Goal: Task Accomplishment & Management: Manage account settings

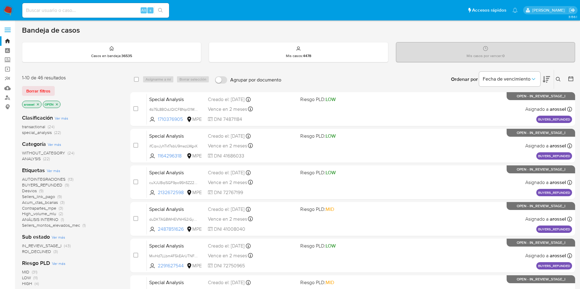
click at [44, 252] on span "ROI_DECLINED" at bounding box center [36, 252] width 29 height 6
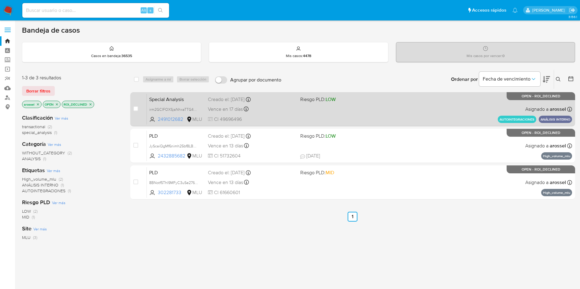
click at [334, 116] on div "Special Analysis irm2GCIFOXSjaNhxaTTG4mcZ 2491012682 MLU Riesgo PLD: LOW Creado…" at bounding box center [359, 109] width 425 height 31
click at [342, 113] on div "Special Analysis irm2GCIFOXSjaNhxaTTG4mcZ 2491012682 MLU Riesgo PLD: LOW Creado…" at bounding box center [359, 109] width 425 height 31
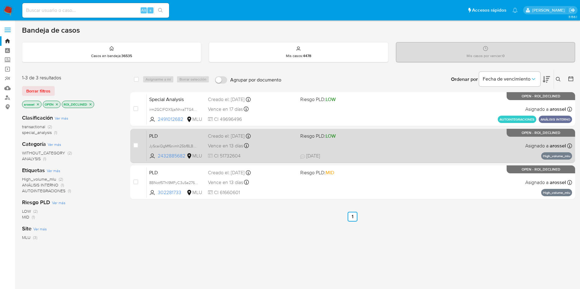
click at [337, 146] on div "PLD JyScaiQgMf6nimh25bf8LBQW 2432885682 MLU Riesgo PLD: LOW Creado el: 12/06/20…" at bounding box center [359, 145] width 425 height 31
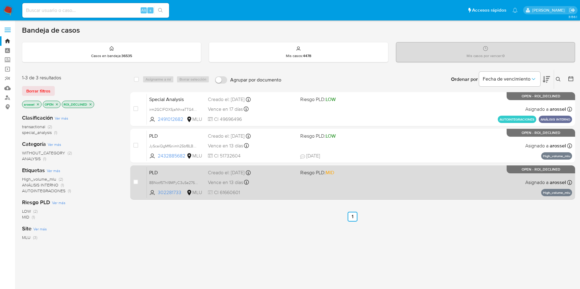
click at [348, 182] on div "PLD 8BNotf5ThI9MFyC3uSe276sG 302281733 MLU Riesgo PLD: MID Creado el: 12/06/202…" at bounding box center [359, 182] width 425 height 31
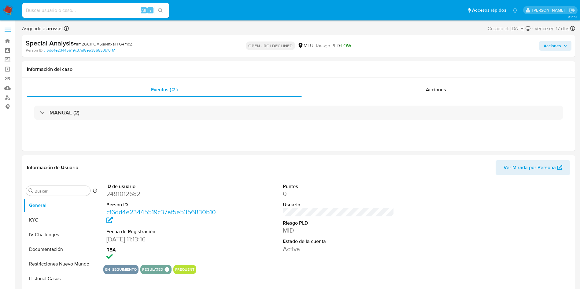
select select "10"
click at [391, 226] on dd "MID" at bounding box center [339, 230] width 112 height 9
drag, startPoint x: 495, startPoint y: 50, endPoint x: 478, endPoint y: 68, distance: 24.8
click at [495, 50] on div "Acciones" at bounding box center [481, 46] width 180 height 14
click at [451, 88] on div "Acciones" at bounding box center [436, 89] width 268 height 15
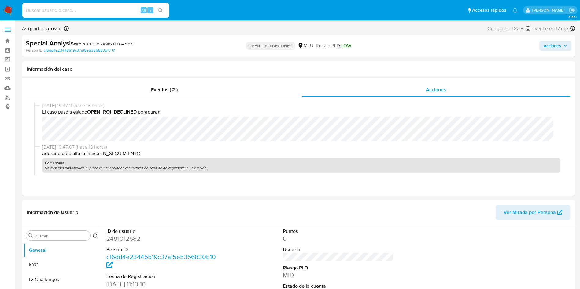
click at [554, 46] on span "Acciones" at bounding box center [551, 46] width 17 height 10
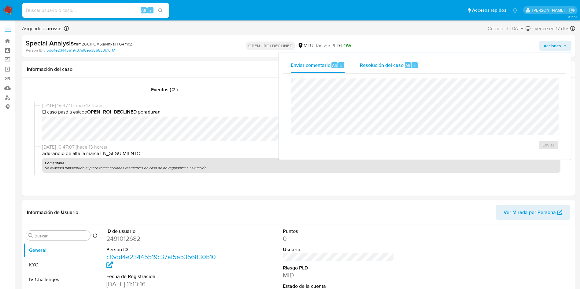
click at [414, 67] on div "r" at bounding box center [414, 65] width 6 height 6
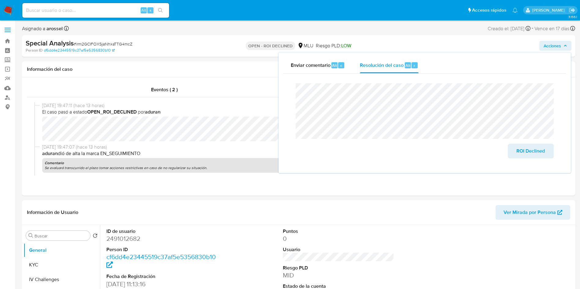
drag, startPoint x: 524, startPoint y: 155, endPoint x: 464, endPoint y: 170, distance: 62.2
click at [524, 153] on span "ROI Declined" at bounding box center [530, 151] width 30 height 13
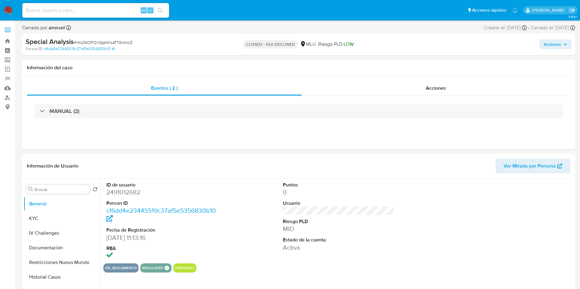
select select "10"
click at [116, 44] on span "# irm2GCIFOXSjaNhxaTTG4mcZ" at bounding box center [103, 42] width 59 height 6
copy span "irm2GCIFOXSjaNhxaTTG4mcZ"
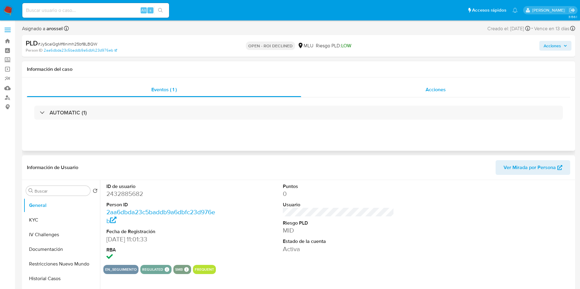
click at [456, 85] on div "Acciones" at bounding box center [435, 89] width 269 height 15
select select "10"
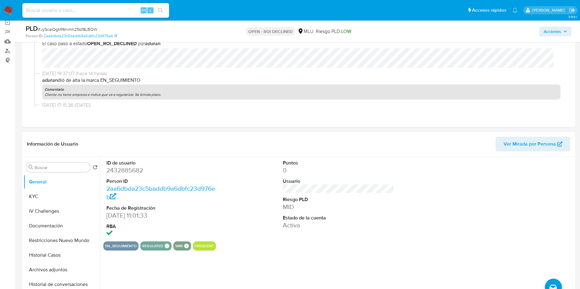
scroll to position [92, 0]
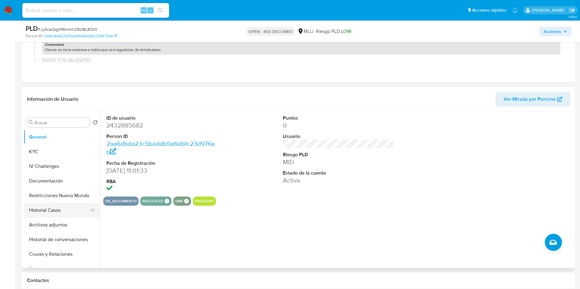
click at [56, 209] on button "Historial Casos" at bounding box center [59, 210] width 71 height 15
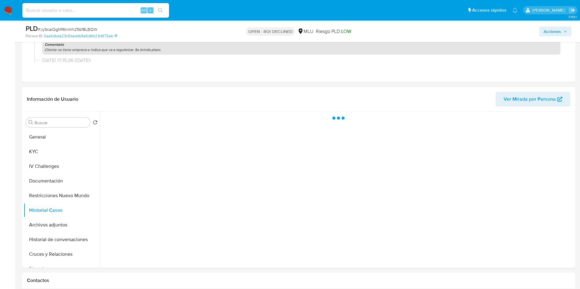
click at [549, 28] on span "Acciones" at bounding box center [551, 32] width 17 height 10
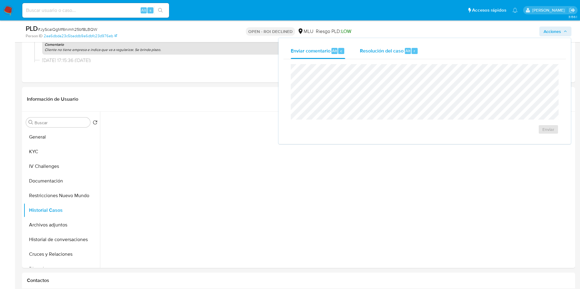
click at [372, 49] on span "Resolución del caso" at bounding box center [382, 50] width 44 height 7
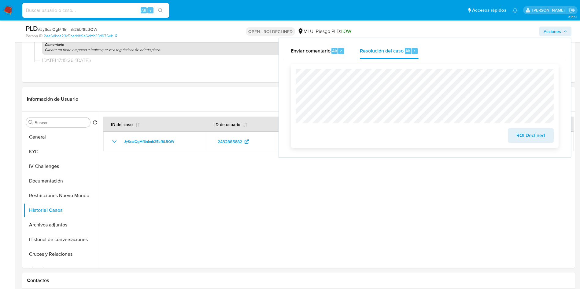
scroll to position [46, 0]
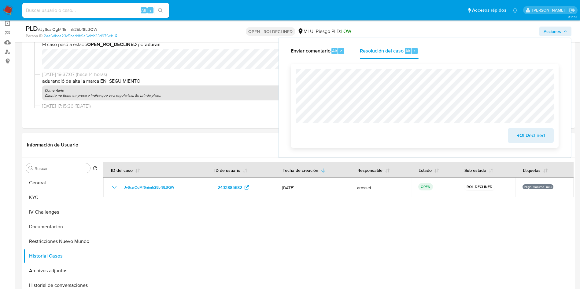
click at [526, 135] on span "ROI Declined" at bounding box center [530, 135] width 30 height 13
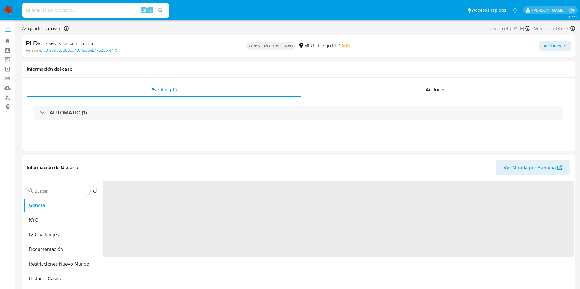
select select "10"
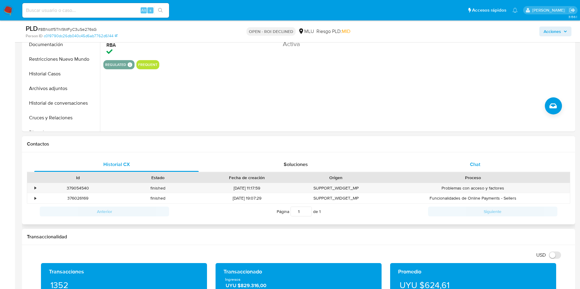
click at [475, 166] on span "Chat" at bounding box center [475, 164] width 10 height 7
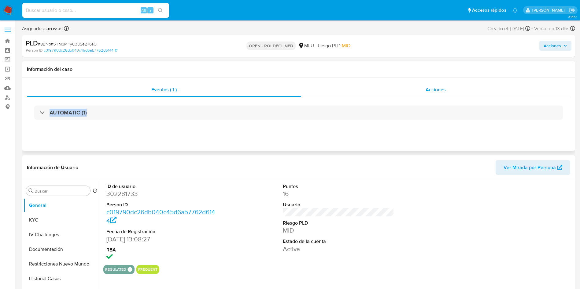
drag, startPoint x: 452, startPoint y: 98, endPoint x: 451, endPoint y: 94, distance: 4.2
click at [452, 95] on div "Eventos ( 1 ) Acciones AUTOMATIC (1)" at bounding box center [298, 105] width 543 height 46
click at [448, 90] on div "Acciones" at bounding box center [435, 89] width 269 height 15
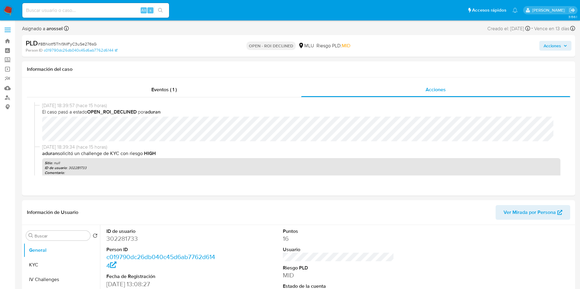
click at [554, 44] on span "Acciones" at bounding box center [551, 46] width 17 height 10
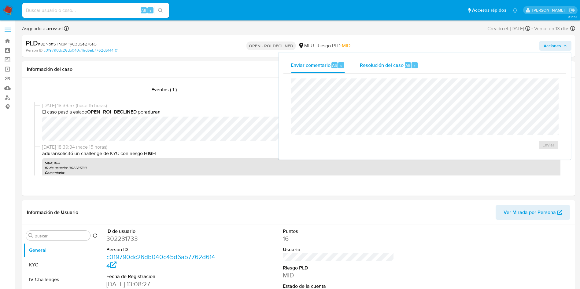
click at [377, 62] on span "Resolución del caso" at bounding box center [382, 65] width 44 height 7
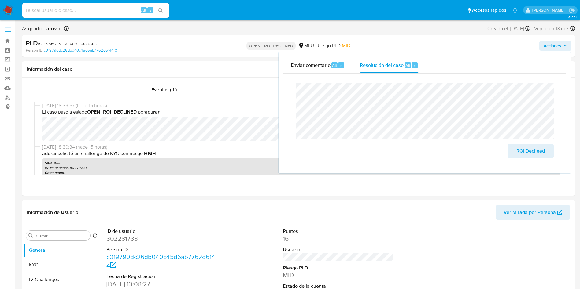
click at [80, 42] on span "# 8BNotf5ThI9MFyC3uSe276sG" at bounding box center [67, 44] width 59 height 6
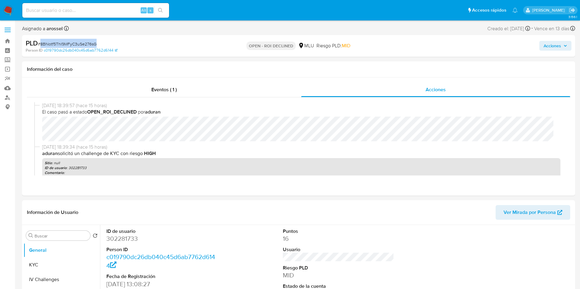
click at [80, 42] on span "# 8BNotf5ThI9MFyC3uSe276sG" at bounding box center [67, 44] width 59 height 6
copy span "8BNotf5ThI9MFyC3uSe276sG"
drag, startPoint x: 555, startPoint y: 42, endPoint x: 553, endPoint y: 47, distance: 5.6
click at [554, 41] on span "Acciones" at bounding box center [551, 46] width 17 height 10
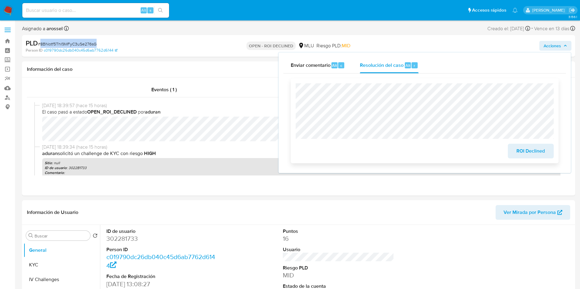
click at [540, 148] on span "ROI Declined" at bounding box center [530, 151] width 30 height 13
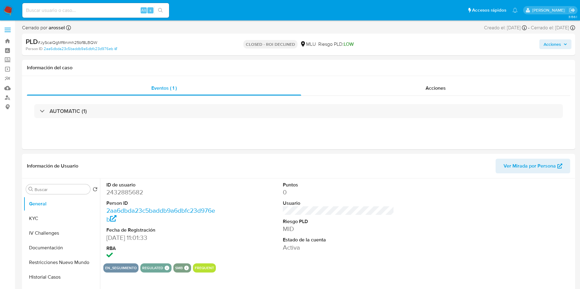
select select "10"
click at [93, 44] on span "# JyScaiQgMf6nimh25bf8LBQW" at bounding box center [67, 42] width 59 height 6
copy span "JyScaiQgMf6nimh25bf8LBQW"
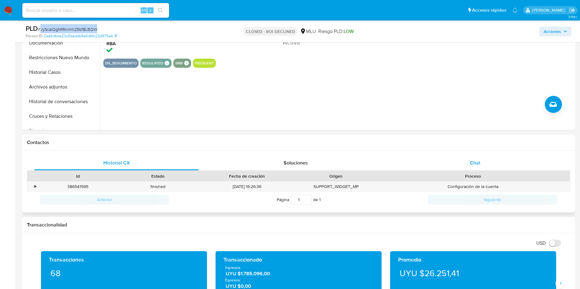
drag, startPoint x: 470, startPoint y: 168, endPoint x: 467, endPoint y: 166, distance: 4.5
click at [470, 167] on div "Chat" at bounding box center [475, 163] width 164 height 15
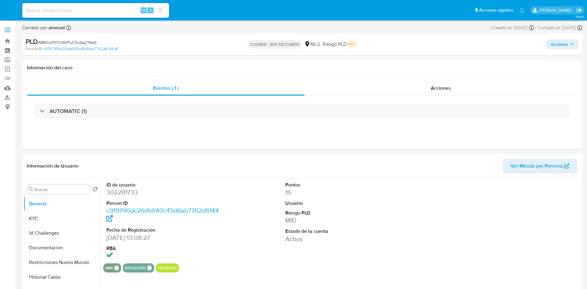
select select "10"
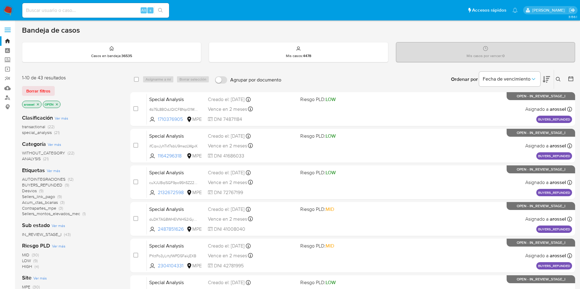
click at [104, 9] on input at bounding box center [95, 10] width 147 height 8
paste input "w38eINuvxFdXWhjaIsAvU29P"
type input "w38eINuvxFdXWhjaIsAvU29P"
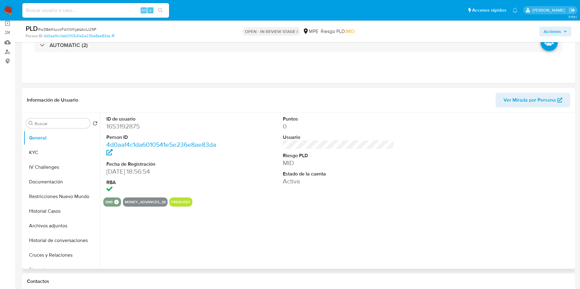
click at [417, 157] on div "ID de usuario 1653192875 Person ID 4d0aaf4c1da6010541e5e236e8ae83da Fecha de Re…" at bounding box center [338, 155] width 470 height 85
select select "10"
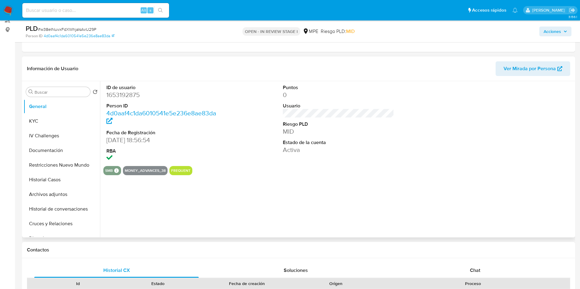
scroll to position [92, 0]
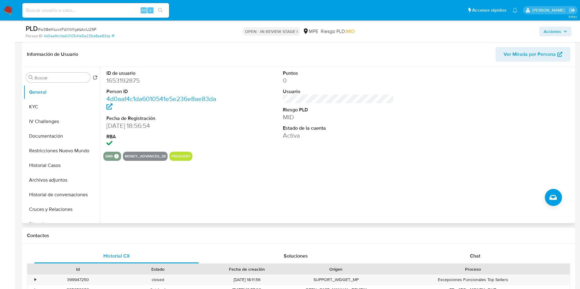
click at [522, 57] on span "Ver Mirada por Persona" at bounding box center [529, 54] width 52 height 15
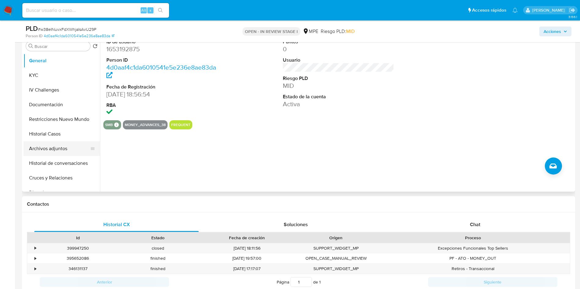
scroll to position [137, 0]
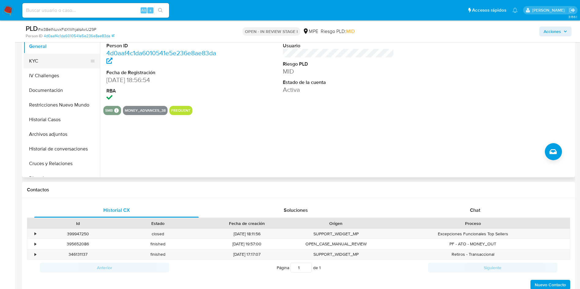
click at [64, 59] on button "KYC" at bounding box center [59, 61] width 71 height 15
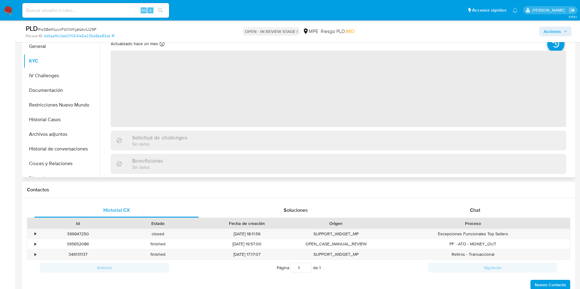
scroll to position [92, 0]
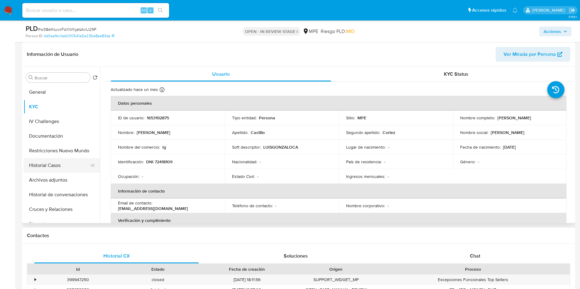
click at [61, 165] on button "Historial Casos" at bounding box center [59, 165] width 71 height 15
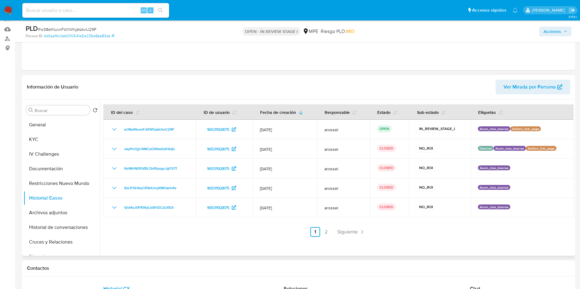
scroll to position [46, 0]
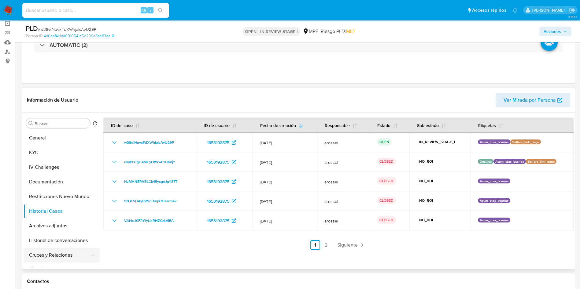
click at [64, 251] on button "Cruces y Relaciones" at bounding box center [59, 255] width 71 height 15
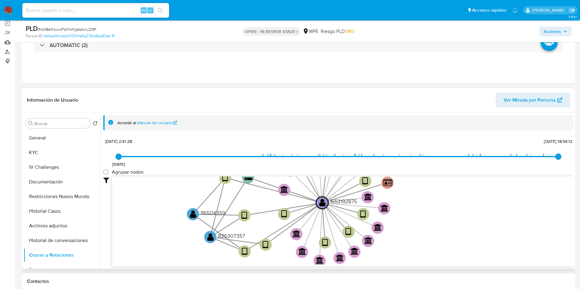
scroll to position [1, 0]
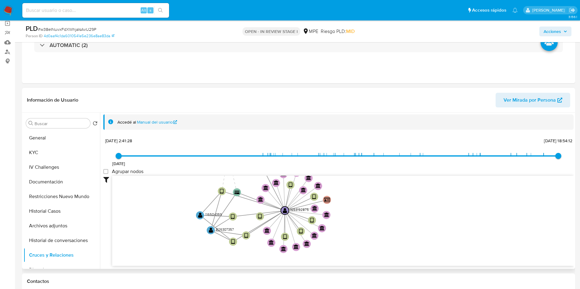
drag, startPoint x: 418, startPoint y: 197, endPoint x: 111, endPoint y: 168, distance: 309.0
click at [379, 207] on icon "user-1653192875  1653192875 device-6799017c24cc590b881dc046  device-67abd9b9d…" at bounding box center [342, 220] width 461 height 89
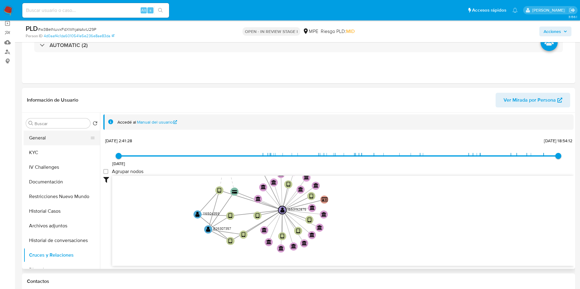
click at [47, 138] on button "General" at bounding box center [59, 138] width 71 height 15
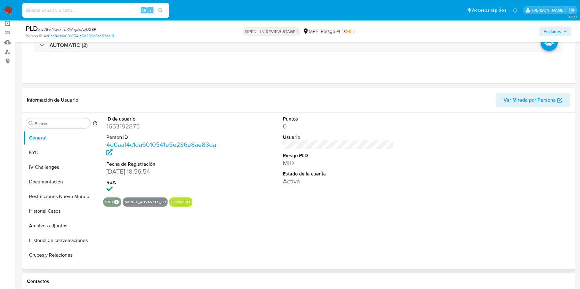
click at [124, 126] on dd "1653192875" at bounding box center [162, 126] width 112 height 9
click at [119, 126] on dd "1653192875" at bounding box center [162, 126] width 112 height 9
click at [118, 125] on dd "1653192875" at bounding box center [162, 126] width 112 height 9
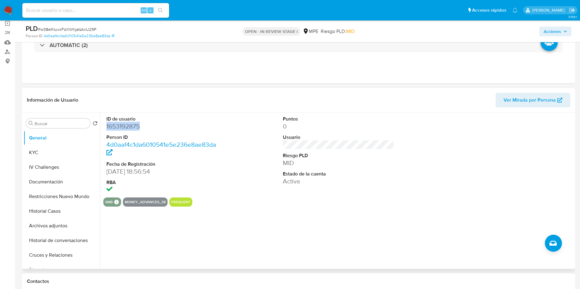
click at [123, 128] on dd "1653192875" at bounding box center [162, 126] width 112 height 9
click at [119, 127] on dd "1653192875" at bounding box center [162, 126] width 112 height 9
copy dd "1653192875"
click at [305, 231] on div "ID de usuario 1653192875 Person ID 4d0aaf4c1da6010541e5e236e8ae83da Fecha de Re…" at bounding box center [336, 191] width 473 height 156
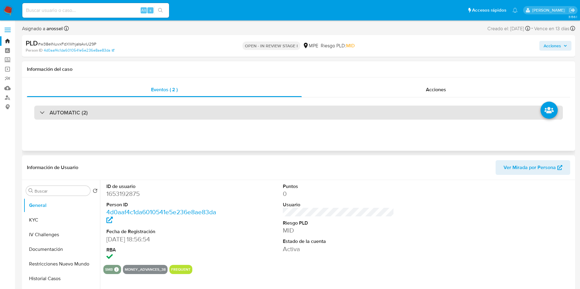
click at [103, 109] on div "AUTOMATIC (2)" at bounding box center [298, 113] width 528 height 14
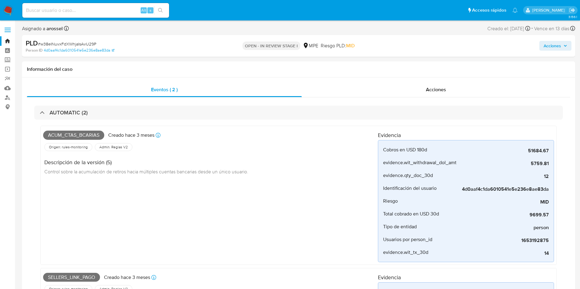
click at [87, 44] on span "# w38eINuvxFdXWhjaIsAvU29P" at bounding box center [67, 44] width 58 height 6
copy span "w38eINuvxFdXWhjaIsAvU29P"
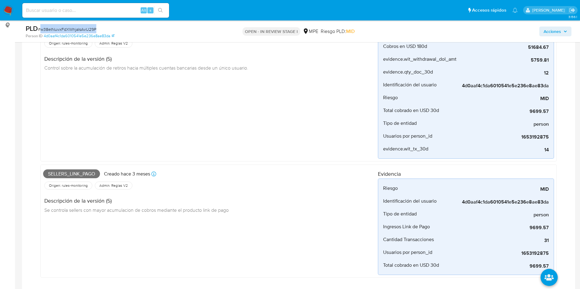
scroll to position [229, 0]
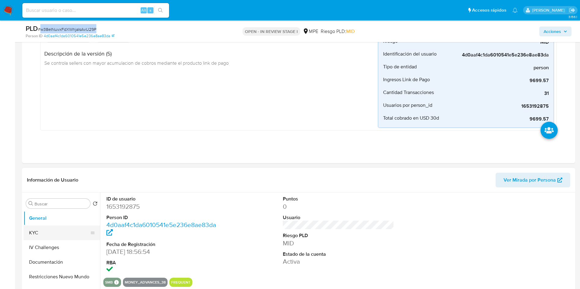
drag, startPoint x: 51, startPoint y: 231, endPoint x: 58, endPoint y: 225, distance: 9.2
click at [51, 230] on button "KYC" at bounding box center [59, 233] width 71 height 15
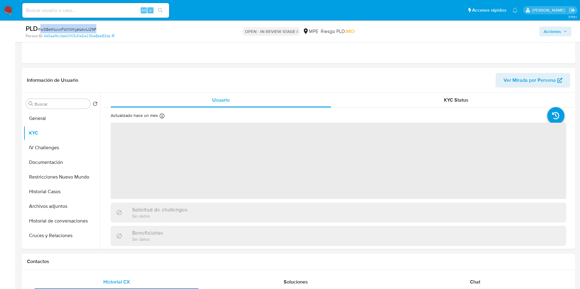
scroll to position [367, 0]
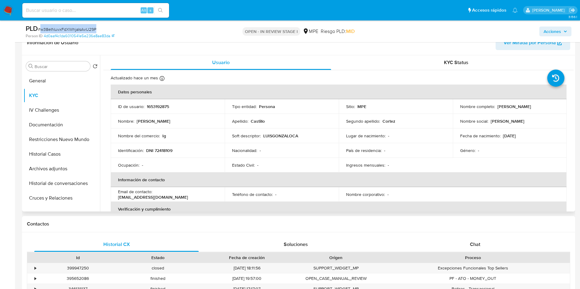
click at [225, 127] on td "Apellido : Castillo" at bounding box center [282, 121] width 114 height 15
click at [63, 197] on button "Cruces y Relaciones" at bounding box center [59, 198] width 71 height 15
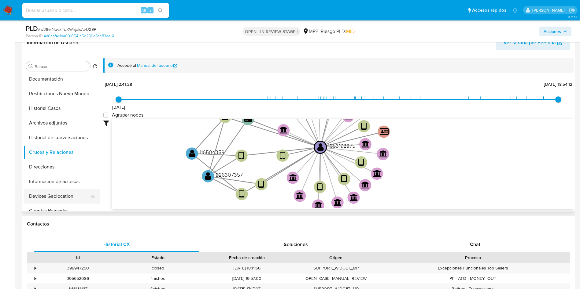
scroll to position [92, 0]
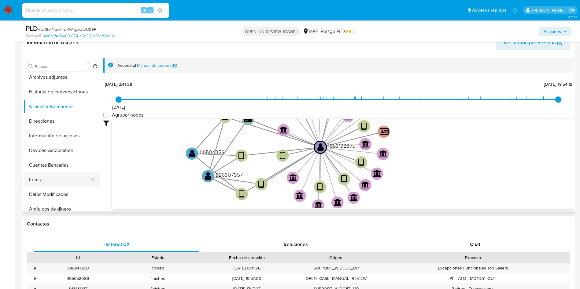
drag, startPoint x: 61, startPoint y: 169, endPoint x: 63, endPoint y: 173, distance: 3.6
click at [61, 169] on button "Cuentas Bancarias" at bounding box center [62, 165] width 76 height 15
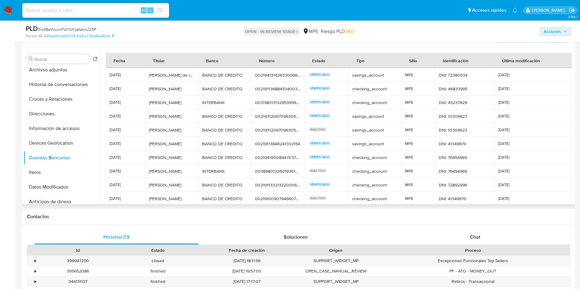
click at [393, 156] on td "checking_account checking_account" at bounding box center [374, 158] width 53 height 14
click at [270, 144] on div "00219113846241302154" at bounding box center [278, 143] width 46 height 5
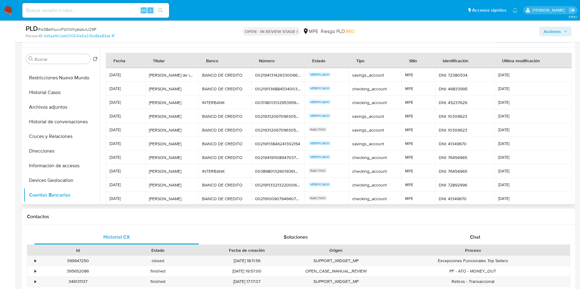
scroll to position [0, 0]
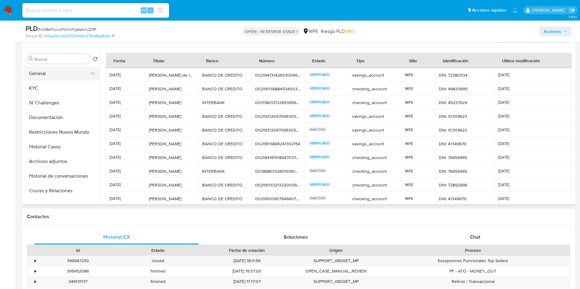
click at [48, 69] on button "General" at bounding box center [59, 73] width 71 height 15
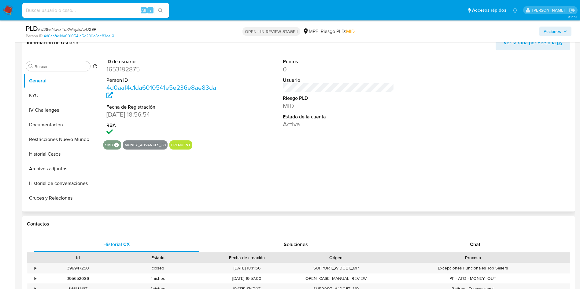
click at [124, 68] on dd "1653192875" at bounding box center [162, 69] width 112 height 9
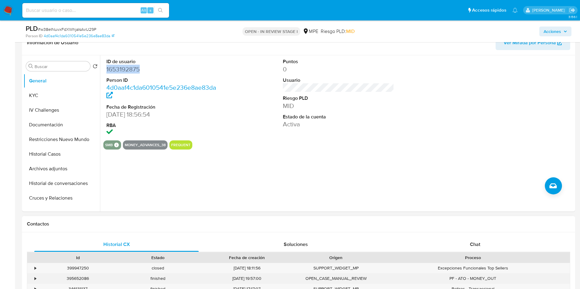
copy dd "1653192875"
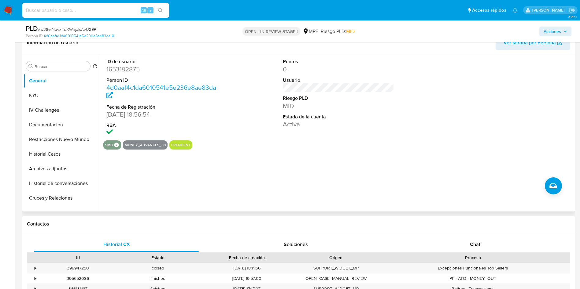
click at [294, 165] on div "ID de usuario 1653192875 Person ID 4d0aaf4c1da6010541e5e236e8ae83da Fecha de Re…" at bounding box center [336, 133] width 473 height 156
click at [50, 87] on button "General" at bounding box center [59, 81] width 71 height 15
click at [57, 97] on button "KYC" at bounding box center [59, 95] width 71 height 15
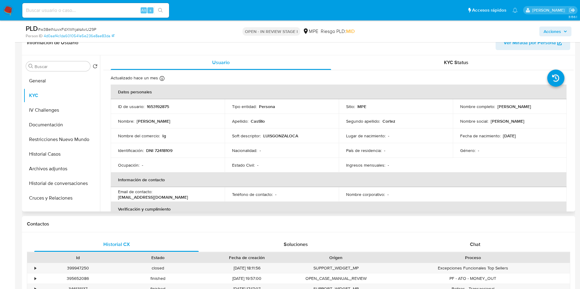
click at [123, 138] on p "Nombre del comercio :" at bounding box center [139, 135] width 42 height 5
click at [57, 166] on button "Archivos adjuntos" at bounding box center [59, 169] width 71 height 15
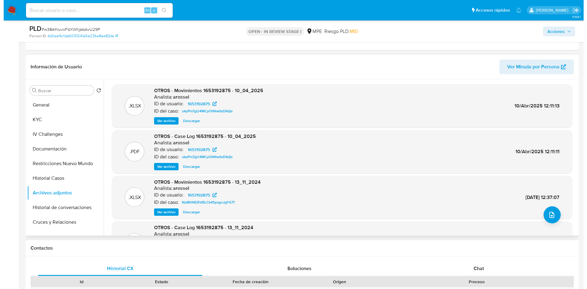
scroll to position [321, 0]
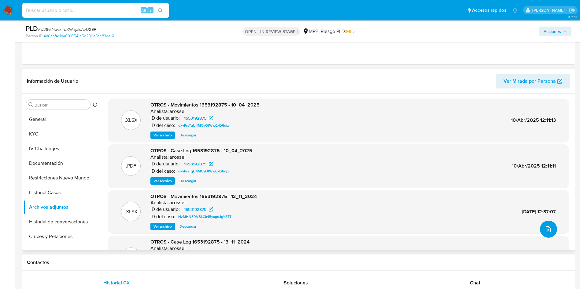
click at [546, 230] on icon "upload-file" at bounding box center [547, 229] width 7 height 7
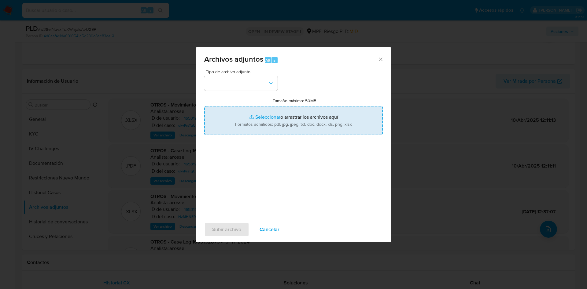
click at [303, 130] on input "Tamaño máximo: 50MB Seleccionar archivos" at bounding box center [293, 120] width 178 height 29
type input "C:\fakepath\Movimientos 1653192875 - 28_08_2025.xlsx"
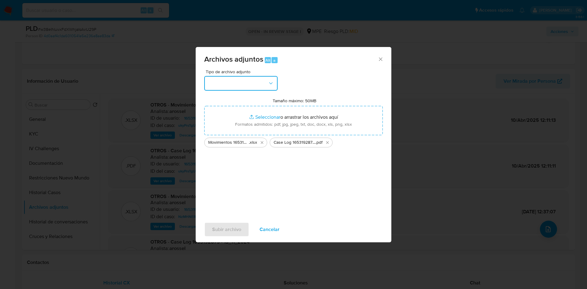
click at [237, 89] on button "button" at bounding box center [240, 83] width 73 height 15
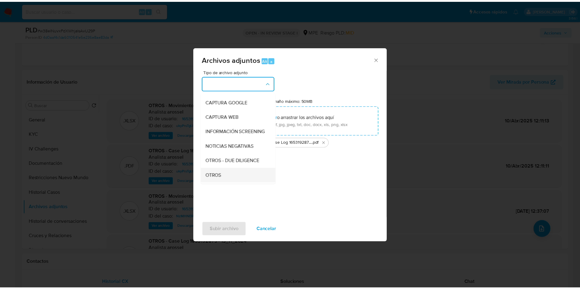
scroll to position [46, 0]
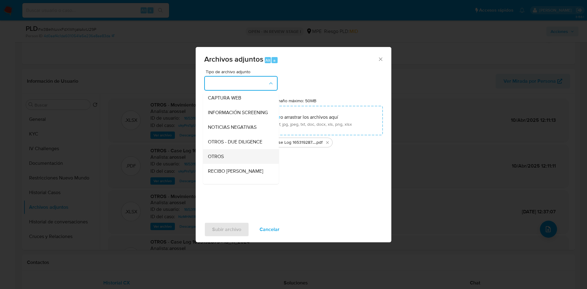
click at [234, 163] on div "OTROS" at bounding box center [239, 156] width 62 height 15
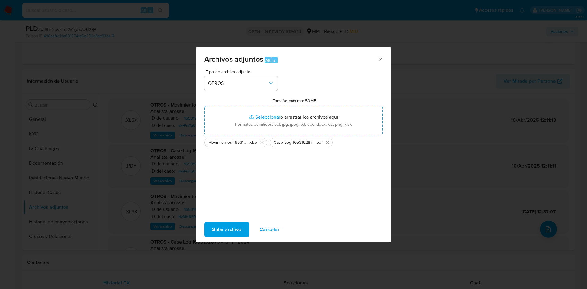
click at [231, 236] on span "Subir archivo" at bounding box center [226, 229] width 29 height 13
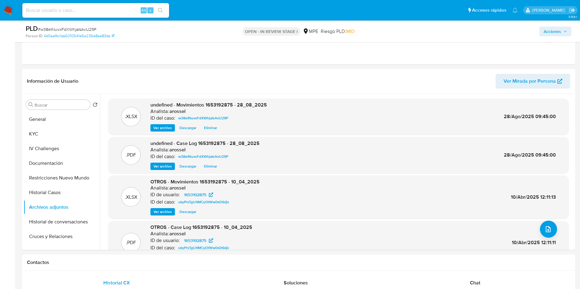
click at [570, 31] on button "Acciones" at bounding box center [555, 32] width 32 height 10
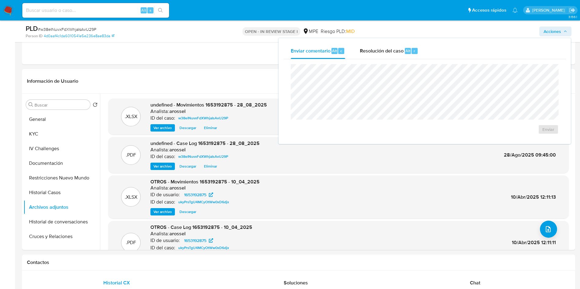
click at [343, 59] on div "Enviar" at bounding box center [424, 99] width 282 height 80
click at [385, 56] on div "Resolución del caso Alt r" at bounding box center [389, 51] width 58 height 16
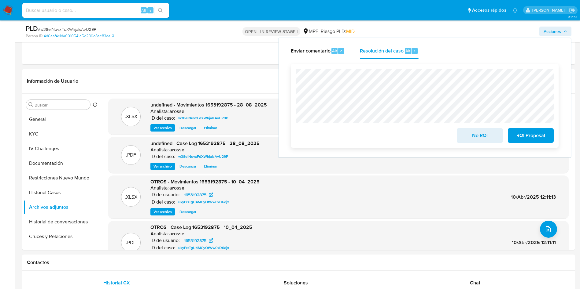
drag, startPoint x: 473, startPoint y: 138, endPoint x: 435, endPoint y: 159, distance: 42.8
click at [469, 138] on span "No ROI" at bounding box center [479, 135] width 30 height 13
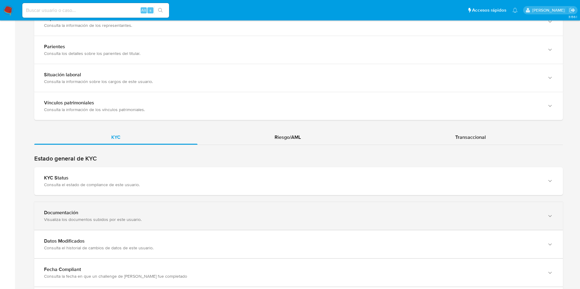
click at [130, 204] on div "Documentación Visualiza los documentos subidos por este usuario." at bounding box center [298, 216] width 528 height 28
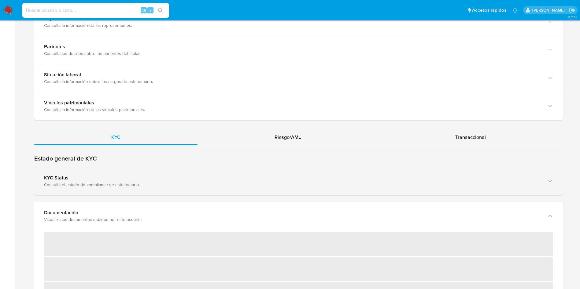
click at [130, 182] on div "Consulta el estado de compliance de este usuario." at bounding box center [292, 184] width 496 height 5
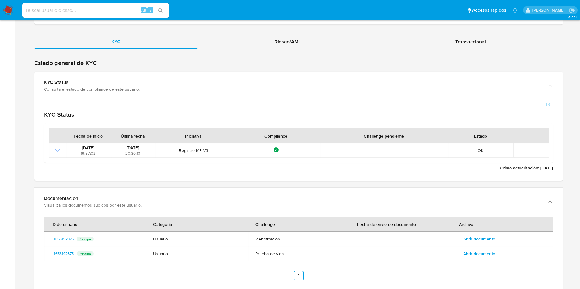
scroll to position [642, 0]
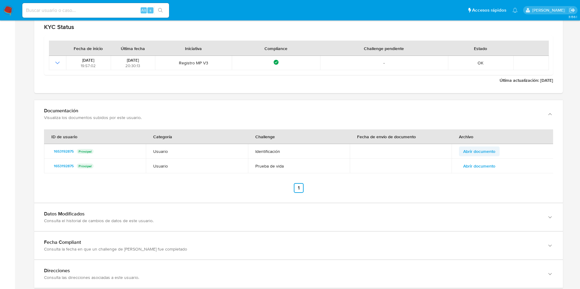
click at [480, 151] on span "Abrir documento" at bounding box center [479, 151] width 32 height 9
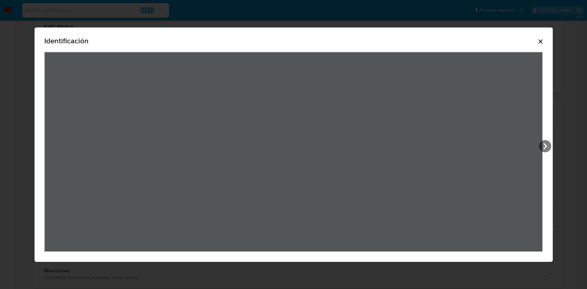
click at [542, 43] on icon "Cerrar" at bounding box center [540, 41] width 4 height 4
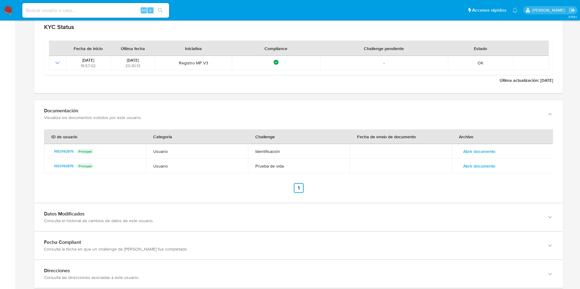
click at [493, 166] on span "Abrir documento" at bounding box center [479, 166] width 32 height 9
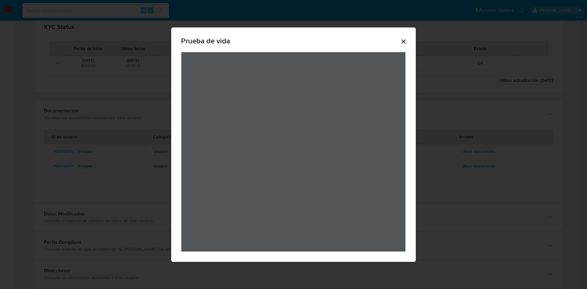
click at [403, 41] on icon "Cerrar" at bounding box center [403, 41] width 4 height 4
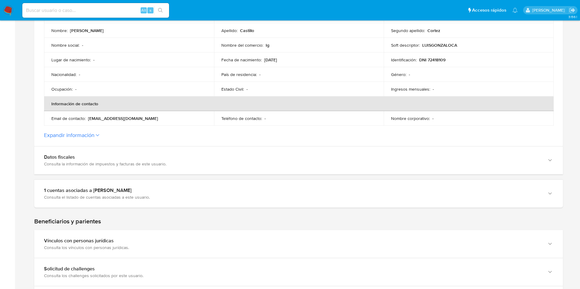
scroll to position [64, 0]
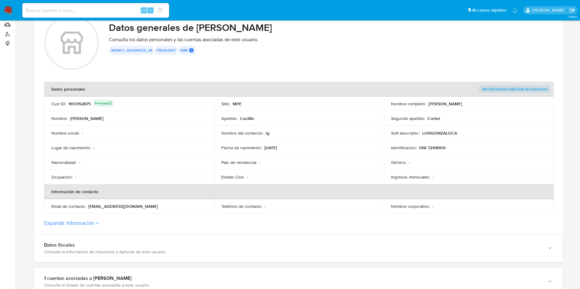
drag, startPoint x: 428, startPoint y: 104, endPoint x: 489, endPoint y: 103, distance: 61.7
click at [489, 103] on div "Nombre completo : Luis Gonzalo Castillo Cortez" at bounding box center [468, 103] width 155 height 5
click at [441, 146] on p "DNI 72418109" at bounding box center [432, 147] width 26 height 5
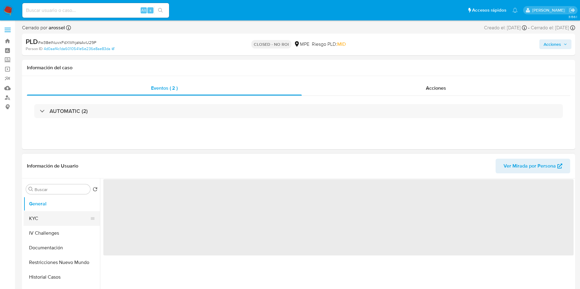
click at [43, 222] on button "KYC" at bounding box center [59, 218] width 71 height 15
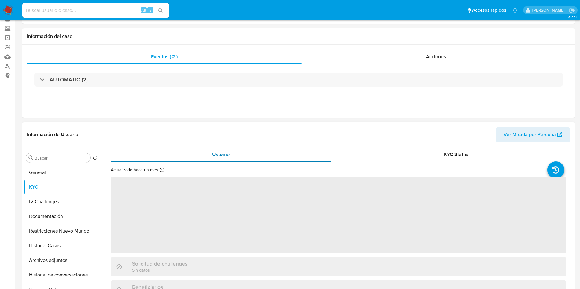
select select "10"
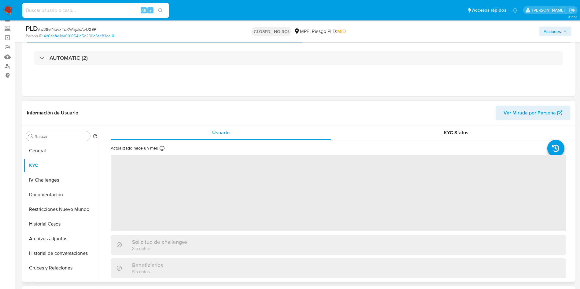
scroll to position [46, 0]
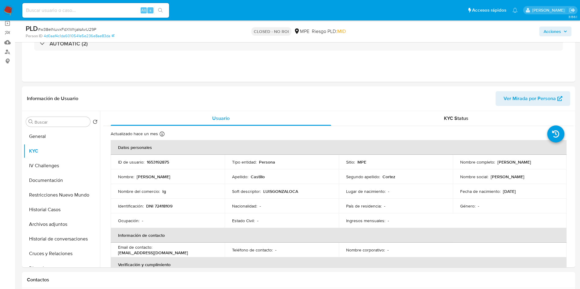
drag, startPoint x: 493, startPoint y: 163, endPoint x: 370, endPoint y: 21, distance: 188.0
click at [554, 160] on div "Nombre completo : Luis Gonzalo Castillo Cortez" at bounding box center [509, 161] width 99 height 5
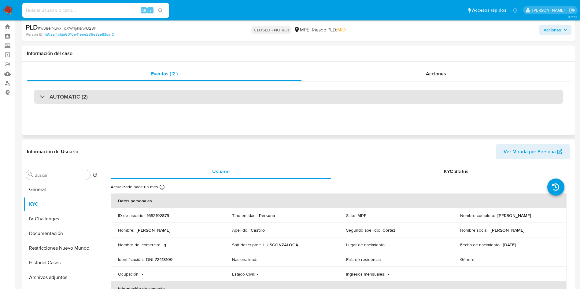
scroll to position [0, 0]
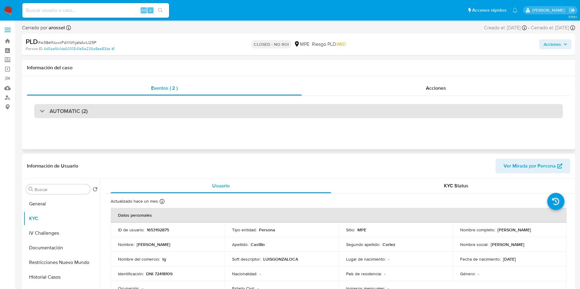
click at [107, 111] on div "AUTOMATIC (2)" at bounding box center [298, 111] width 528 height 14
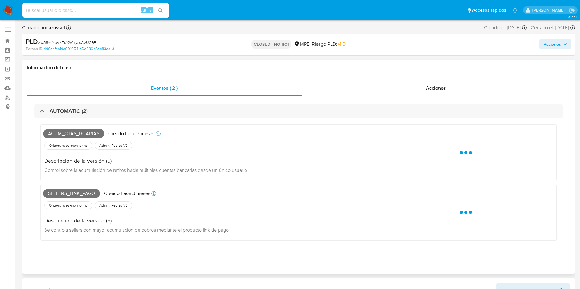
click at [82, 133] on span "Acum_ctas_bcarias" at bounding box center [73, 133] width 61 height 9
copy span "Acum_ctas_bcarias"
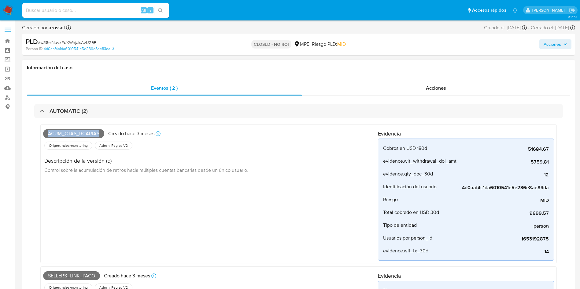
click at [75, 134] on span "Acum_ctas_bcarias" at bounding box center [73, 133] width 61 height 9
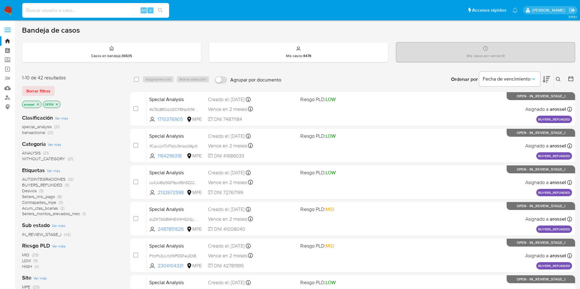
click at [93, 13] on input at bounding box center [95, 10] width 147 height 8
paste input "yFzqbbO4fsShhfrZIFykUv7F"
type input "yFzqbbO4fsShhfrZIFykUv7F"
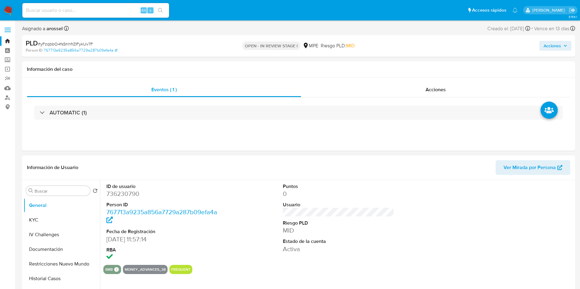
select select "10"
click at [533, 167] on span "Ver Mirada por Persona" at bounding box center [529, 167] width 52 height 15
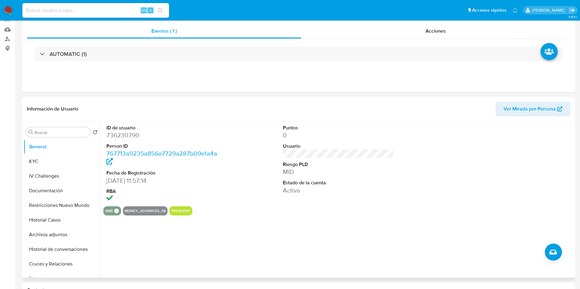
scroll to position [92, 0]
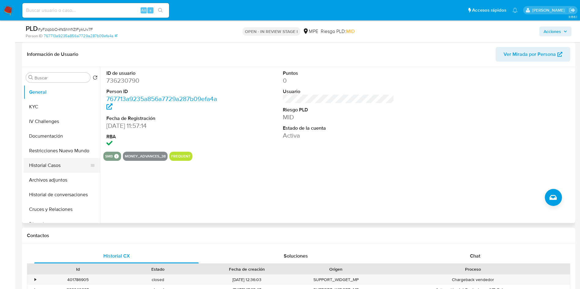
click at [52, 167] on button "Historial Casos" at bounding box center [59, 165] width 71 height 15
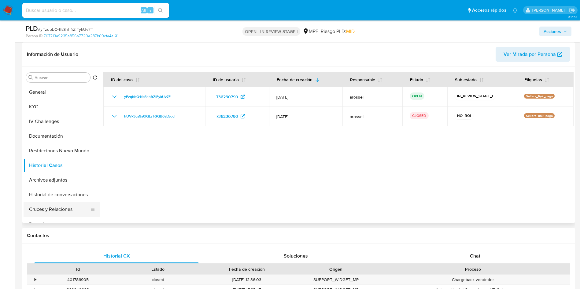
click at [53, 214] on button "Cruces y Relaciones" at bounding box center [59, 209] width 71 height 15
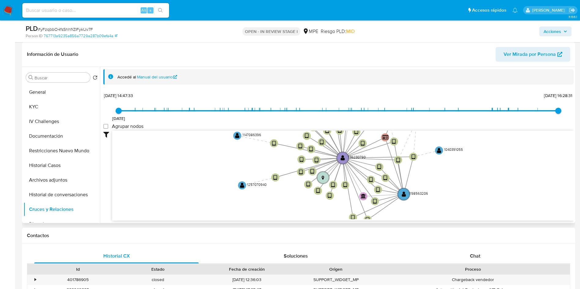
drag, startPoint x: 229, startPoint y: 172, endPoint x: 162, endPoint y: 132, distance: 78.6
click at [209, 178] on icon "device-64c3061feb566b6de85acf84  device-6536b857edb5f44f4d97190b  device-63e2…" at bounding box center [342, 175] width 461 height 89
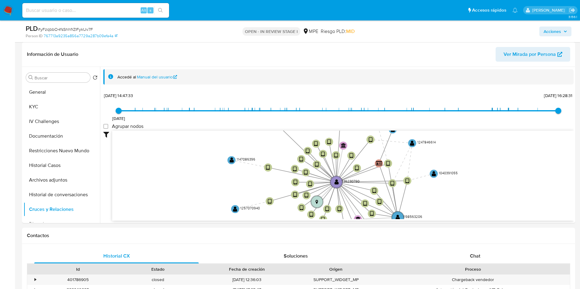
click at [73, 30] on span "# yFzqbbO4fsShhfrZIFykUv7F" at bounding box center [65, 29] width 55 height 6
copy span "yFzqbbO4fsShhfrZIFykUv7F"
drag, startPoint x: 48, startPoint y: 114, endPoint x: 57, endPoint y: 130, distance: 17.6
click at [47, 114] on ul "General KYC IV Challenges Documentación Restricciones Nuevo Mundo Historial Cas…" at bounding box center [62, 154] width 76 height 138
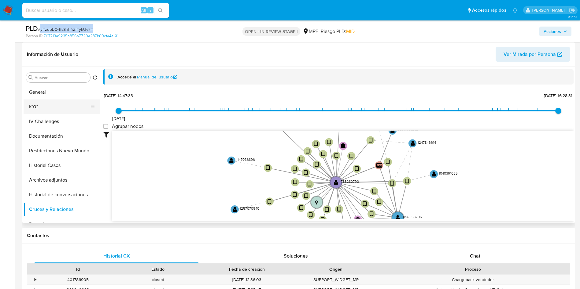
click at [52, 113] on button "KYC" at bounding box center [59, 107] width 71 height 15
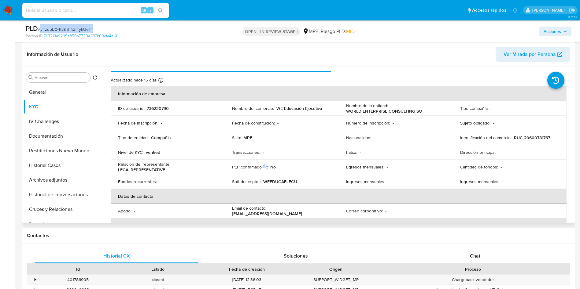
scroll to position [14, 0]
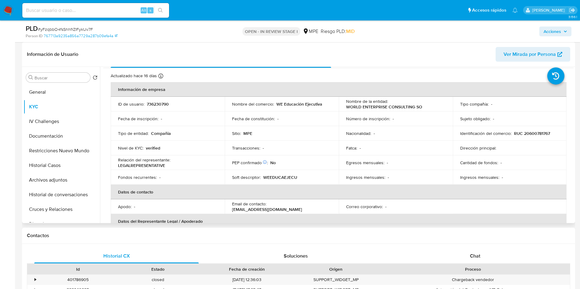
click at [159, 100] on td "ID de usuario : 736230790" at bounding box center [168, 104] width 114 height 15
click at [159, 102] on p "736230790" at bounding box center [158, 103] width 22 height 5
copy p "736230790"
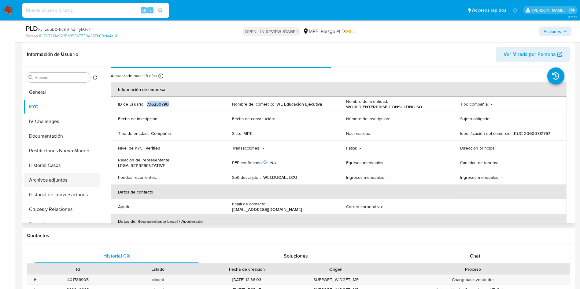
click at [49, 177] on button "Archivos adjuntos" at bounding box center [59, 180] width 71 height 15
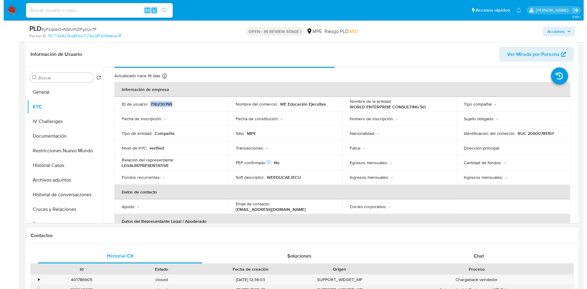
scroll to position [0, 0]
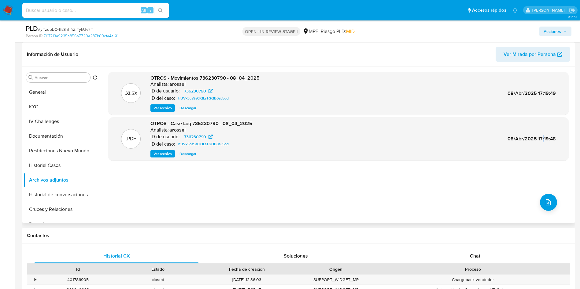
click at [541, 211] on div ".XLSX OTROS - Movimientos 736230790 - 08_04_2025 Analista: arossel ID de usuari…" at bounding box center [338, 145] width 460 height 147
click at [550, 206] on button "upload-file" at bounding box center [548, 202] width 17 height 17
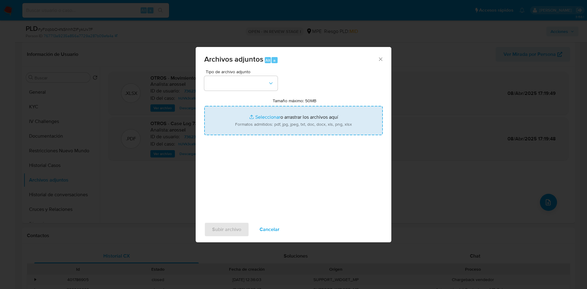
click at [290, 130] on input "Tamaño máximo: 50MB Seleccionar archivos" at bounding box center [293, 120] width 178 height 29
type input "C:\fakepath\Movimientos 736230790 - 28_08_2025.xlsx"
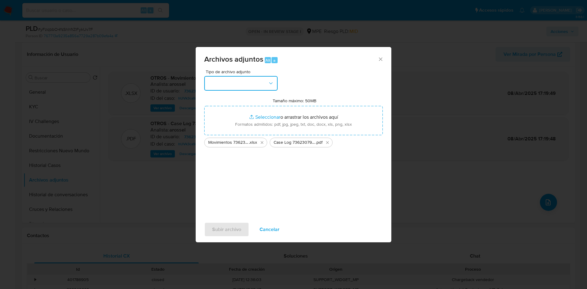
drag, startPoint x: 275, startPoint y: 83, endPoint x: 271, endPoint y: 85, distance: 4.5
click at [273, 83] on button "button" at bounding box center [240, 83] width 73 height 15
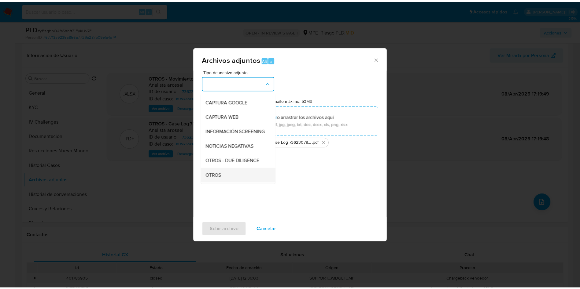
scroll to position [46, 0]
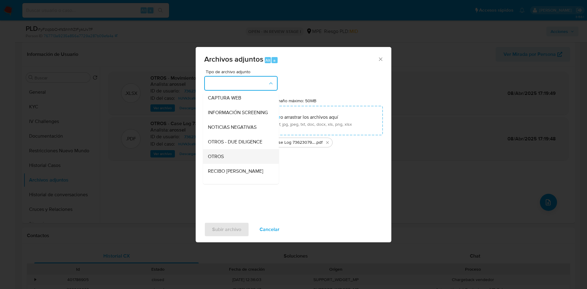
click at [229, 163] on div "OTROS" at bounding box center [239, 156] width 62 height 15
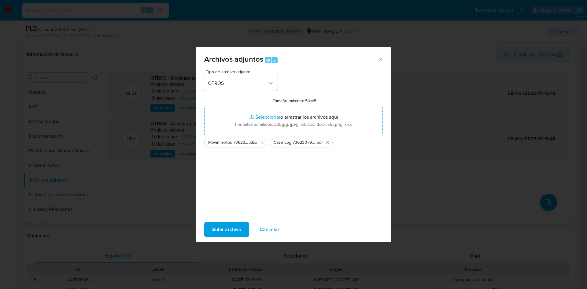
click at [234, 231] on span "Subir archivo" at bounding box center [226, 229] width 29 height 13
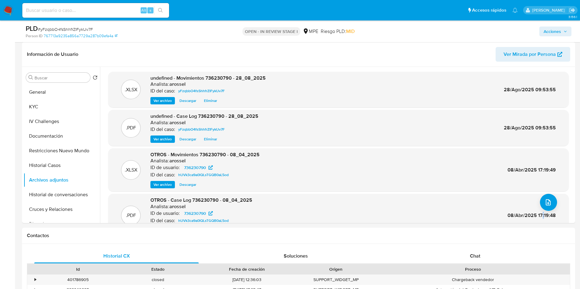
click at [556, 32] on span "Acciones" at bounding box center [551, 32] width 17 height 10
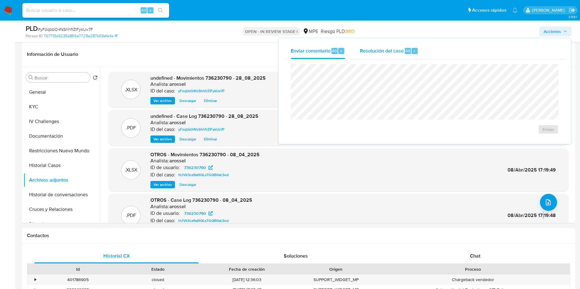
click at [384, 49] on span "Resolución del caso" at bounding box center [382, 50] width 44 height 7
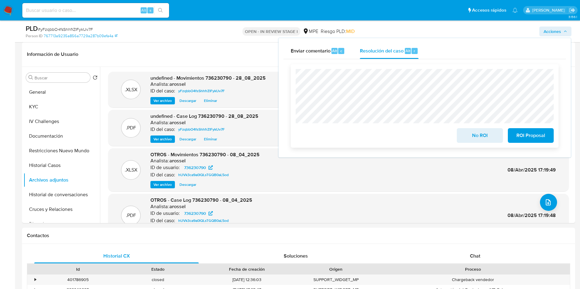
click at [474, 141] on span "No ROI" at bounding box center [479, 135] width 30 height 13
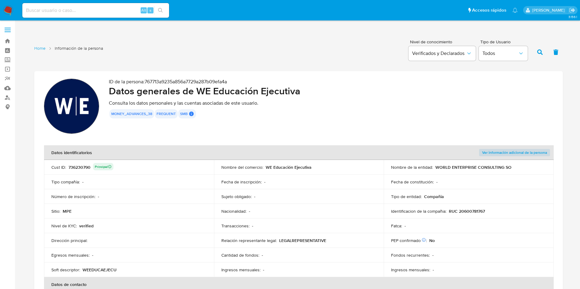
click at [83, 169] on div "736230790 Principal" at bounding box center [90, 167] width 45 height 9
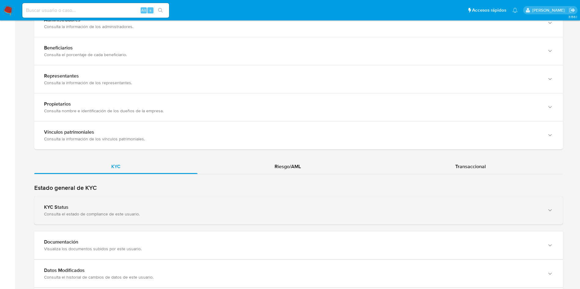
click at [175, 208] on div "KYC Status" at bounding box center [292, 207] width 496 height 6
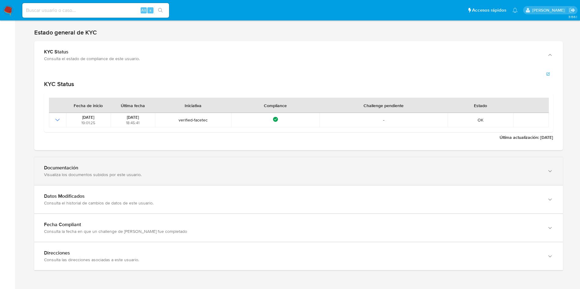
click at [141, 171] on div "Documentación Visualiza los documentos subidos por este usuario." at bounding box center [292, 171] width 496 height 13
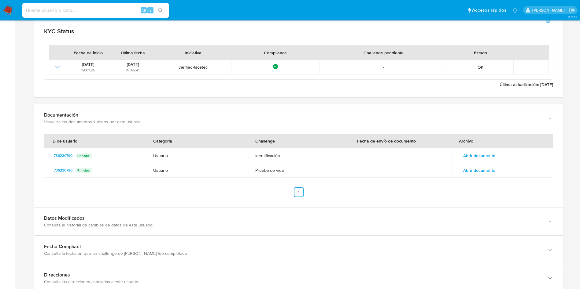
scroll to position [670, 0]
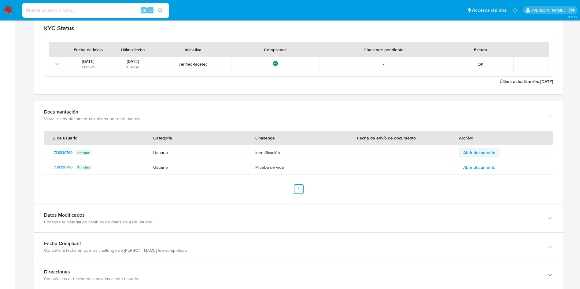
click at [492, 153] on span "Abrir documento" at bounding box center [479, 152] width 32 height 9
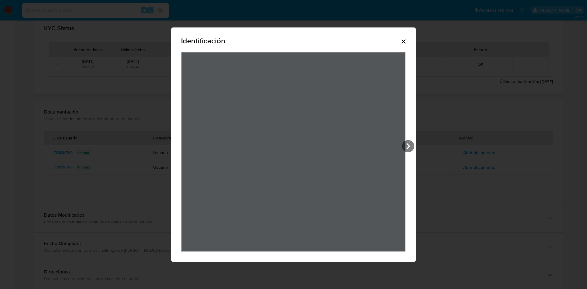
click at [401, 38] on icon "Cerrar" at bounding box center [403, 41] width 7 height 7
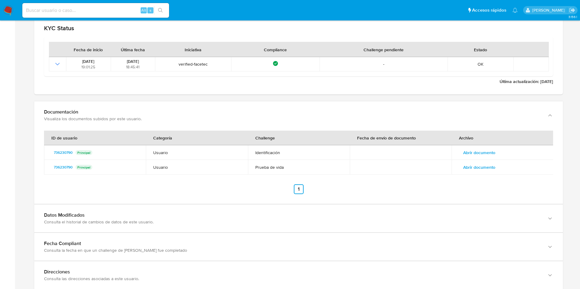
click at [489, 162] on td "Abrir documento" at bounding box center [502, 167] width 102 height 15
click at [477, 168] on span "Abrir documento" at bounding box center [479, 167] width 32 height 9
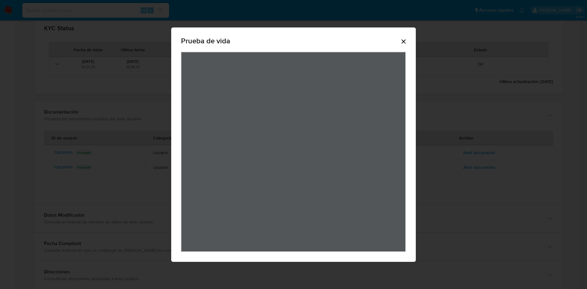
click at [407, 43] on div "Prueba de vida" at bounding box center [293, 144] width 244 height 235
click at [402, 42] on icon "Cerrar" at bounding box center [403, 41] width 4 height 4
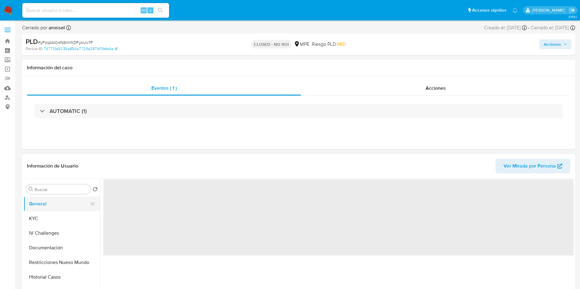
drag, startPoint x: 35, startPoint y: 221, endPoint x: 65, endPoint y: 206, distance: 33.2
click at [35, 220] on button "KYC" at bounding box center [62, 218] width 76 height 15
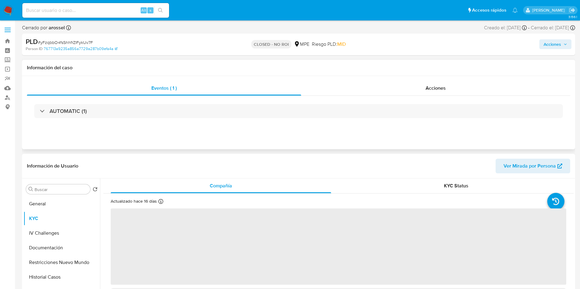
select select "10"
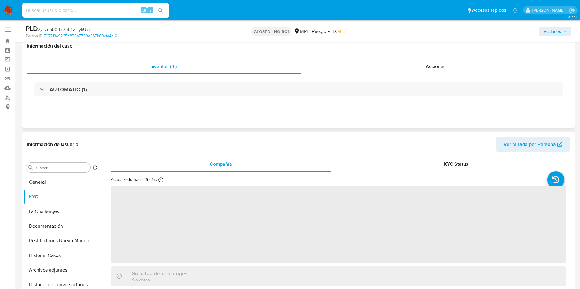
scroll to position [46, 0]
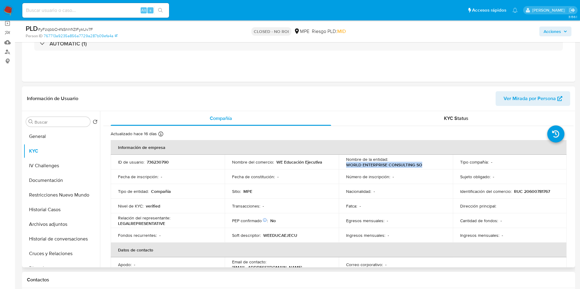
drag, startPoint x: 343, startPoint y: 164, endPoint x: 423, endPoint y: 167, distance: 79.5
click at [423, 167] on td "Nombre de la entidad : WORLD ENTERPRISE CONSULTING SO" at bounding box center [396, 162] width 114 height 15
copy p "WORLD ENTERPRISE CONSULTING SO"
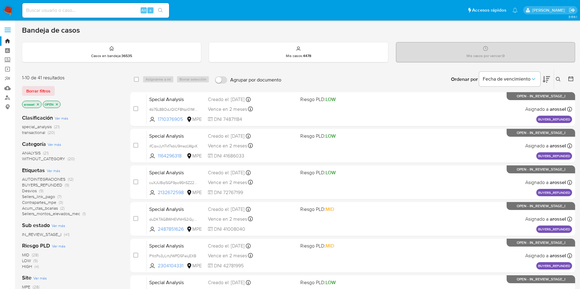
click at [92, 13] on input at bounding box center [95, 10] width 147 height 8
paste input "599437929"
type input "599437929"
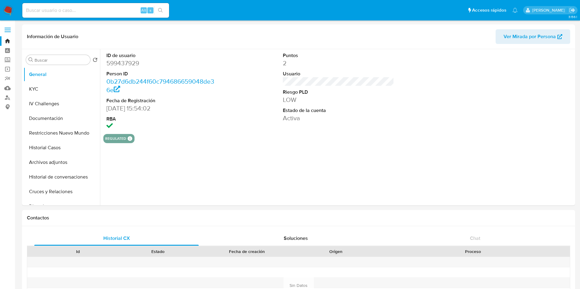
select select "10"
click at [551, 183] on icon "Crear caso manual" at bounding box center [552, 179] width 7 height 7
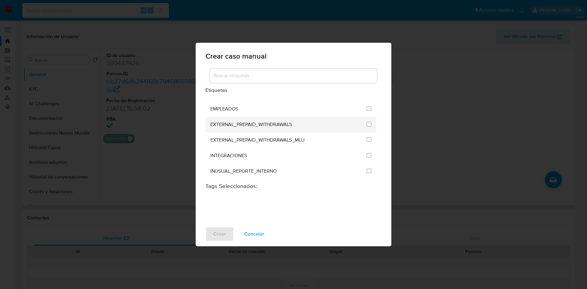
scroll to position [1227, 0]
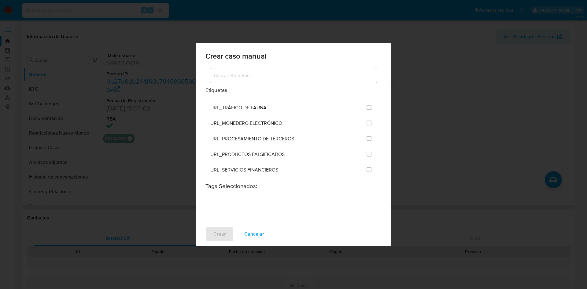
click at [276, 72] on input at bounding box center [293, 76] width 167 height 8
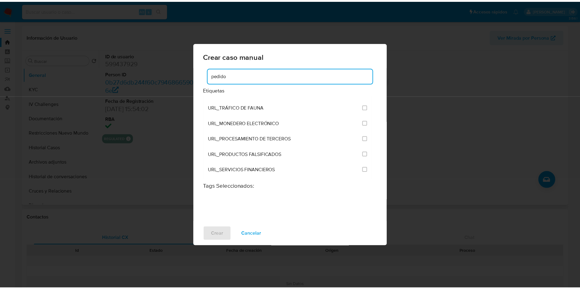
scroll to position [0, 0]
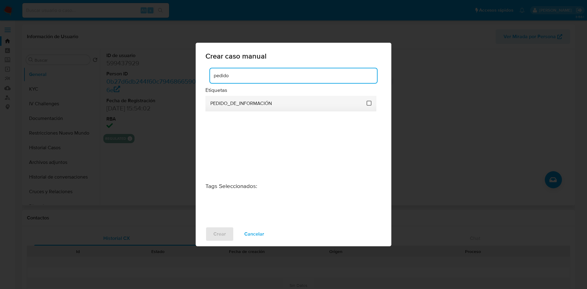
type input "pedido"
click at [368, 104] on input "3234" at bounding box center [368, 103] width 5 height 5
checkbox input "true"
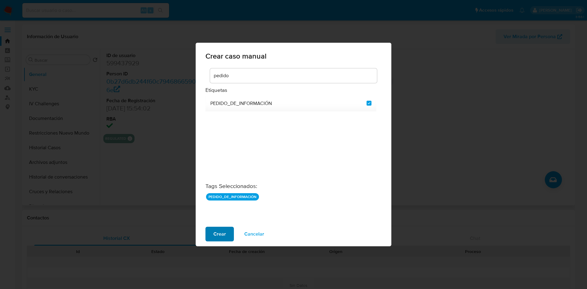
click at [222, 232] on span "Crear" at bounding box center [219, 234] width 13 height 13
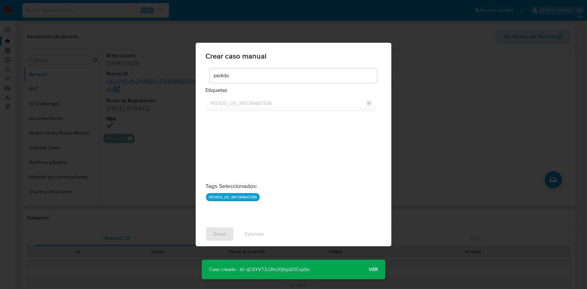
click at [286, 269] on p "Caso creado - Id: qC6YVT3J2tn20jhp2l3Cvp0v" at bounding box center [259, 270] width 115 height 20
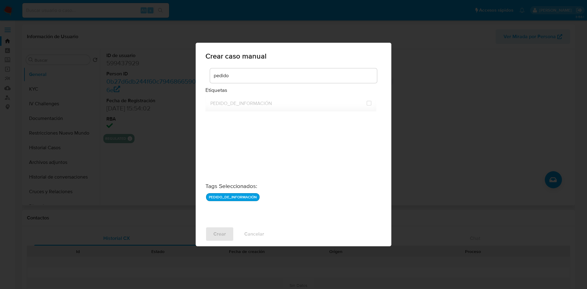
checkbox input "false"
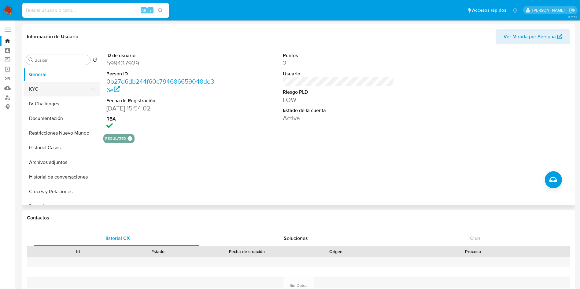
click at [45, 85] on button "KYC" at bounding box center [59, 89] width 71 height 15
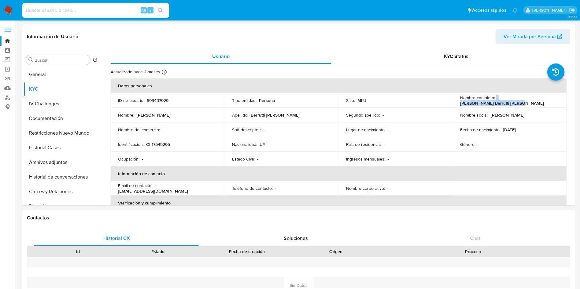
drag, startPoint x: 493, startPoint y: 100, endPoint x: 552, endPoint y: 100, distance: 59.0
click at [552, 100] on div "Nombre completo : [PERSON_NAME] Berrutti [PERSON_NAME]" at bounding box center [509, 100] width 99 height 11
copy div "[PERSON_NAME] Berrutti [PERSON_NAME]"
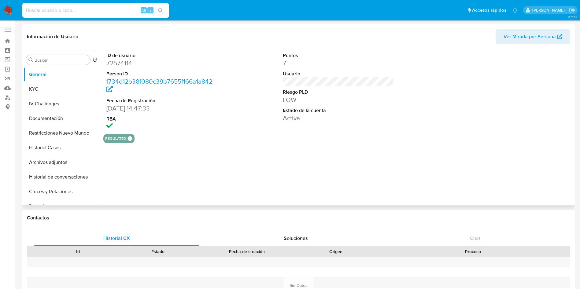
select select "10"
click at [555, 185] on button "Crear caso manual" at bounding box center [552, 179] width 17 height 17
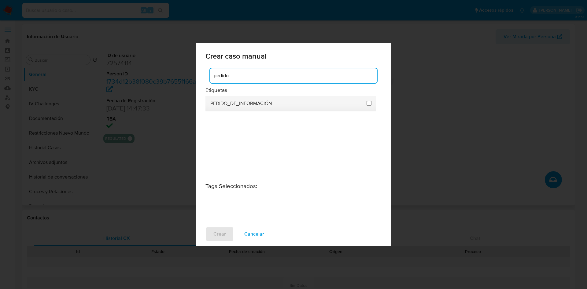
type input "pedido"
click at [370, 103] on input "3234" at bounding box center [368, 103] width 5 height 5
checkbox input "true"
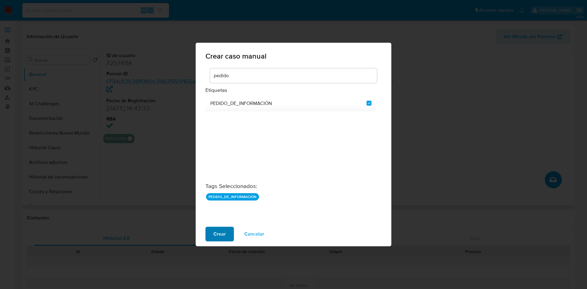
click at [221, 237] on span "Crear" at bounding box center [219, 234] width 13 height 13
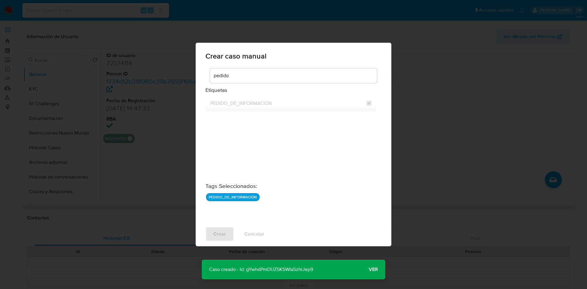
click at [293, 267] on p "Caso creado - Id: gYwhdPmDUZ5K5WIa5zhiJep9" at bounding box center [261, 270] width 119 height 20
click at [372, 270] on span "Ver" at bounding box center [372, 270] width 9 height 0
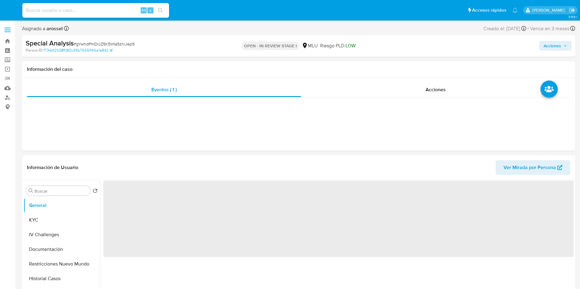
select select "10"
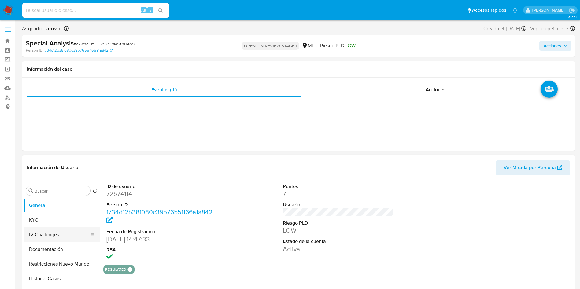
drag, startPoint x: 64, startPoint y: 217, endPoint x: 93, endPoint y: 232, distance: 33.2
click at [63, 217] on button "KYC" at bounding box center [62, 220] width 76 height 15
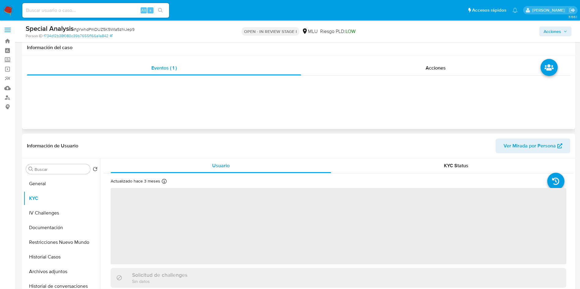
scroll to position [92, 0]
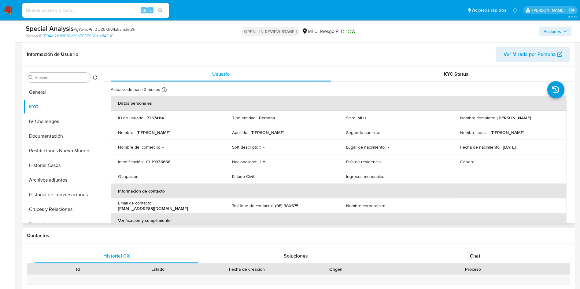
drag, startPoint x: 494, startPoint y: 118, endPoint x: 562, endPoint y: 116, distance: 67.2
click at [562, 116] on td "Nombre completo : [PERSON_NAME] [PERSON_NAME]" at bounding box center [509, 118] width 114 height 15
click at [108, 13] on input at bounding box center [95, 10] width 147 height 8
paste input "1298988610"
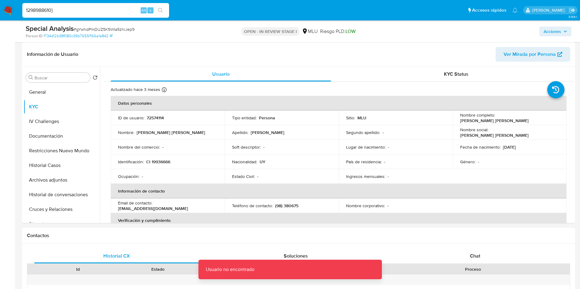
click at [103, 10] on input "1298988610}" at bounding box center [95, 10] width 147 height 8
paste input
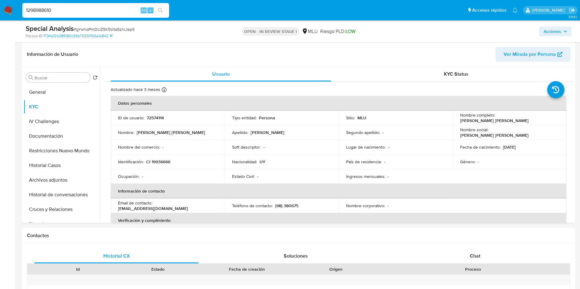
type input "1298988610"
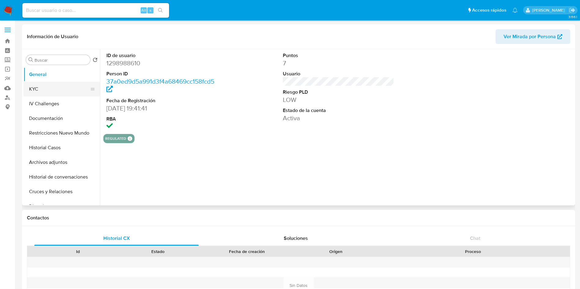
select select "10"
click at [37, 88] on button "KYC" at bounding box center [59, 89] width 71 height 15
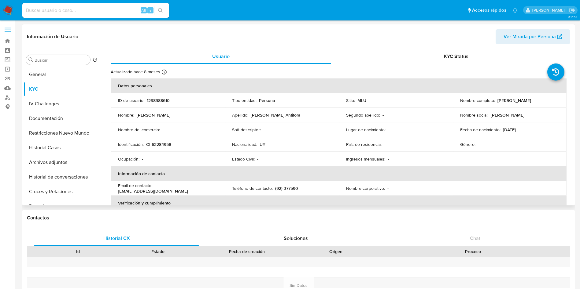
drag, startPoint x: 457, startPoint y: 102, endPoint x: 527, endPoint y: 104, distance: 70.3
click at [527, 104] on td "Nombre completo : [PERSON_NAME]" at bounding box center [509, 100] width 114 height 15
click at [39, 75] on button "General" at bounding box center [59, 74] width 71 height 15
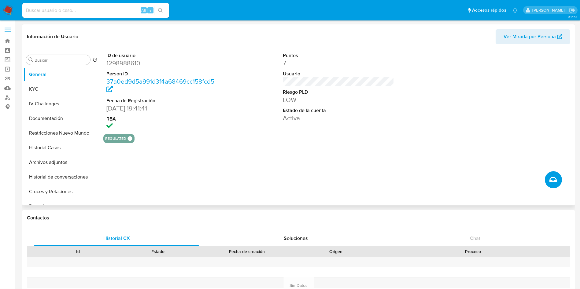
click at [552, 185] on button "Crear caso manual" at bounding box center [552, 179] width 17 height 17
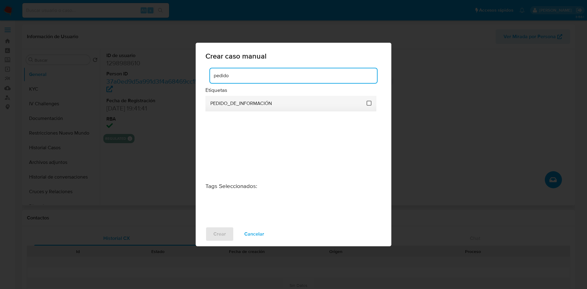
type input "pedido"
click at [368, 103] on input "3234" at bounding box center [368, 103] width 5 height 5
checkbox input "true"
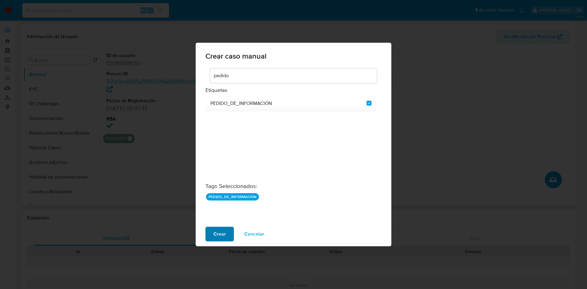
click at [219, 236] on span "Crear" at bounding box center [219, 234] width 13 height 13
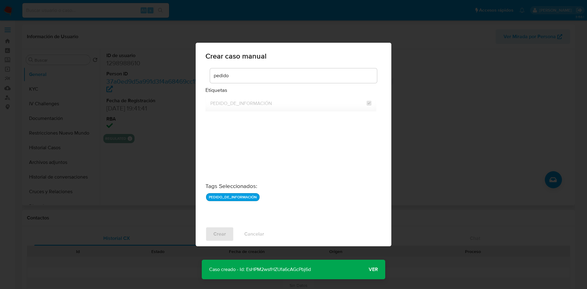
click at [268, 266] on p "Caso creado - Id: EsHPM2wsfHZUfa6cAGcPbj6d" at bounding box center [260, 270] width 116 height 20
click at [47, 89] on div "Crear caso manual pedido Etiquetas PEDIDO_DE_INFORMACIÓN Tags Seleccionados : P…" at bounding box center [293, 144] width 587 height 289
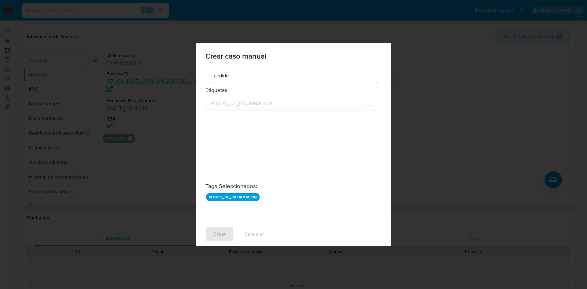
checkbox input "false"
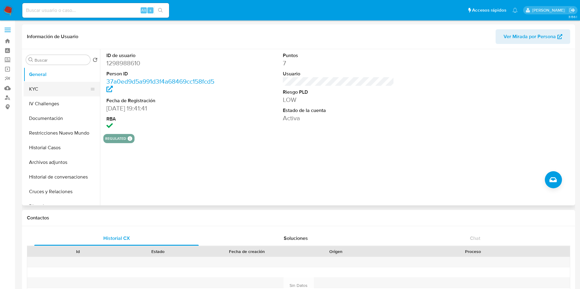
click at [68, 89] on button "KYC" at bounding box center [59, 89] width 71 height 15
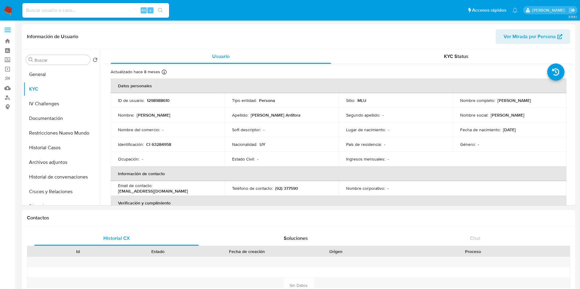
drag, startPoint x: 456, startPoint y: 104, endPoint x: 522, endPoint y: 104, distance: 66.6
click at [522, 104] on td "Nombre completo : George Walter Pereyra Antifora" at bounding box center [509, 100] width 114 height 15
copy p "[PERSON_NAME]"
click at [96, 12] on input at bounding box center [95, 10] width 147 height 8
paste input "qC6YVT3J2tn20jhp2l3Cvp0v"
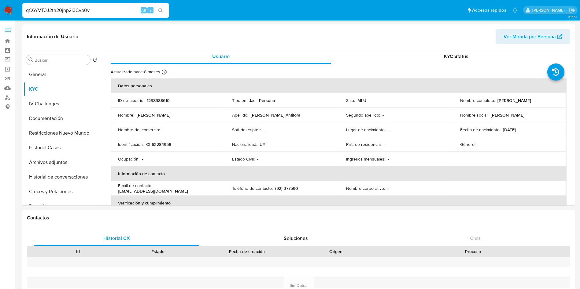
type input "qC6YVT3J2tn20jhp2l3Cvp0v"
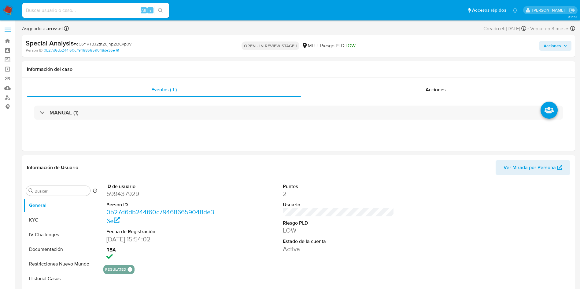
select select "10"
click at [521, 243] on div at bounding box center [515, 222] width 118 height 85
click at [58, 217] on button "KYC" at bounding box center [59, 220] width 71 height 15
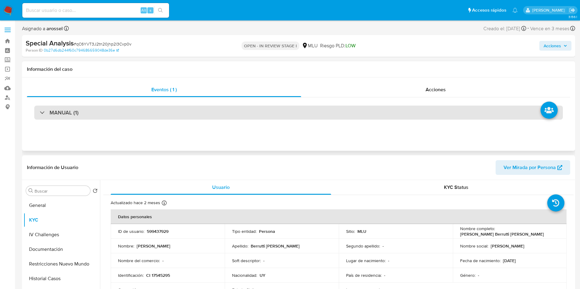
drag, startPoint x: 138, startPoint y: 111, endPoint x: 116, endPoint y: 115, distance: 22.4
click at [137, 110] on div "MANUAL (1)" at bounding box center [298, 113] width 528 height 14
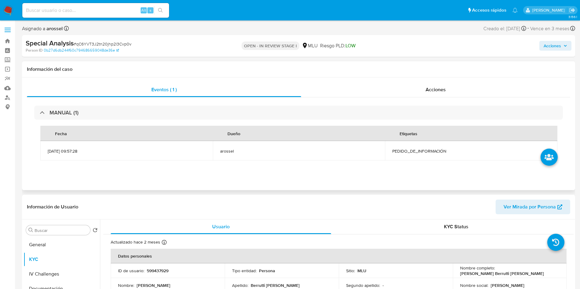
click at [417, 149] on span "PEDIDO_DE_INFORMACIÓN" at bounding box center [471, 150] width 158 height 5
copy span "PEDIDO_DE_INFORMACIÓN"
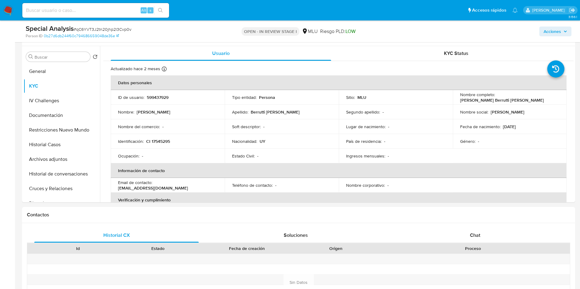
scroll to position [137, 0]
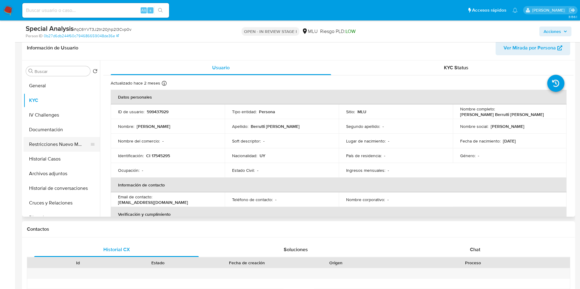
click at [61, 131] on button "Documentación" at bounding box center [62, 130] width 76 height 15
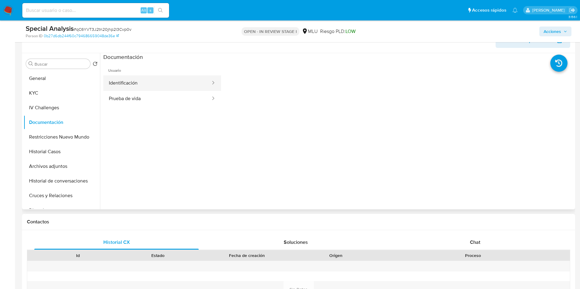
click at [151, 78] on button "Identificación" at bounding box center [157, 83] width 108 height 16
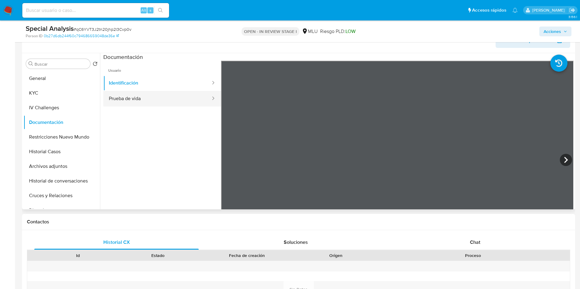
click at [138, 99] on button "Prueba de vida" at bounding box center [157, 99] width 108 height 16
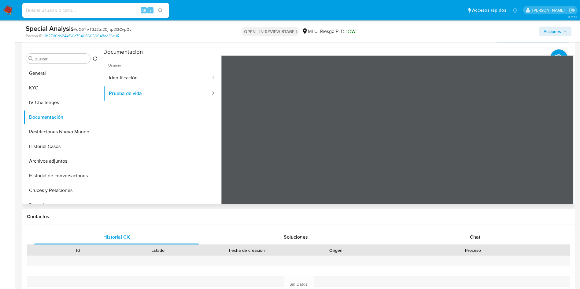
scroll to position [46, 0]
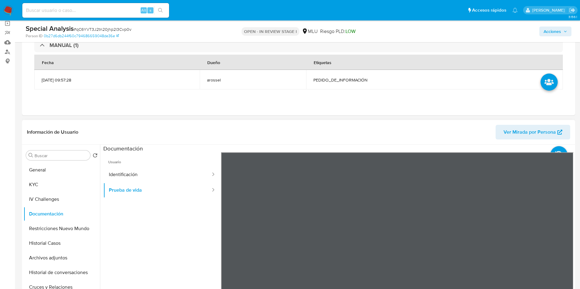
click at [409, 141] on div "Información de Usuario Ver Mirada por Persona" at bounding box center [298, 132] width 553 height 25
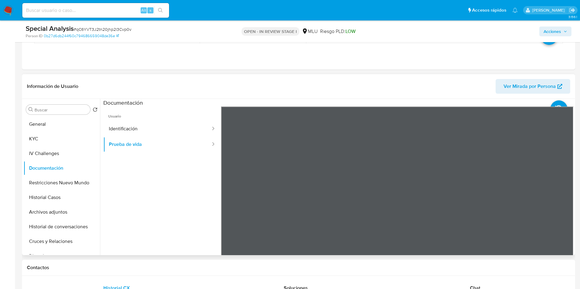
scroll to position [54, 0]
click at [267, 176] on div at bounding box center [397, 207] width 353 height 200
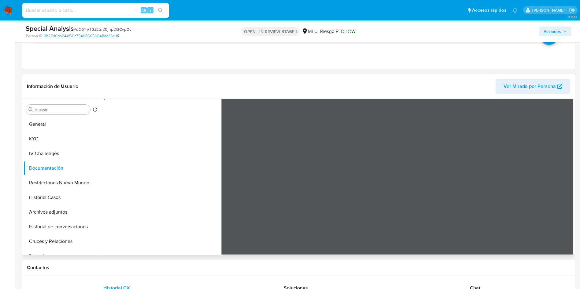
scroll to position [19, 0]
click at [49, 138] on button "KYC" at bounding box center [59, 139] width 71 height 15
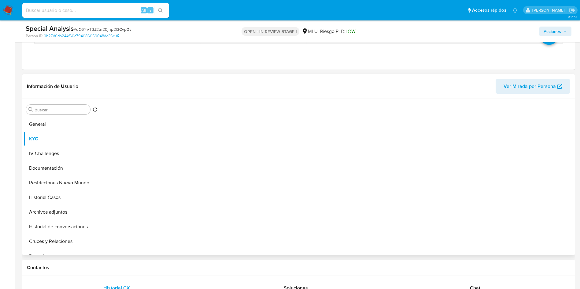
scroll to position [0, 0]
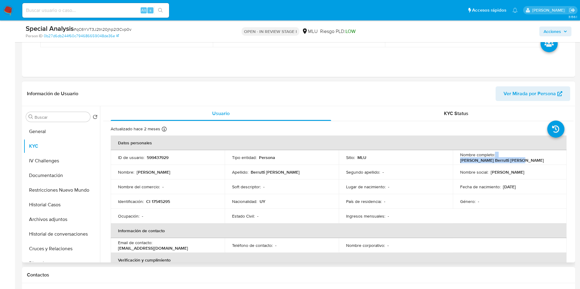
drag, startPoint x: 492, startPoint y: 158, endPoint x: 558, endPoint y: 156, distance: 65.4
click at [558, 156] on td "Nombre completo : Alejandro Luis Berrutti Risso" at bounding box center [509, 157] width 114 height 15
click at [263, 212] on td "Estado Civil : -" at bounding box center [282, 216] width 114 height 15
drag, startPoint x: 494, startPoint y: 160, endPoint x: 552, endPoint y: 159, distance: 58.1
click at [552, 159] on div "Nombre completo : Alejandro Luis Berrutti Risso" at bounding box center [509, 157] width 99 height 11
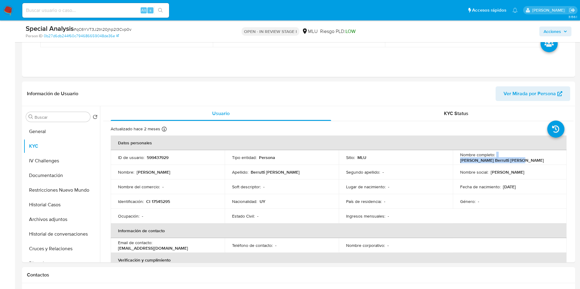
copy div "Alejandro Luis Berrutti Risso"
click at [165, 201] on p "CI 17545295" at bounding box center [158, 201] width 24 height 5
copy p "17545295"
click at [162, 159] on p "599437929" at bounding box center [158, 157] width 22 height 5
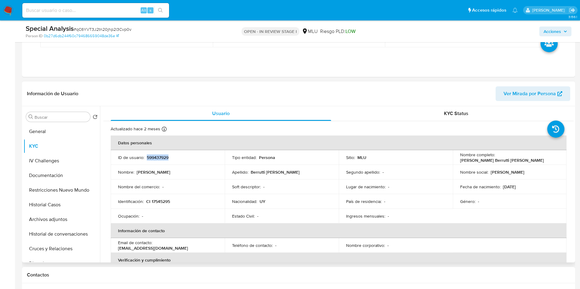
click at [162, 159] on p "599437929" at bounding box center [158, 157] width 22 height 5
copy p "599437929"
drag, startPoint x: 496, startPoint y: 159, endPoint x: 346, endPoint y: 37, distance: 193.0
click at [551, 159] on div "Nombre completo : Alejandro Luis Berrutti Risso" at bounding box center [509, 157] width 99 height 11
copy p "Alejandro Luis Berrutti Risso"
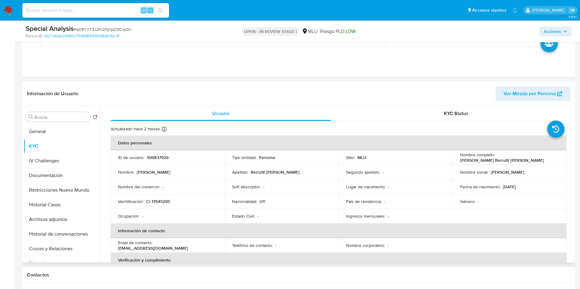
drag, startPoint x: 458, startPoint y: 184, endPoint x: 405, endPoint y: 217, distance: 62.0
click at [458, 183] on td "Fecha de nacimiento : 24/08/1970" at bounding box center [509, 187] width 114 height 15
click at [159, 203] on p "CI 17545295" at bounding box center [158, 201] width 24 height 5
click at [112, 10] on input at bounding box center [95, 10] width 147 height 8
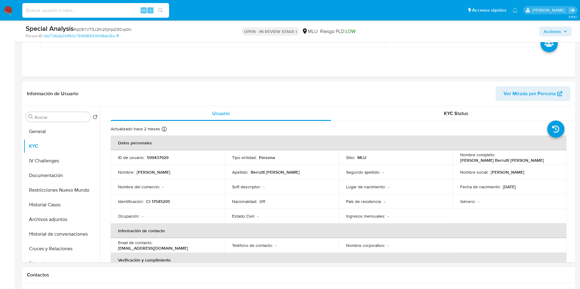
paste input "gYwhdPmDUZ5K5WIa5zhiJep9"
type input "gYwhdPmDUZ5K5WIa5zhiJep9"
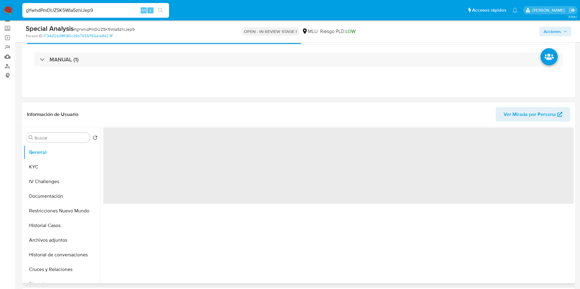
scroll to position [46, 0]
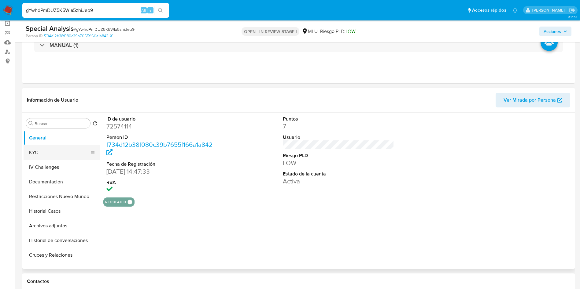
drag, startPoint x: 62, startPoint y: 153, endPoint x: 103, endPoint y: 193, distance: 57.0
click at [61, 153] on button "KYC" at bounding box center [62, 152] width 76 height 15
select select "10"
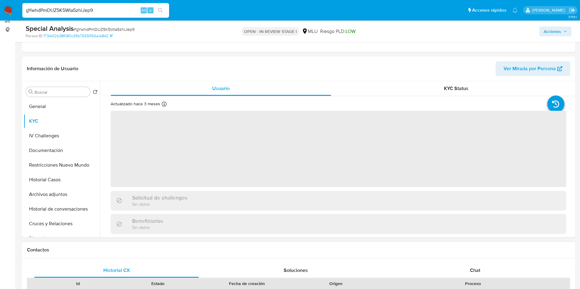
scroll to position [92, 0]
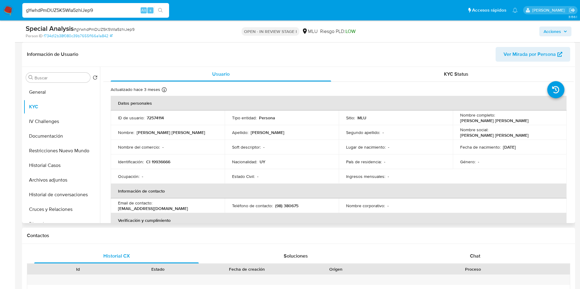
click at [529, 145] on div "Fecha de nacimiento : 15/08/1972" at bounding box center [509, 147] width 99 height 5
click at [208, 170] on td "Ocupación : -" at bounding box center [168, 176] width 114 height 15
click at [162, 162] on p "CI 19936666" at bounding box center [158, 161] width 24 height 5
copy p "19936666"
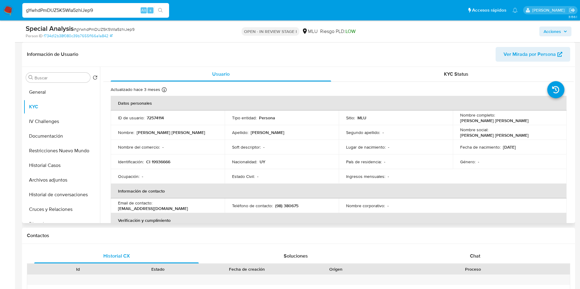
click at [153, 120] on p "72574114" at bounding box center [155, 117] width 17 height 5
copy p "72574114"
drag, startPoint x: 496, startPoint y: 116, endPoint x: 534, endPoint y: 112, distance: 39.0
click at [551, 115] on div "Nombre completo : Maria Jose Argenti Gonzalez" at bounding box center [509, 117] width 99 height 11
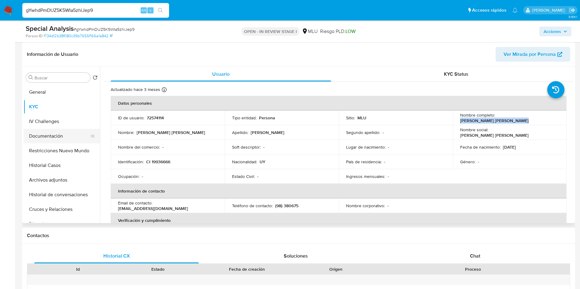
copy p "Maria Jose Argenti Gonzalez"
click at [69, 134] on button "Documentación" at bounding box center [59, 136] width 71 height 15
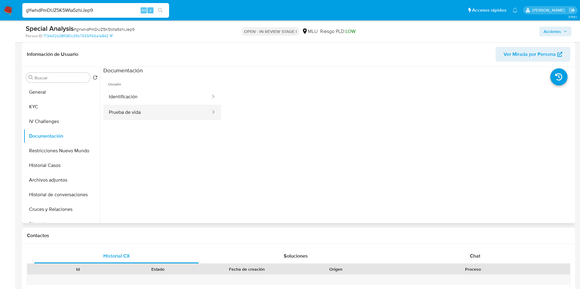
click at [162, 111] on button "Prueba de vida" at bounding box center [157, 113] width 108 height 16
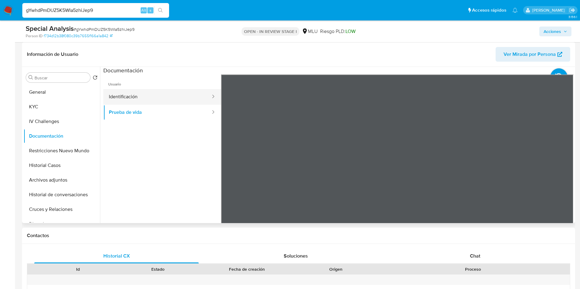
click at [150, 92] on button "Identificación" at bounding box center [157, 97] width 108 height 16
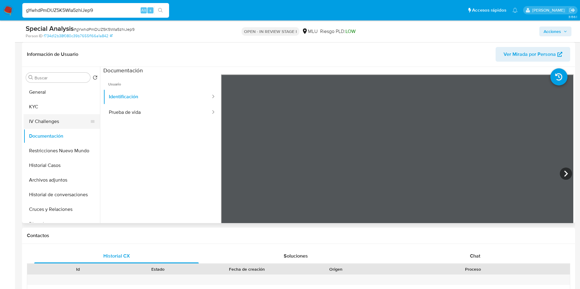
drag, startPoint x: 61, startPoint y: 107, endPoint x: 86, endPoint y: 128, distance: 32.3
click at [61, 107] on button "KYC" at bounding box center [62, 107] width 76 height 15
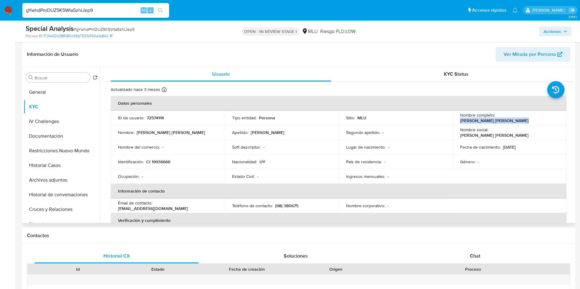
drag, startPoint x: 495, startPoint y: 120, endPoint x: 556, endPoint y: 117, distance: 61.5
click at [556, 117] on div "Nombre completo : Maria Jose Argenti Gonzalez" at bounding box center [509, 117] width 99 height 11
copy p "Maria Jose Argenti Gonzalez"
click at [159, 164] on p "CI 19936666" at bounding box center [158, 161] width 24 height 5
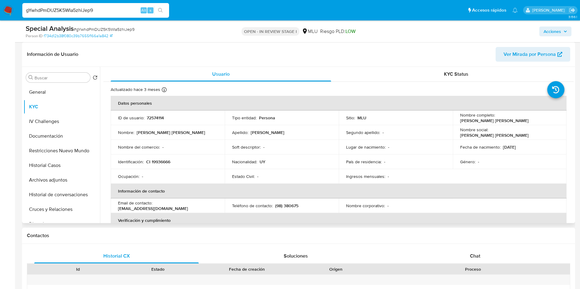
click at [154, 117] on p "72574114" at bounding box center [155, 117] width 17 height 5
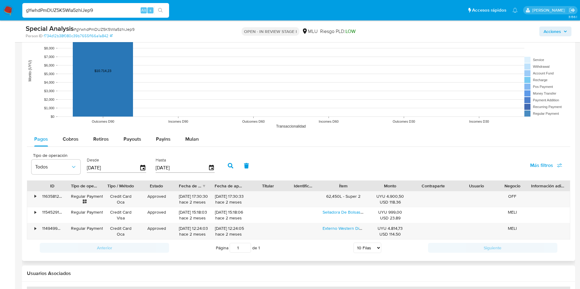
scroll to position [642, 0]
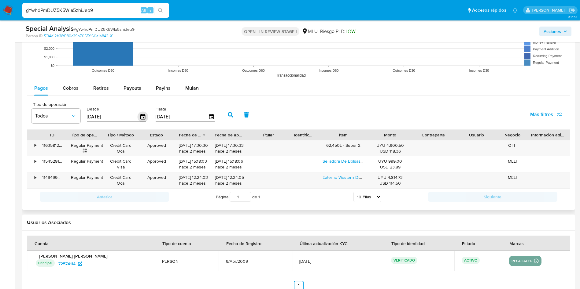
click at [141, 115] on icon "button" at bounding box center [142, 116] width 5 height 5
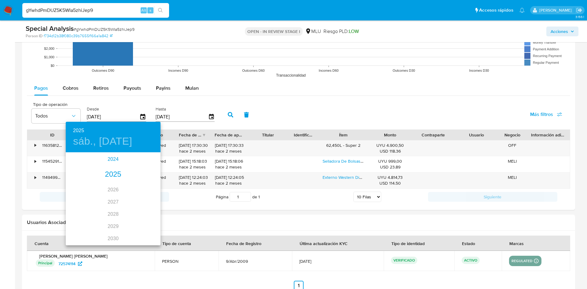
click at [107, 159] on div "2024" at bounding box center [113, 159] width 95 height 12
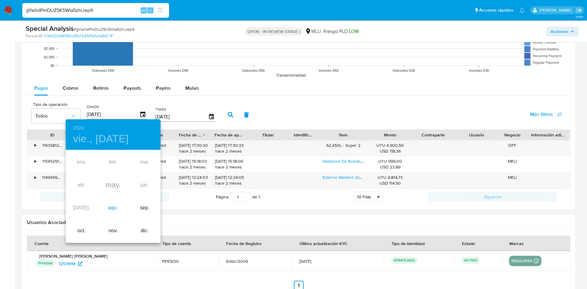
click at [115, 209] on div "ago." at bounding box center [112, 208] width 31 height 23
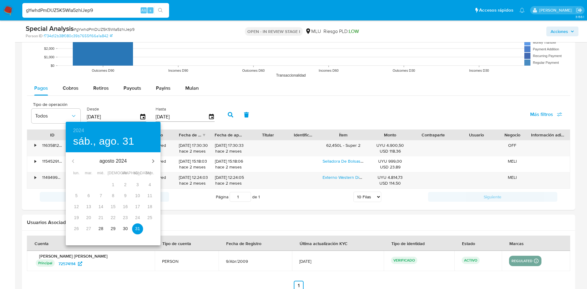
click at [104, 228] on span "28" at bounding box center [100, 229] width 11 height 6
type input "28/08/2024"
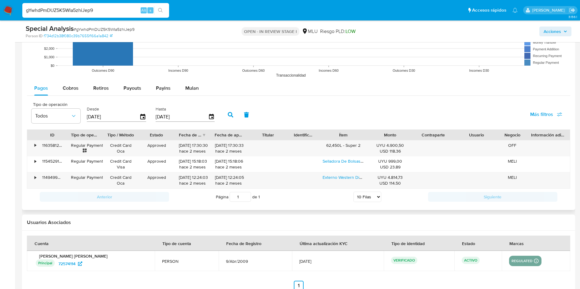
click at [228, 118] on button "button" at bounding box center [230, 115] width 16 height 15
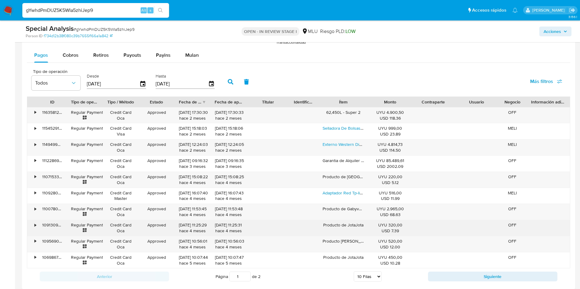
scroll to position [687, 0]
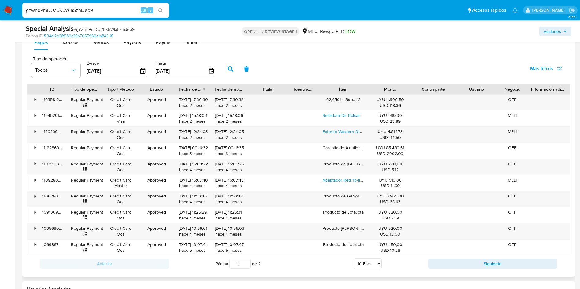
click at [368, 264] on select "5 Filas 10 Filas 20 Filas 25 Filas 50 Filas 100 Filas" at bounding box center [367, 264] width 28 height 10
select select "100"
click at [353, 259] on select "5 Filas 10 Filas 20 Filas 25 Filas 50 Filas 100 Filas" at bounding box center [367, 264] width 28 height 10
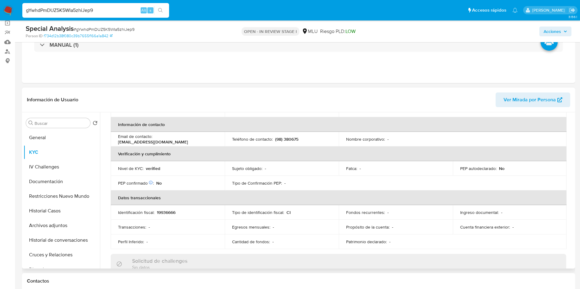
scroll to position [46, 0]
click at [60, 248] on button "Cruces y Relaciones" at bounding box center [59, 255] width 71 height 15
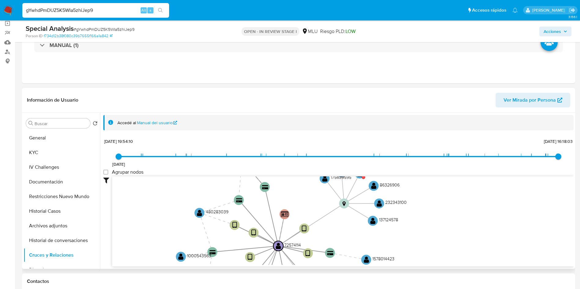
drag, startPoint x: 387, startPoint y: 220, endPoint x: 312, endPoint y: 187, distance: 81.6
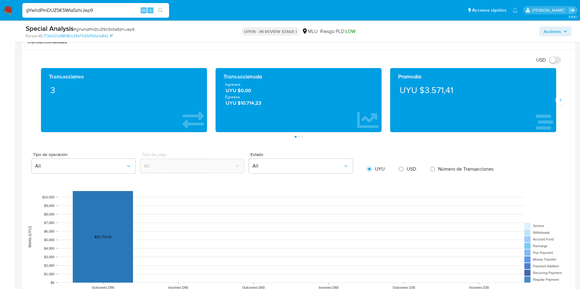
scroll to position [596, 0]
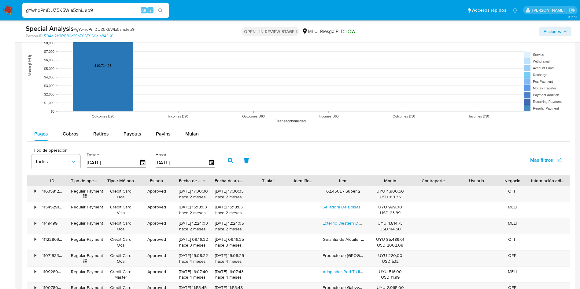
drag, startPoint x: 59, startPoint y: 136, endPoint x: 72, endPoint y: 141, distance: 14.4
click at [59, 136] on button "Cobros" at bounding box center [70, 134] width 31 height 15
select select "10"
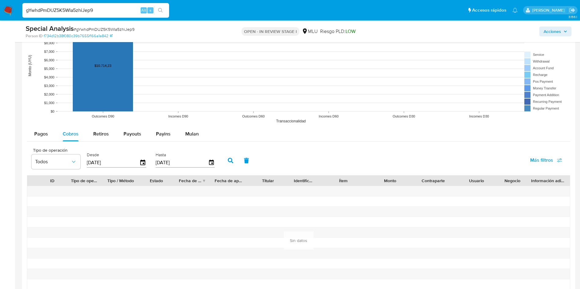
drag, startPoint x: 42, startPoint y: 136, endPoint x: 250, endPoint y: 158, distance: 209.2
click at [40, 136] on span "Pagos" at bounding box center [41, 133] width 14 height 7
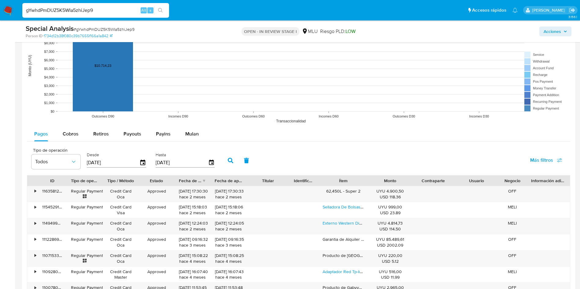
scroll to position [642, 0]
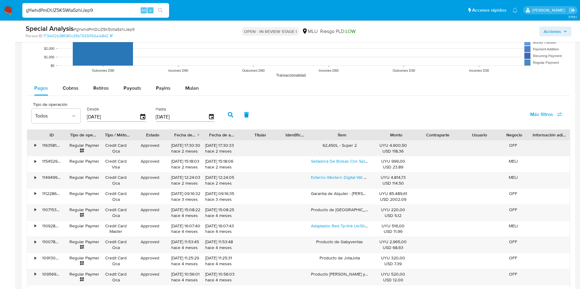
drag, startPoint x: 390, startPoint y: 133, endPoint x: 382, endPoint y: 140, distance: 10.8
click at [395, 133] on div "ID Tipo de operación Tipo / Método Estado Fecha de creación Fecha de aprobación…" at bounding box center [298, 135] width 542 height 10
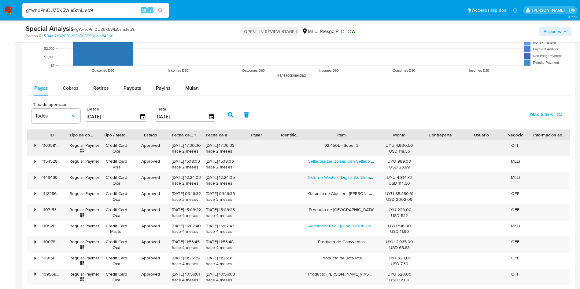
click at [351, 147] on div "62,450L - Super 2" at bounding box center [341, 149] width 75 height 16
click at [343, 146] on div "62,450L - Super 2" at bounding box center [341, 149] width 75 height 16
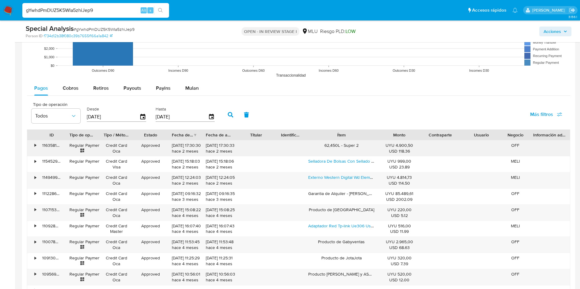
click at [343, 146] on div "62,450L - Super 2" at bounding box center [341, 149] width 75 height 16
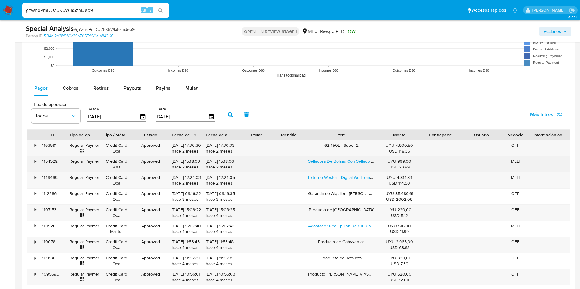
click at [312, 156] on div "Selladora De Bolsas Con Sellado Hermético De 40 Cm Color Azul" at bounding box center [341, 164] width 75 height 16
click at [313, 156] on div "Selladora De Bolsas Con Sellado Hermético De 40 Cm Color Azul" at bounding box center [341, 164] width 75 height 16
click at [305, 157] on div "Selladora De Bolsas Con Sellado Hermético De 40 Cm Color Azul" at bounding box center [341, 164] width 75 height 16
click at [308, 158] on link "Selladora De Bolsas Con Sellado Hermético De 40 Cm Color Azul" at bounding box center [370, 161] width 124 height 6
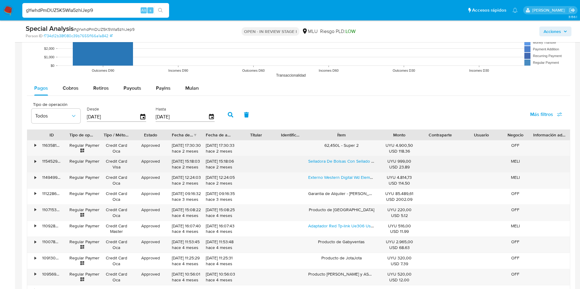
click at [316, 157] on div "Selladora De Bolsas Con Sellado Hermético De 40 Cm Color Azul" at bounding box center [341, 164] width 75 height 16
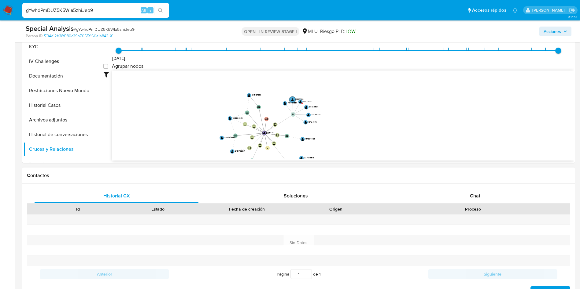
scroll to position [137, 0]
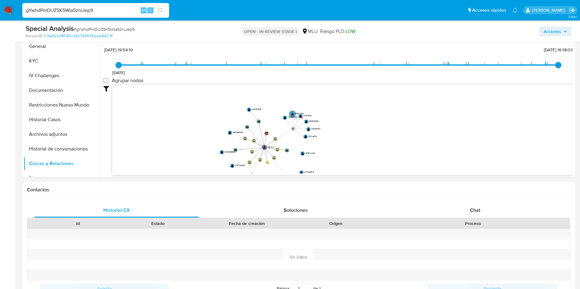
click at [124, 5] on div "gYwhdPmDUZ5K5WIa5zhiJep9 Alt s" at bounding box center [95, 10] width 147 height 15
click at [127, 12] on input "gYwhdPmDUZ5K5WIa5zhiJep9" at bounding box center [95, 10] width 147 height 8
paste input "380319184"
type input "380319184"
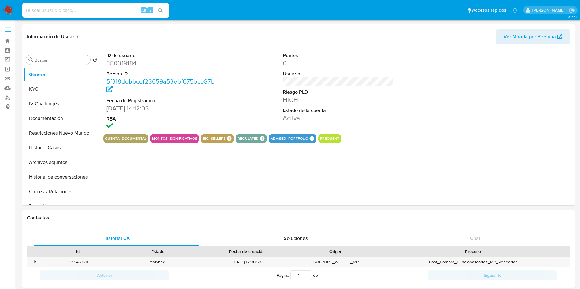
select select "10"
click at [37, 84] on button "KYC" at bounding box center [59, 89] width 71 height 15
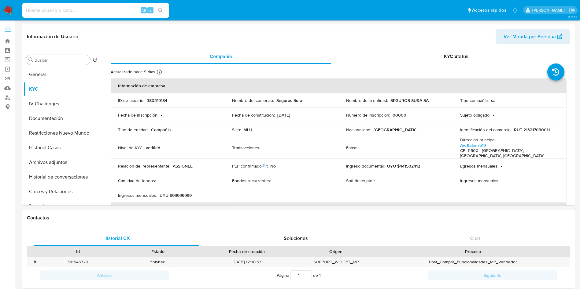
click at [123, 14] on input at bounding box center [95, 10] width 147 height 8
paste input "EsHPM2wsfHZUfa6cAGcPbj6d"
type input "EsHPM2wsfHZUfa6cAGcPbj6d"
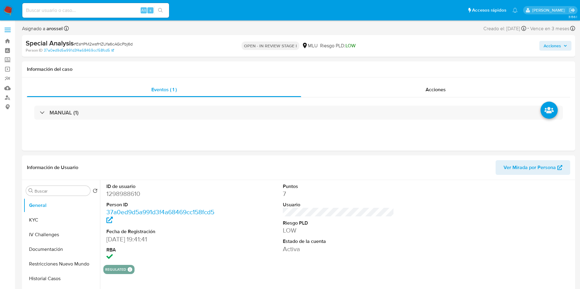
select select "10"
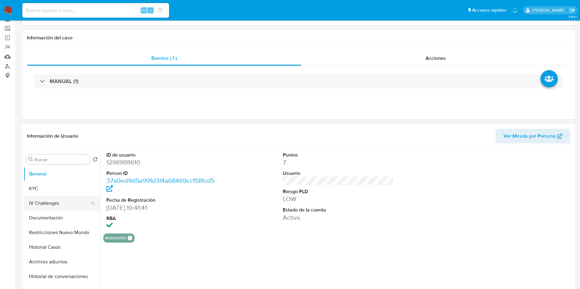
scroll to position [46, 0]
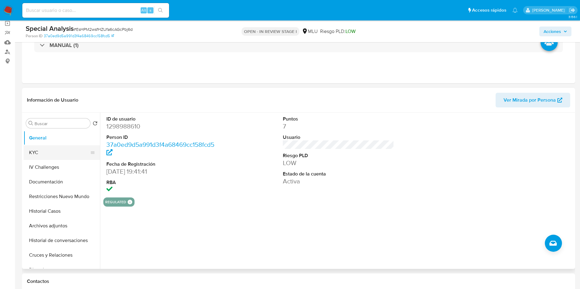
click at [60, 151] on button "KYC" at bounding box center [59, 152] width 71 height 15
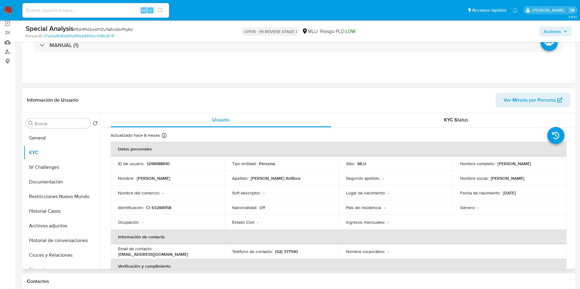
drag, startPoint x: 456, startPoint y: 167, endPoint x: 520, endPoint y: 168, distance: 63.6
click at [520, 168] on td "Nombre completo : [PERSON_NAME]" at bounding box center [509, 163] width 114 height 15
click at [162, 209] on p "CI 63284958" at bounding box center [158, 207] width 25 height 5
click at [163, 208] on p "CI 63284958" at bounding box center [158, 207] width 25 height 5
click at [162, 167] on td "ID de usuario : 1298988610" at bounding box center [168, 163] width 114 height 15
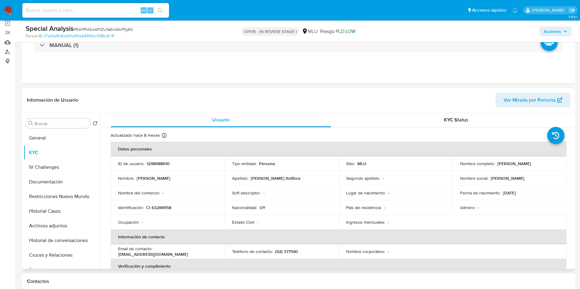
click at [162, 167] on td "ID de usuario : 1298988610" at bounding box center [168, 163] width 114 height 15
click at [159, 164] on p "1298988610" at bounding box center [158, 163] width 23 height 5
drag, startPoint x: 456, startPoint y: 166, endPoint x: 520, endPoint y: 167, distance: 63.9
click at [520, 167] on td "Nombre completo : [PERSON_NAME]" at bounding box center [509, 163] width 114 height 15
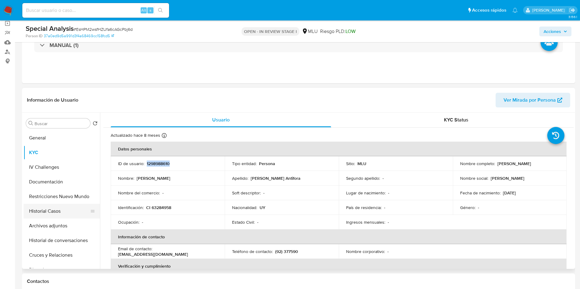
click at [43, 186] on button "Documentación" at bounding box center [62, 182] width 76 height 15
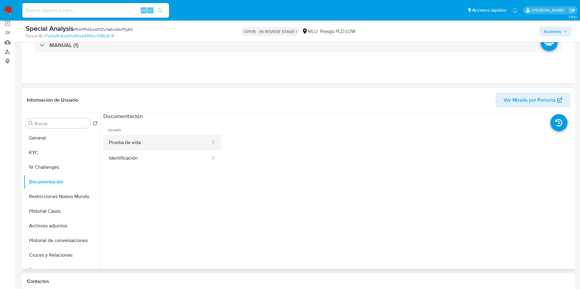
click at [162, 140] on button "Prueba de vida" at bounding box center [157, 143] width 108 height 16
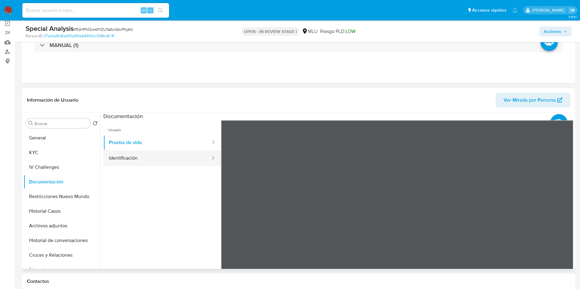
click at [138, 153] on button "Identificación" at bounding box center [157, 159] width 108 height 16
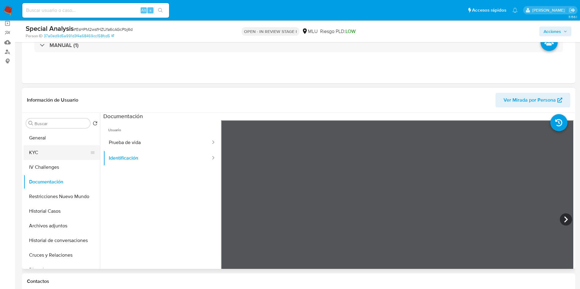
click at [50, 153] on button "KYC" at bounding box center [59, 152] width 71 height 15
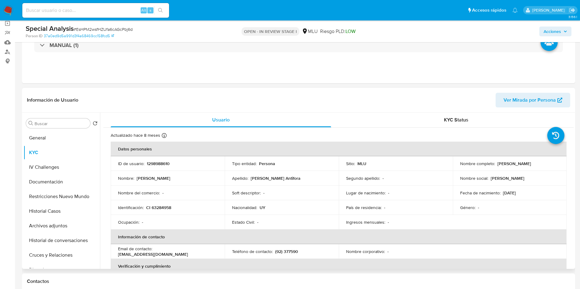
click at [167, 208] on p "CI 63284958" at bounding box center [158, 207] width 25 height 5
click at [528, 217] on table "Datos personales ID de usuario : 1298988610 Tipo entidad : Persona Sitio : MLU …" at bounding box center [339, 252] width 456 height 220
click at [71, 254] on button "Cruces y Relaciones" at bounding box center [59, 255] width 71 height 15
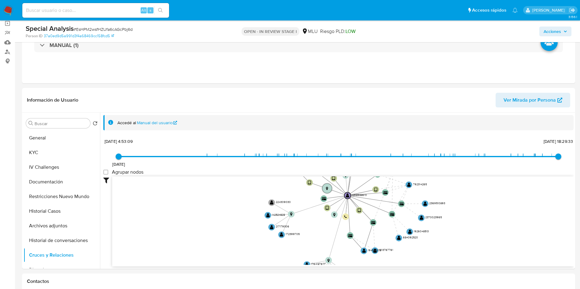
drag, startPoint x: 140, startPoint y: 5, endPoint x: 63, endPoint y: 10, distance: 76.8
click at [60, 7] on input at bounding box center [95, 10] width 147 height 8
click at [64, 10] on input at bounding box center [95, 10] width 147 height 8
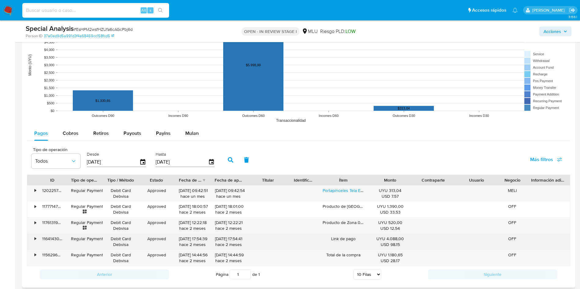
scroll to position [642, 0]
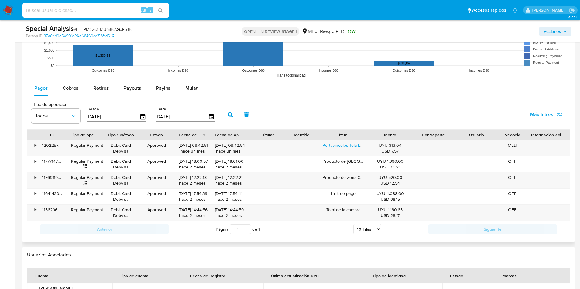
click at [371, 135] on div at bounding box center [368, 135] width 11 height 10
drag, startPoint x: 382, startPoint y: 135, endPoint x: 423, endPoint y: 133, distance: 41.0
click at [423, 133] on div "ID Tipo de operación Tipo / Método Estado Fecha de creación Fecha de aprobación…" at bounding box center [298, 135] width 542 height 10
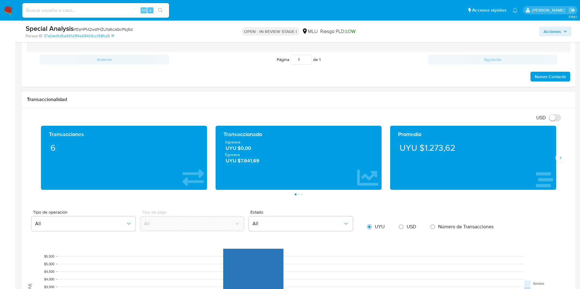
scroll to position [137, 0]
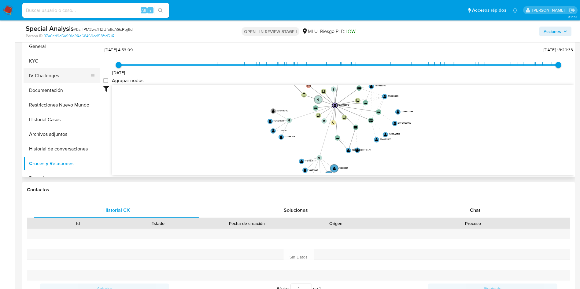
click at [62, 68] on button "KYC" at bounding box center [62, 61] width 76 height 15
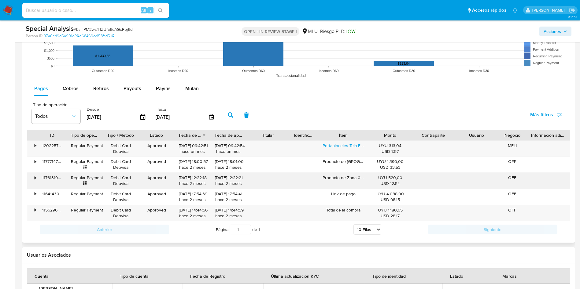
scroll to position [687, 0]
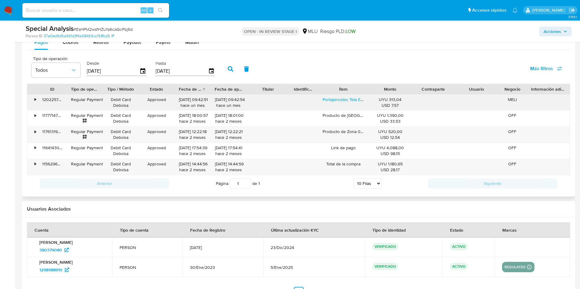
click at [321, 97] on div "Portapinceles Tela Enrollable Prestige Serviciopapelero" at bounding box center [343, 103] width 50 height 16
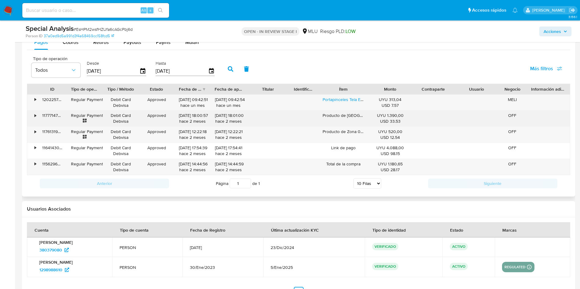
click at [341, 116] on div "Producto de [GEOGRAPHIC_DATA] Gaming House" at bounding box center [343, 119] width 50 height 16
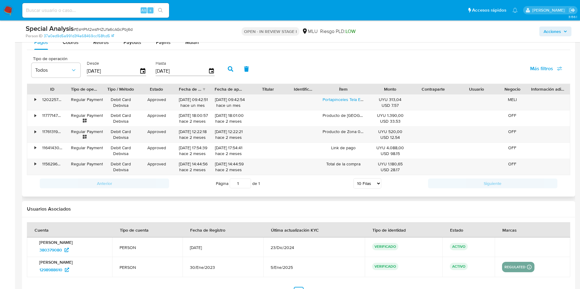
click at [141, 64] on label "Desde" at bounding box center [116, 63] width 59 height 6
click at [143, 69] on icon "button" at bounding box center [142, 70] width 5 height 5
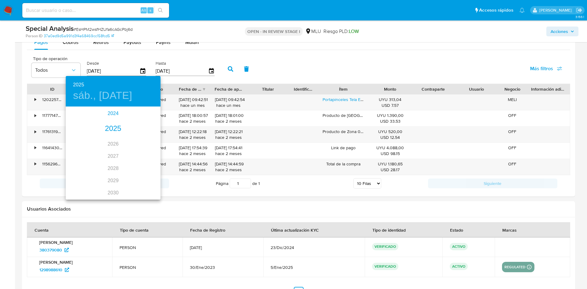
click at [109, 113] on div "2024" at bounding box center [113, 114] width 95 height 12
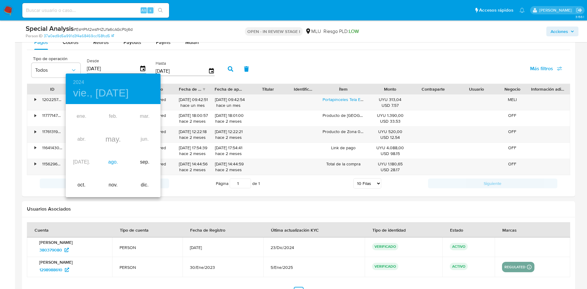
click at [108, 163] on div "ago." at bounding box center [112, 162] width 31 height 23
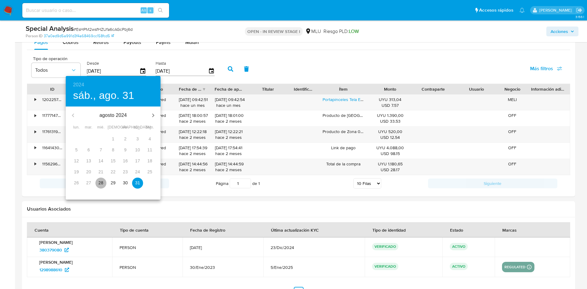
click at [101, 181] on p "28" at bounding box center [100, 183] width 5 height 6
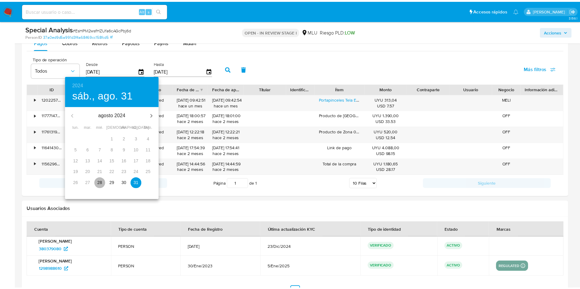
type input "28/08/2024"
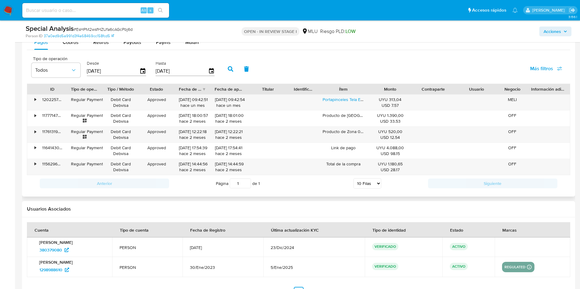
click at [230, 70] on icon "button" at bounding box center [230, 68] width 5 height 5
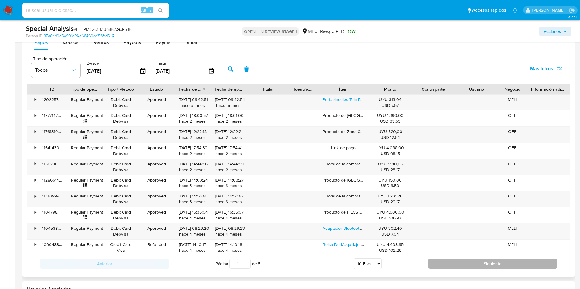
click at [456, 269] on div "Anterior Página 1 de 5 5 Filas 10 Filas 20 Filas 25 Filas 50 Filas 100 Filas Si…" at bounding box center [298, 264] width 543 height 16
click at [451, 261] on button "Siguiente" at bounding box center [492, 264] width 129 height 10
type input "2"
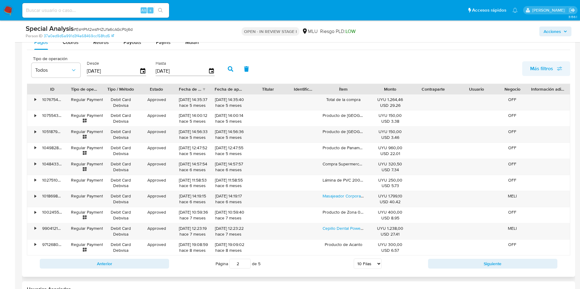
click at [562, 69] on button "Más filtros" at bounding box center [546, 68] width 48 height 15
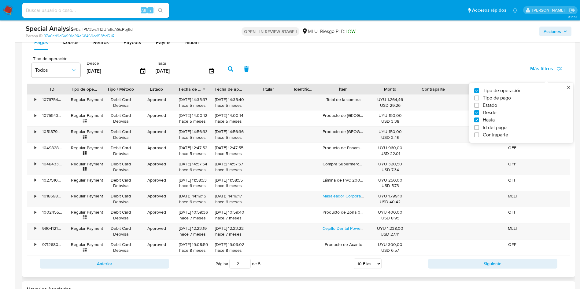
click at [487, 106] on span "Estado" at bounding box center [489, 105] width 14 height 6
click at [479, 106] on input "Estado" at bounding box center [476, 105] width 5 height 5
checkbox input "true"
type input "28/08/2024"
click at [118, 65] on button "Todos" at bounding box center [109, 70] width 49 height 15
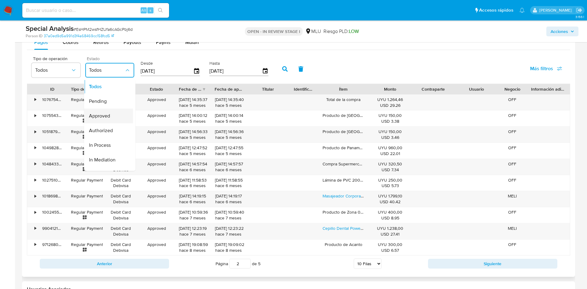
click at [112, 113] on div "Approved" at bounding box center [106, 116] width 35 height 15
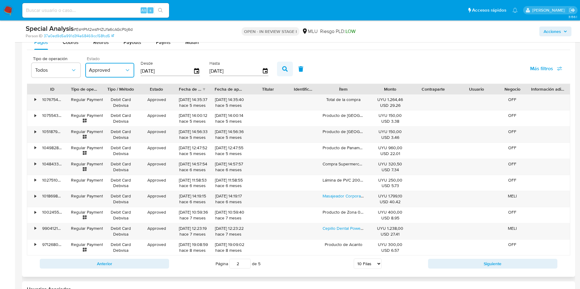
click at [286, 64] on button "button" at bounding box center [285, 69] width 16 height 15
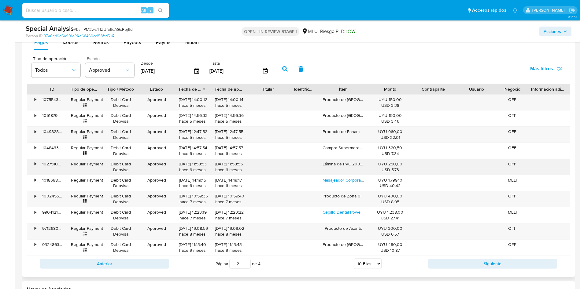
scroll to position [733, 0]
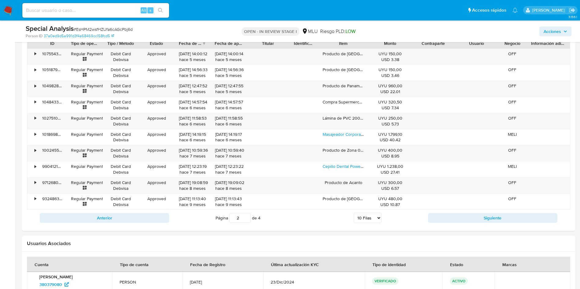
click at [364, 219] on select "5 Filas 10 Filas 20 Filas 25 Filas 50 Filas 100 Filas" at bounding box center [367, 218] width 28 height 10
drag, startPoint x: 362, startPoint y: 213, endPoint x: 360, endPoint y: 218, distance: 4.8
click at [362, 213] on select "5 Filas 10 Filas 20 Filas 25 Filas 50 Filas 100 Filas" at bounding box center [367, 218] width 28 height 10
click at [361, 220] on select "5 Filas 10 Filas 20 Filas 25 Filas 50 Filas 100 Filas" at bounding box center [367, 218] width 28 height 10
select select "100"
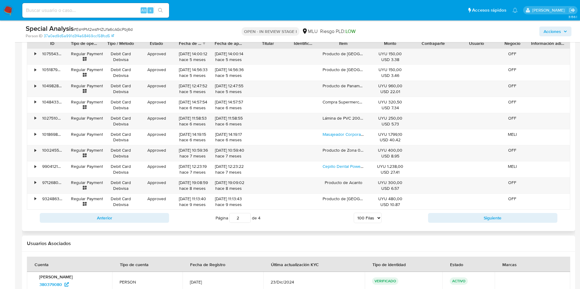
click at [353, 213] on select "5 Filas 10 Filas 20 Filas 25 Filas 50 Filas 100 Filas" at bounding box center [367, 218] width 28 height 10
type input "1"
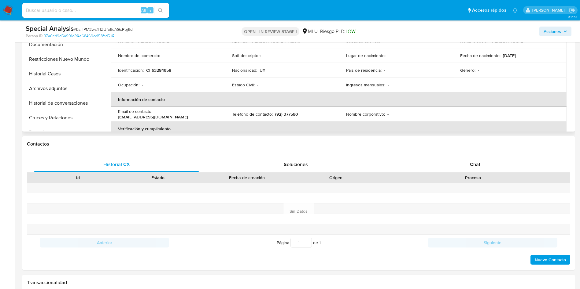
scroll to position [0, 0]
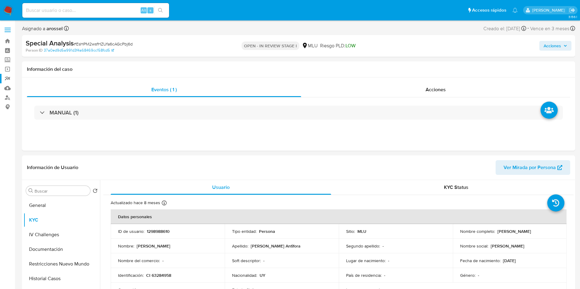
click at [9, 79] on link "Reportes" at bounding box center [36, 78] width 73 height 9
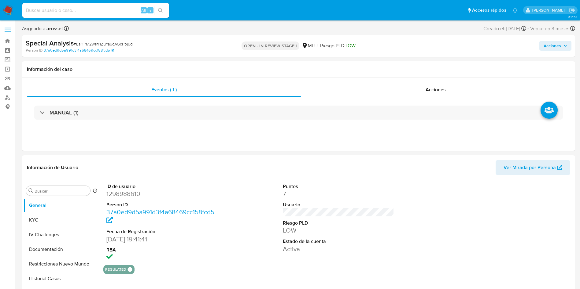
select select "10"
click at [111, 9] on input at bounding box center [95, 10] width 147 height 8
paste input "314607325"
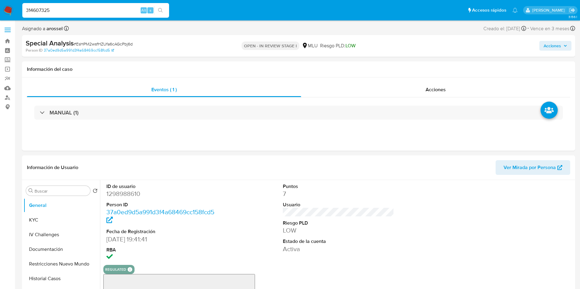
type input "314607325"
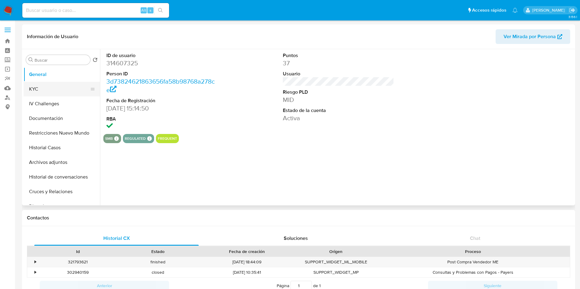
click at [51, 86] on button "KYC" at bounding box center [59, 89] width 71 height 15
select select "10"
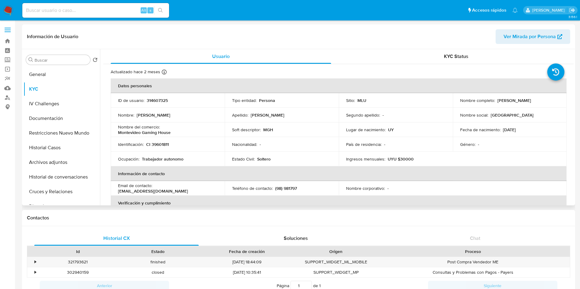
drag, startPoint x: 494, startPoint y: 101, endPoint x: 557, endPoint y: 98, distance: 63.3
click at [557, 98] on td "Nombre completo : Juan Pablo Ghigliano Godoy" at bounding box center [509, 100] width 114 height 15
click at [63, 140] on button "Restricciones Nuevo Mundo" at bounding box center [59, 133] width 71 height 15
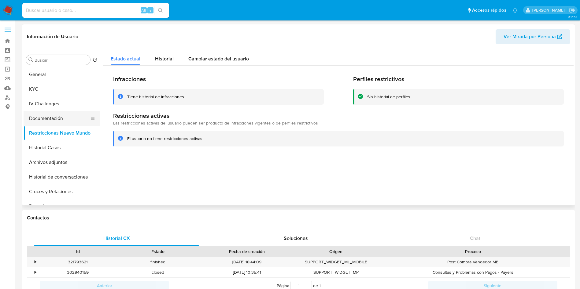
click at [60, 117] on button "Documentación" at bounding box center [59, 118] width 71 height 15
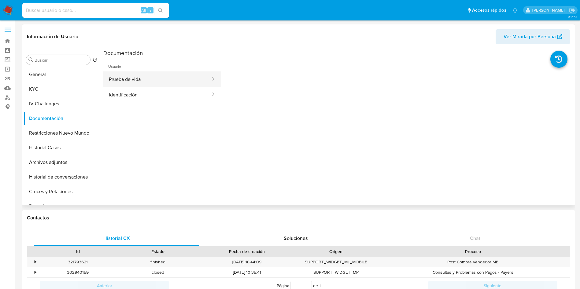
click at [188, 76] on button "Prueba de vida" at bounding box center [157, 79] width 108 height 16
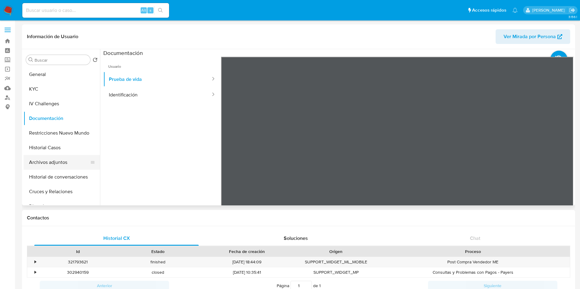
click at [53, 164] on button "Archivos adjuntos" at bounding box center [59, 162] width 71 height 15
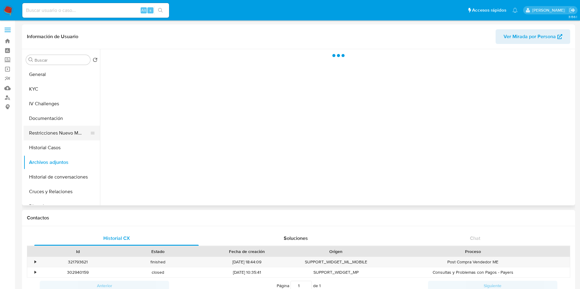
click at [71, 138] on button "Restricciones Nuevo Mundo" at bounding box center [59, 133] width 71 height 15
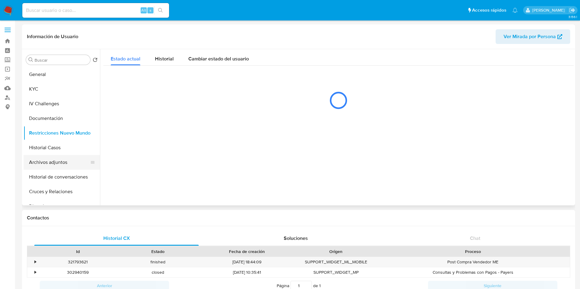
click at [70, 153] on button "Historial Casos" at bounding box center [62, 148] width 76 height 15
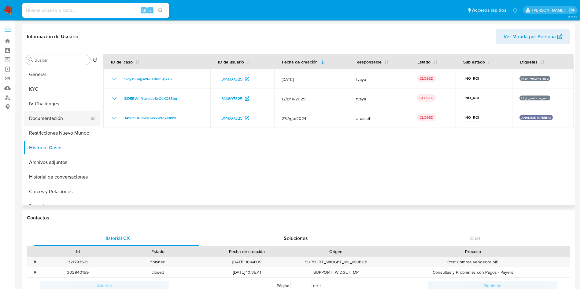
click at [53, 119] on button "Documentación" at bounding box center [59, 118] width 71 height 15
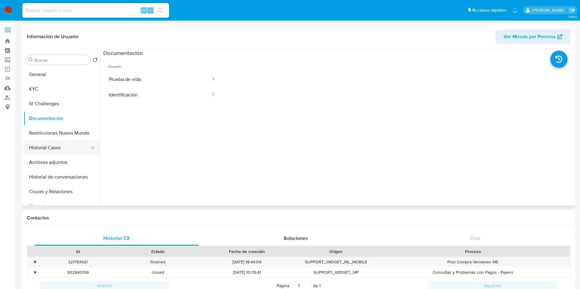
click at [52, 143] on button "Historial Casos" at bounding box center [59, 148] width 71 height 15
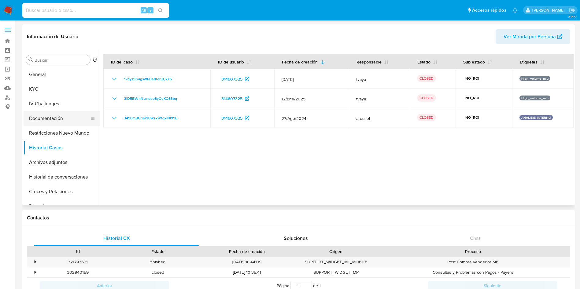
click at [55, 117] on button "Documentación" at bounding box center [59, 118] width 71 height 15
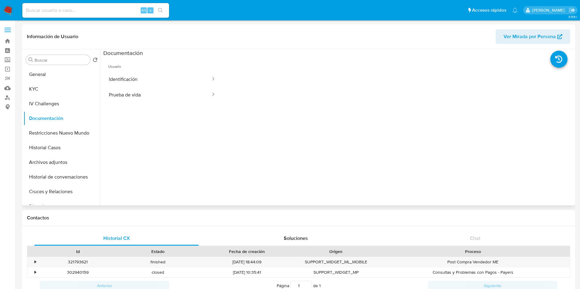
drag, startPoint x: 163, startPoint y: 80, endPoint x: 173, endPoint y: 134, distance: 55.4
click at [163, 79] on button "Identificación" at bounding box center [157, 79] width 108 height 16
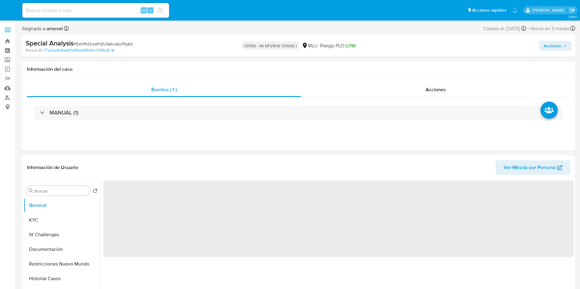
select select "10"
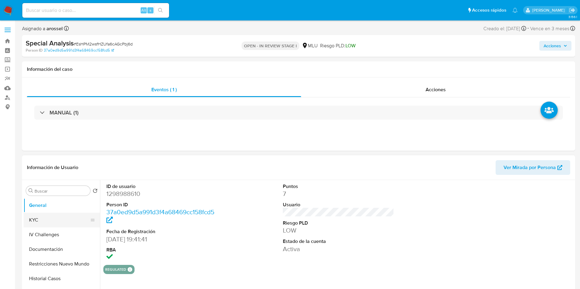
click at [41, 227] on button "KYC" at bounding box center [59, 220] width 71 height 15
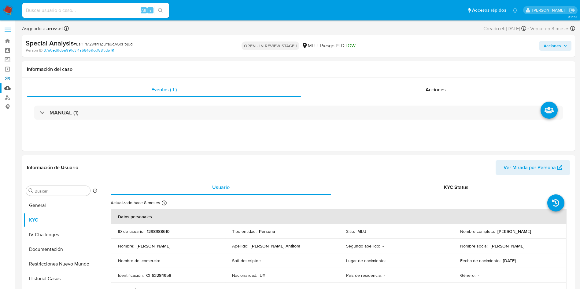
drag, startPoint x: 6, startPoint y: 79, endPoint x: 8, endPoint y: 86, distance: 7.3
click at [6, 79] on link "Reportes" at bounding box center [36, 78] width 73 height 9
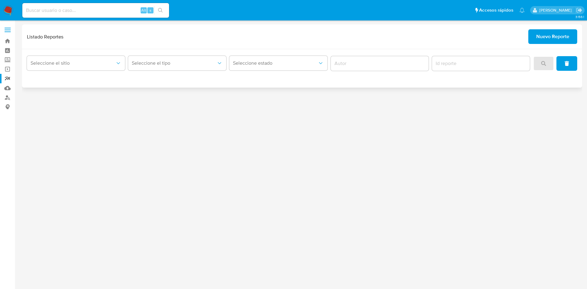
click at [558, 39] on span "Nuevo Reporte" at bounding box center [552, 36] width 33 height 13
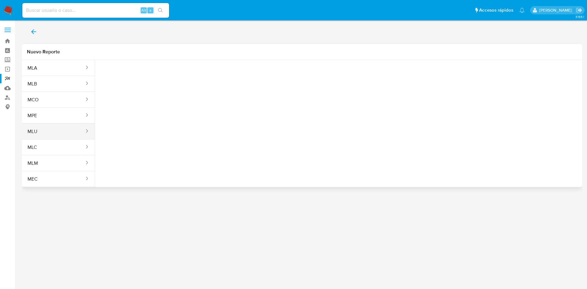
click at [54, 133] on button "MLU" at bounding box center [53, 131] width 63 height 15
click at [144, 82] on button "Seleccione una opcion" at bounding box center [133, 76] width 67 height 15
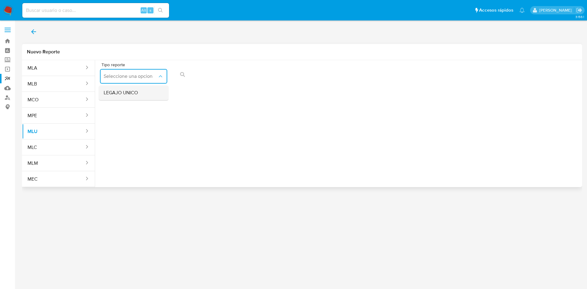
click at [138, 99] on div "LEGAJO UNICO" at bounding box center [132, 93] width 56 height 15
click at [323, 79] on button "action-search" at bounding box center [319, 74] width 21 height 15
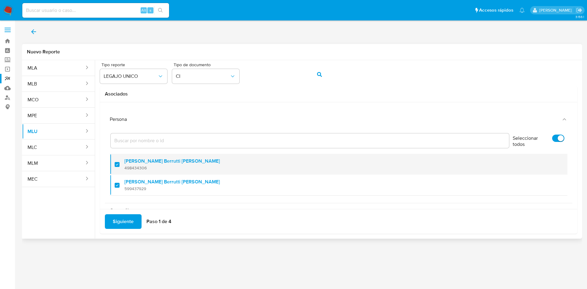
click at [117, 165] on div at bounding box center [120, 164] width 10 height 14
checkbox input "false"
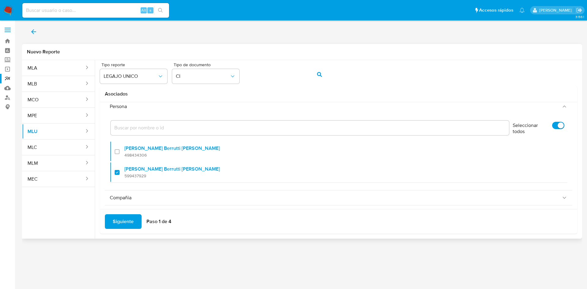
scroll to position [19, 0]
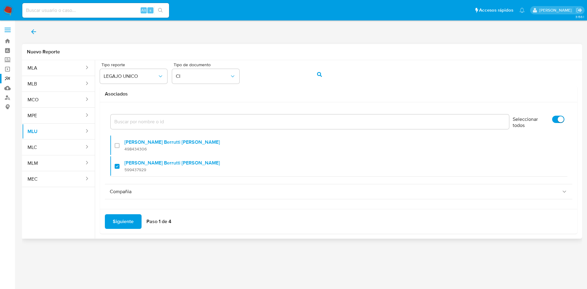
click at [129, 220] on span "Siguiente" at bounding box center [123, 221] width 21 height 13
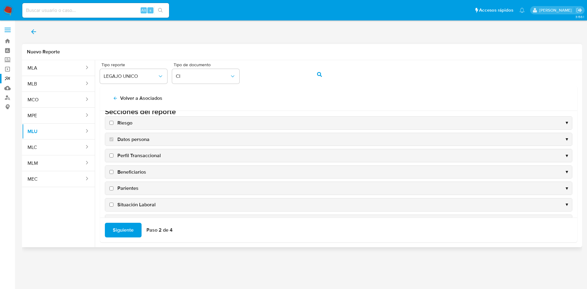
scroll to position [0, 0]
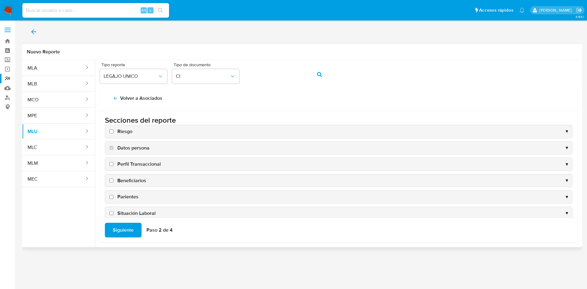
click at [110, 132] on input "Riesgo" at bounding box center [111, 132] width 4 height 4
checkbox input "true"
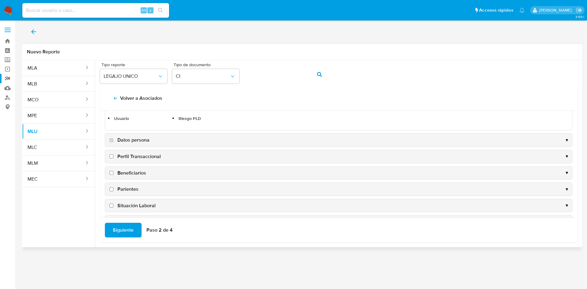
scroll to position [46, 0]
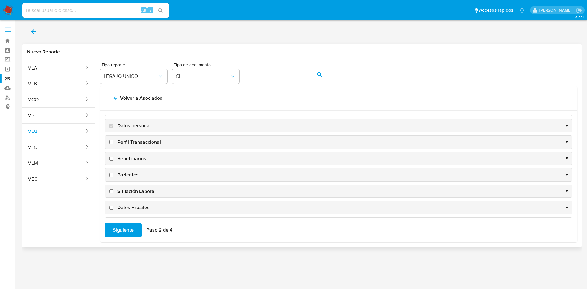
click at [113, 142] on input "Perfil Transaccional" at bounding box center [111, 142] width 4 height 4
checkbox input "true"
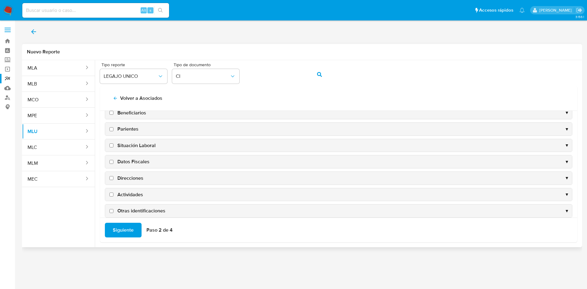
click at [111, 177] on input "Direcciones" at bounding box center [111, 178] width 4 height 4
checkbox input "true"
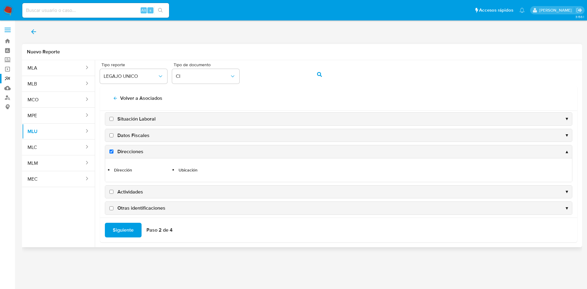
scroll to position [114, 0]
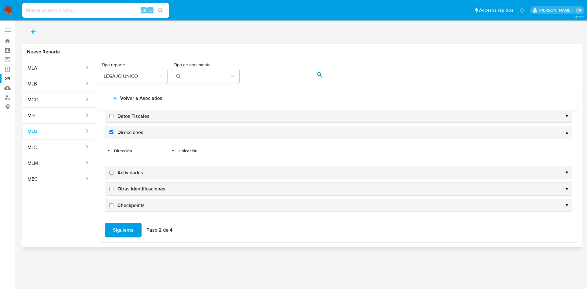
click at [112, 171] on input "Actividades" at bounding box center [111, 173] width 4 height 4
checkbox input "true"
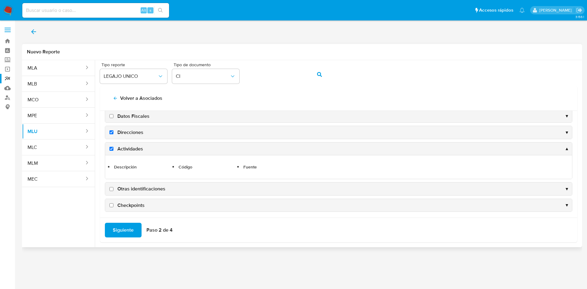
click at [112, 189] on input "Otras identificaciones" at bounding box center [111, 189] width 4 height 4
checkbox input "true"
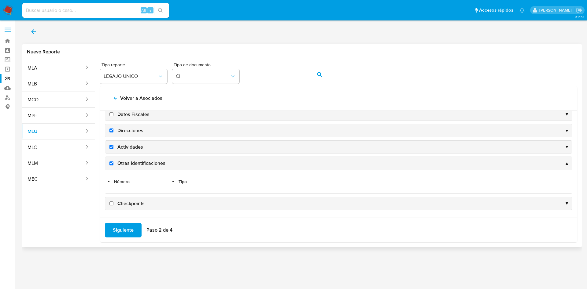
scroll to position [116, 0]
click at [112, 205] on input "Checkpoints" at bounding box center [111, 203] width 4 height 4
checkbox input "true"
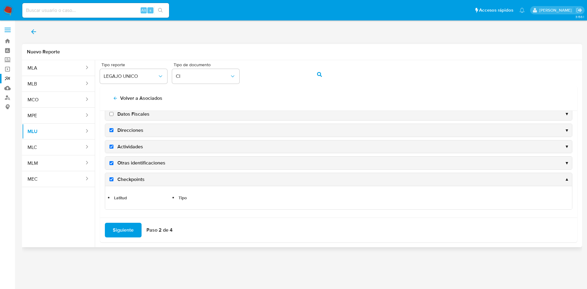
click at [122, 231] on span "Siguiente" at bounding box center [123, 230] width 21 height 13
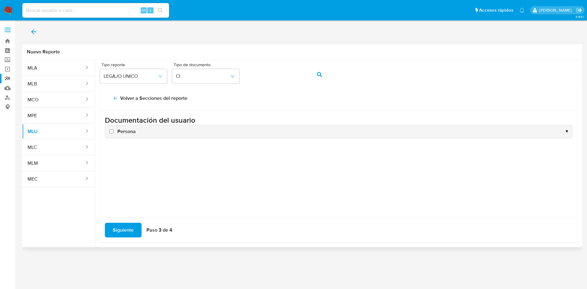
click at [112, 133] on input "Persona" at bounding box center [111, 132] width 4 height 4
checkbox input "true"
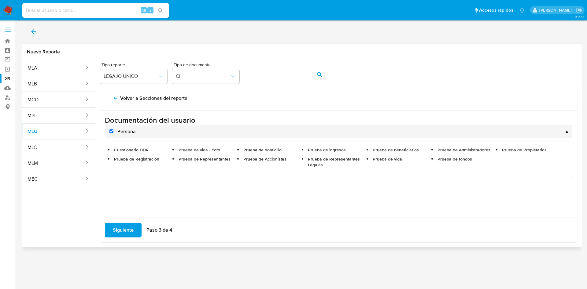
click at [122, 228] on span "Siguiente" at bounding box center [123, 230] width 21 height 13
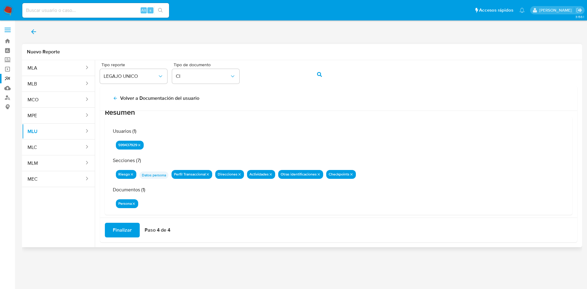
scroll to position [20, 0]
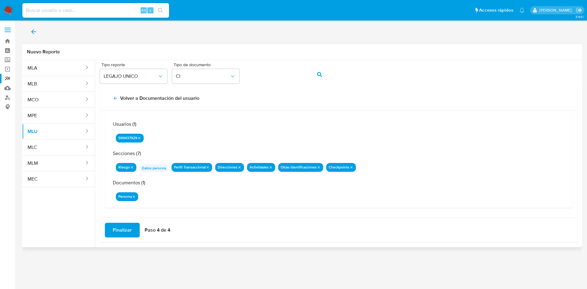
click at [133, 231] on button "Finalizar" at bounding box center [122, 230] width 35 height 15
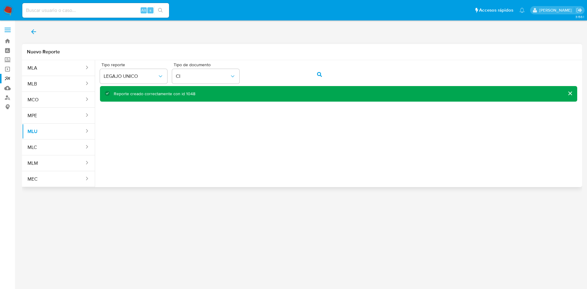
click at [188, 94] on div "Reporte creado correctamente con id 1048" at bounding box center [155, 94] width 82 height 6
click at [319, 75] on icon "action-search" at bounding box center [319, 74] width 5 height 5
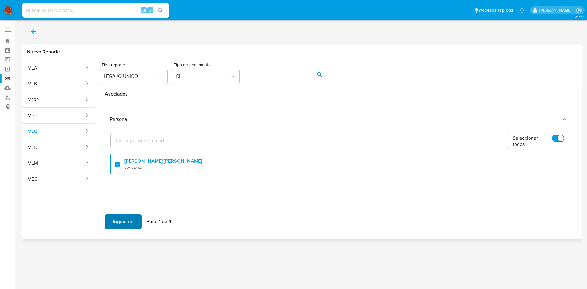
click at [128, 224] on span "Siguiente" at bounding box center [123, 221] width 21 height 13
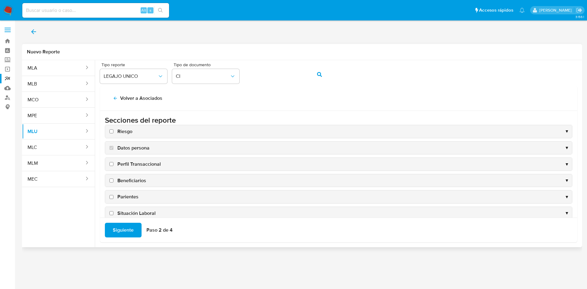
click at [111, 132] on input "Riesgo" at bounding box center [111, 132] width 4 height 4
checkbox input "true"
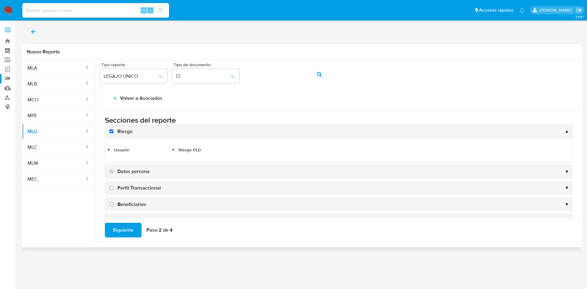
click at [111, 188] on input "Perfil Transaccional" at bounding box center [111, 188] width 4 height 4
checkbox input "true"
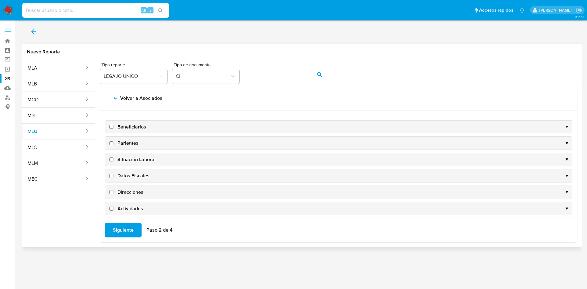
scroll to position [92, 0]
click at [112, 178] on input "Direcciones" at bounding box center [111, 178] width 4 height 4
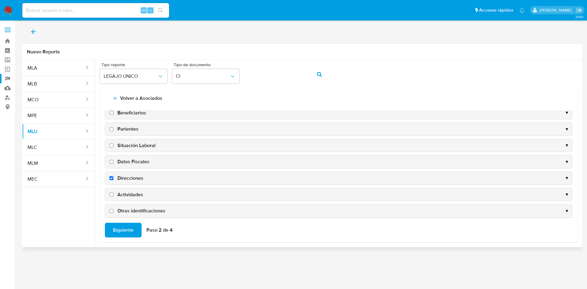
checkbox input "true"
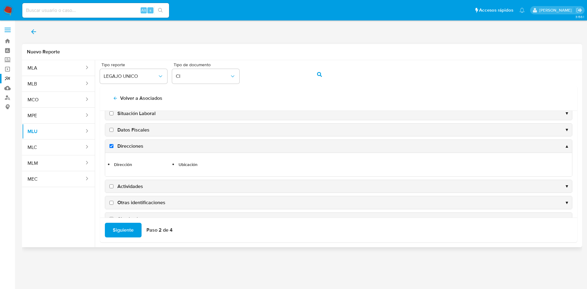
scroll to position [114, 0]
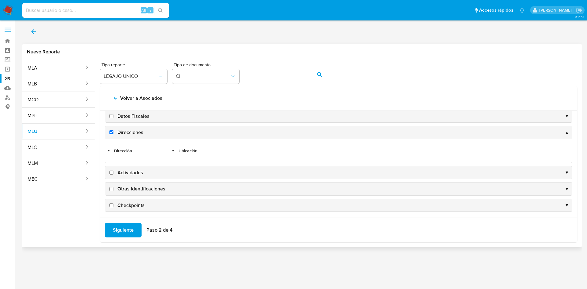
click at [111, 172] on input "Actividades" at bounding box center [111, 173] width 4 height 4
checkbox input "true"
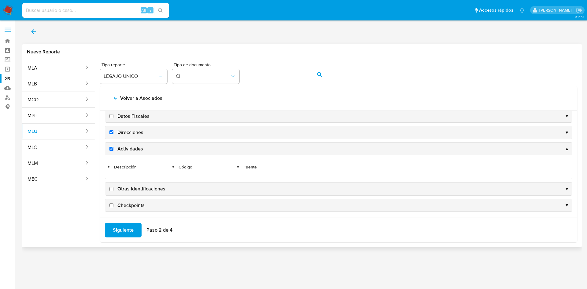
click at [112, 191] on input "Otras identificaciones" at bounding box center [111, 189] width 4 height 4
checkbox input "true"
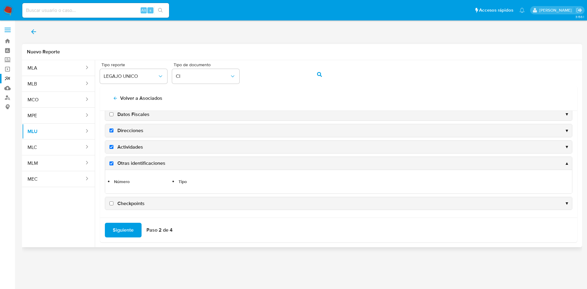
scroll to position [116, 0]
click at [112, 204] on input "Checkpoints" at bounding box center [111, 203] width 4 height 4
checkbox input "true"
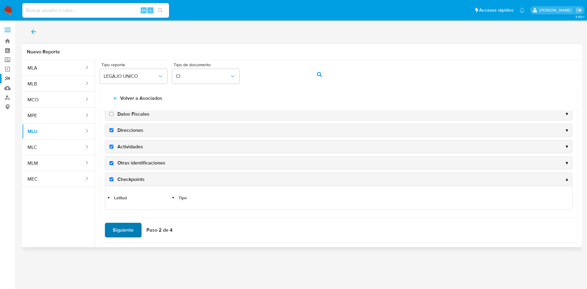
click at [122, 229] on span "Siguiente" at bounding box center [123, 230] width 21 height 13
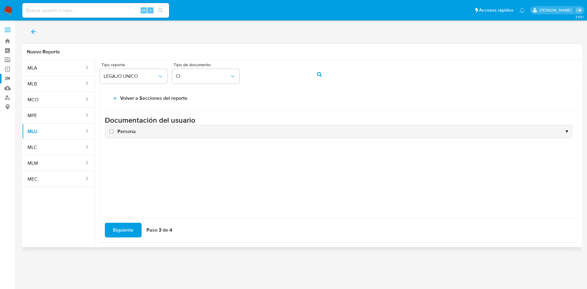
click at [112, 132] on input "Persona" at bounding box center [111, 132] width 4 height 4
checkbox input "true"
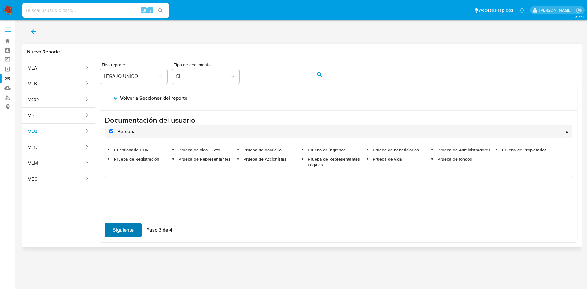
click at [125, 228] on span "Siguiente" at bounding box center [123, 230] width 21 height 13
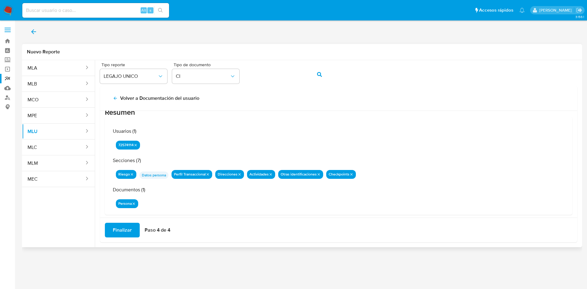
scroll to position [20, 0]
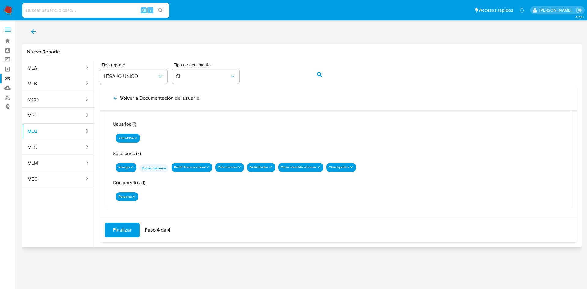
click at [121, 230] on span "Finalizar" at bounding box center [122, 230] width 19 height 13
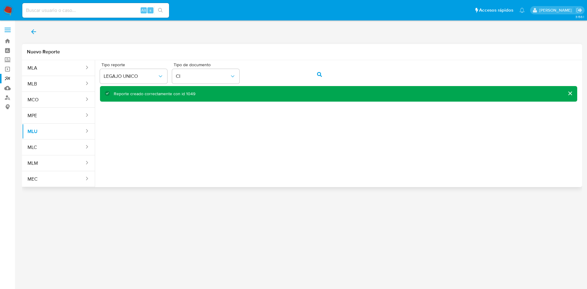
click at [187, 94] on div "Reporte creado correctamente con id 1049" at bounding box center [155, 94] width 82 height 6
click at [315, 73] on button "action-search" at bounding box center [319, 74] width 21 height 15
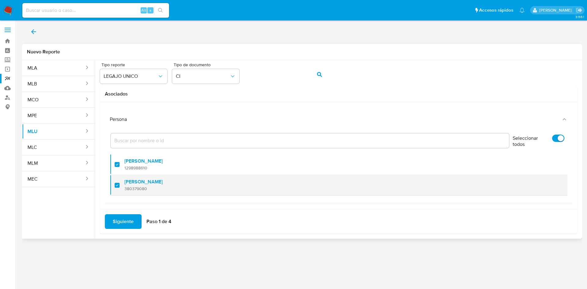
click at [118, 185] on div at bounding box center [120, 185] width 10 height 14
checkbox input "false"
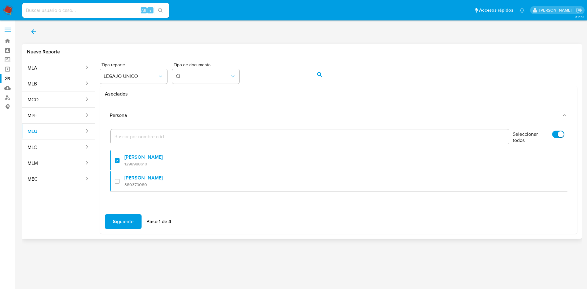
click at [123, 220] on span "Siguiente" at bounding box center [123, 221] width 21 height 13
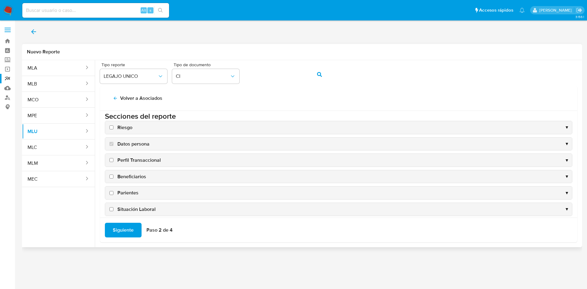
click at [111, 126] on input "Riesgo" at bounding box center [111, 128] width 4 height 4
checkbox input "true"
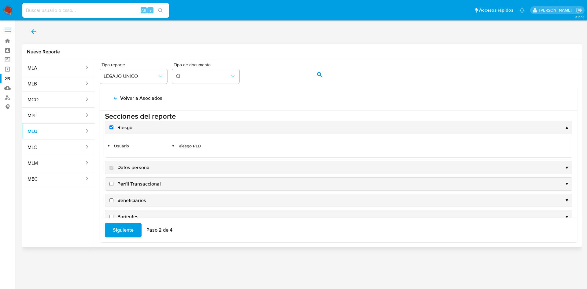
scroll to position [50, 0]
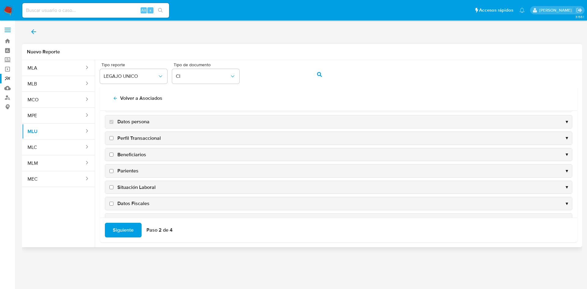
click at [111, 140] on input "Perfil Transaccional" at bounding box center [111, 138] width 4 height 4
checkbox input "true"
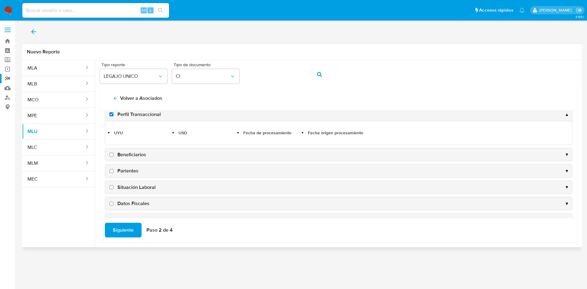
scroll to position [96, 0]
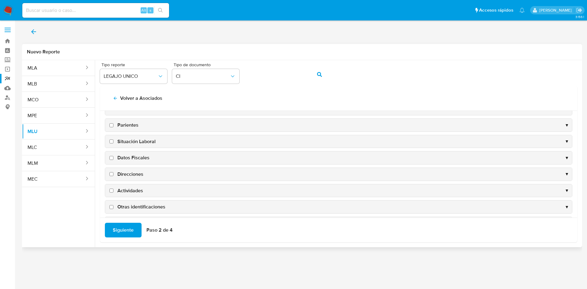
click at [113, 174] on label "Direcciones" at bounding box center [125, 174] width 35 height 7
click at [113, 174] on input "Direcciones" at bounding box center [111, 174] width 4 height 4
checkbox input "true"
click at [112, 192] on input "Actividades" at bounding box center [111, 191] width 4 height 4
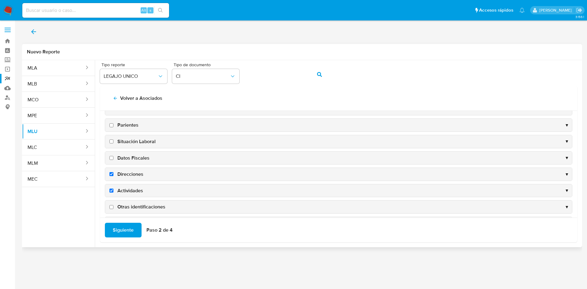
checkbox input "true"
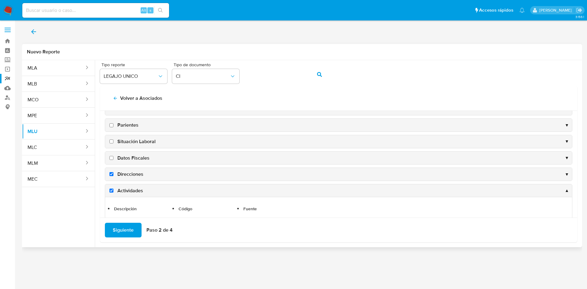
scroll to position [116, 0]
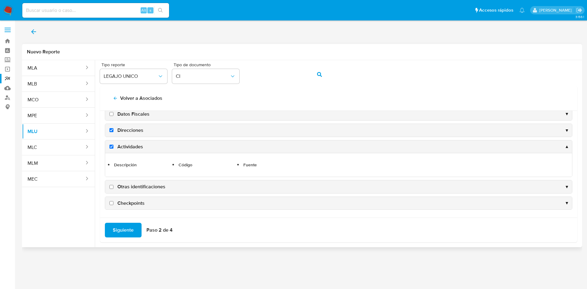
click at [113, 188] on input "Otras identificaciones" at bounding box center [111, 187] width 4 height 4
checkbox input "true"
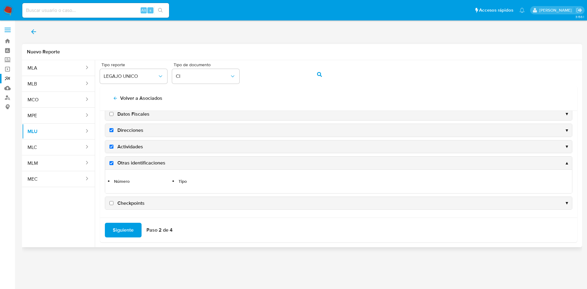
click at [111, 203] on input "Checkpoints" at bounding box center [111, 203] width 4 height 4
checkbox input "true"
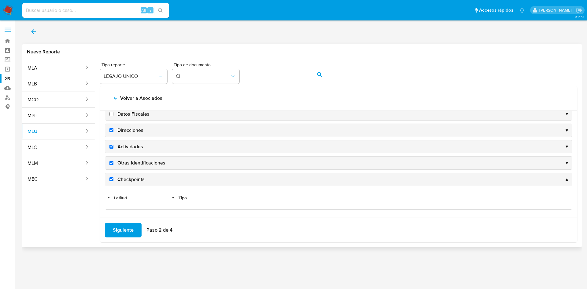
click at [123, 232] on span "Siguiente" at bounding box center [123, 230] width 21 height 13
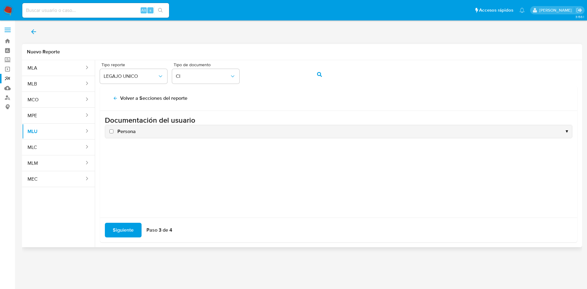
scroll to position [0, 0]
click at [112, 131] on input "Persona" at bounding box center [111, 132] width 4 height 4
checkbox input "true"
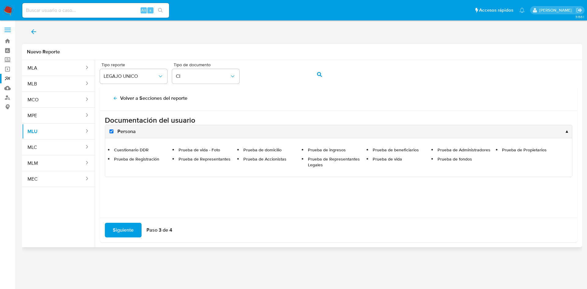
click at [130, 225] on span "Siguiente" at bounding box center [123, 230] width 21 height 13
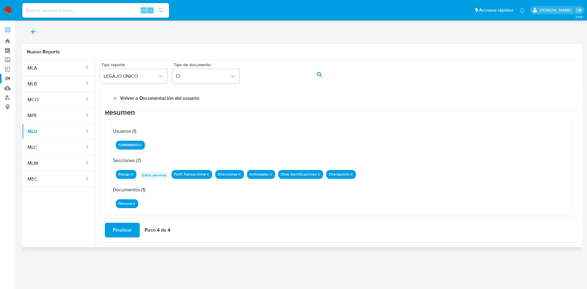
scroll to position [20, 0]
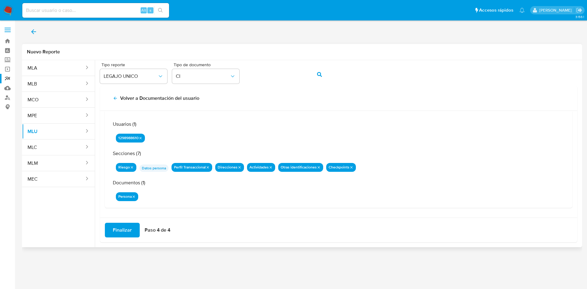
click at [129, 229] on span "Finalizar" at bounding box center [122, 230] width 19 height 13
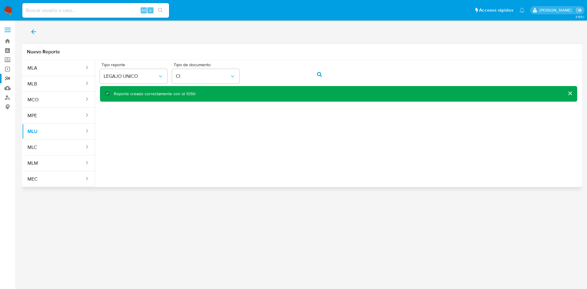
click at [185, 93] on div "Reporte creado correctamente con id 1050" at bounding box center [155, 94] width 82 height 6
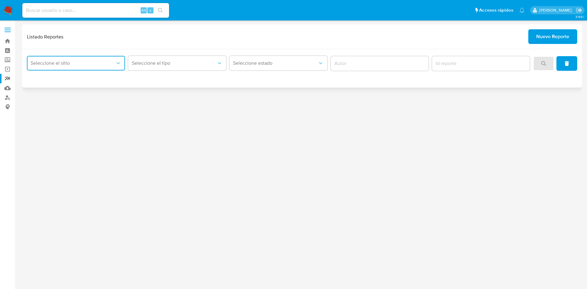
click at [102, 62] on span "Seleccione el sitio" at bounding box center [73, 63] width 85 height 6
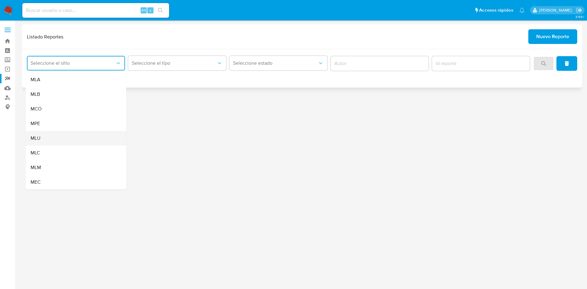
click at [56, 136] on div "MLU" at bounding box center [74, 138] width 87 height 15
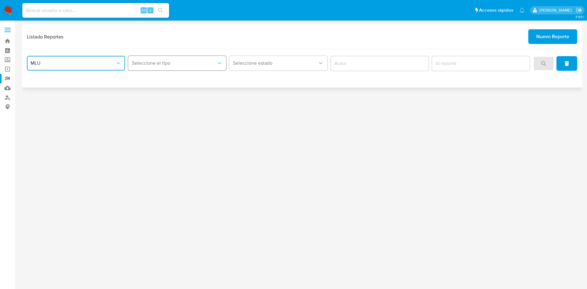
click at [187, 65] on span "Seleccione el tipo" at bounding box center [174, 63] width 85 height 6
click at [174, 95] on div "LEGAJO UNICO" at bounding box center [175, 94] width 87 height 15
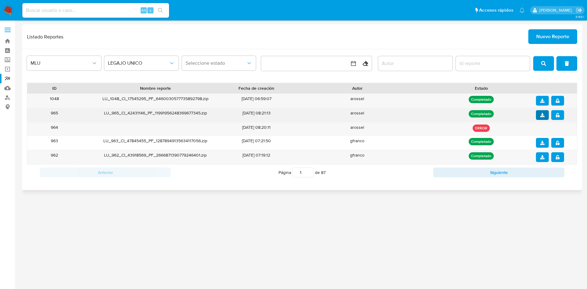
drag, startPoint x: 541, startPoint y: 101, endPoint x: 536, endPoint y: 115, distance: 15.1
click at [541, 100] on icon "download" at bounding box center [542, 101] width 4 height 4
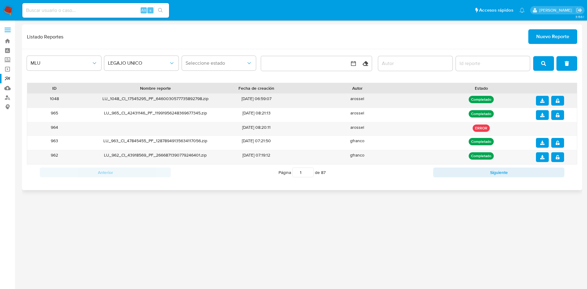
click at [559, 102] on icon "notify_security" at bounding box center [557, 101] width 4 height 4
click at [542, 64] on icon "search" at bounding box center [543, 63] width 5 height 5
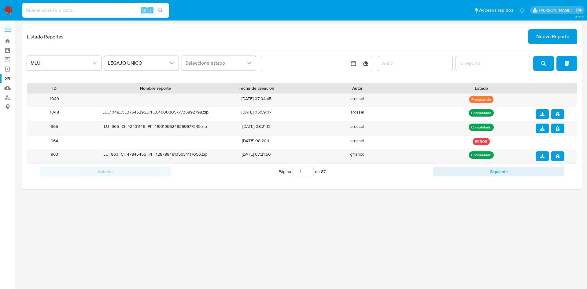
click at [543, 64] on icon "search" at bounding box center [543, 63] width 5 height 5
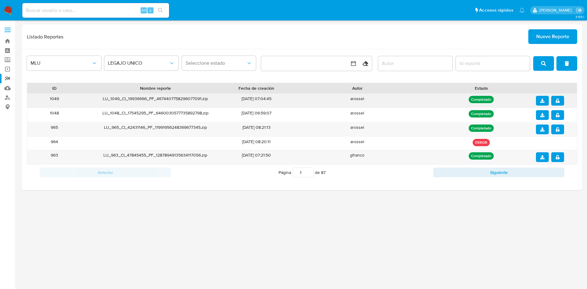
click at [542, 100] on icon "download" at bounding box center [542, 101] width 4 height 4
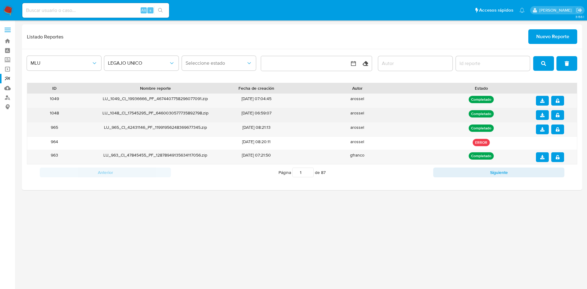
drag, startPoint x: 558, startPoint y: 101, endPoint x: 549, endPoint y: 114, distance: 15.7
click at [558, 101] on icon "notify_security" at bounding box center [557, 101] width 4 height 4
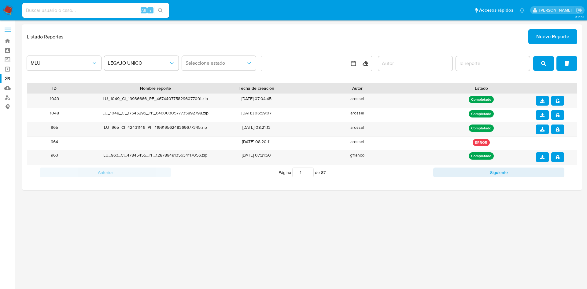
click at [529, 212] on div "3.156.1" at bounding box center [302, 154] width 560 height 261
click at [542, 64] on icon "search" at bounding box center [543, 63] width 5 height 5
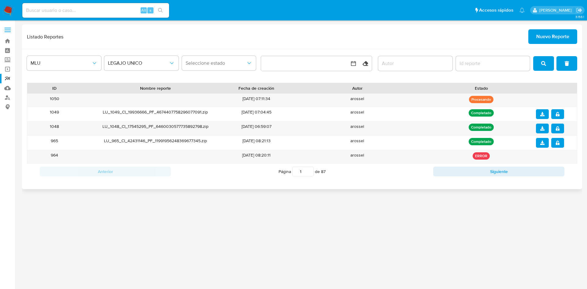
click at [544, 65] on icon "search" at bounding box center [543, 63] width 5 height 5
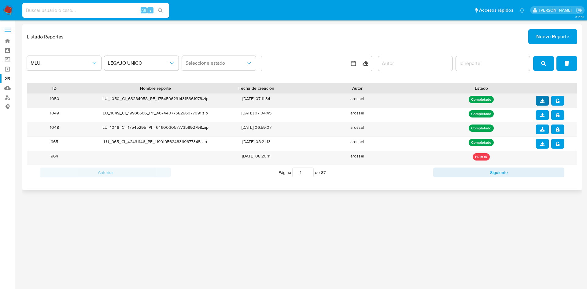
click at [540, 100] on icon "download" at bounding box center [542, 101] width 4 height 4
click at [559, 101] on button "notify_security" at bounding box center [557, 101] width 13 height 10
click at [103, 11] on input at bounding box center [95, 10] width 147 height 8
paste input "qC6YVT3J2tn20jhp2l3Cvp0v"
type input "qC6YVT3J2tn20jhp2l3Cvp0v"
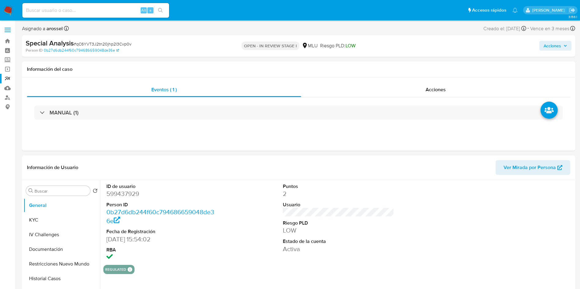
select select "10"
click at [57, 220] on button "KYC" at bounding box center [59, 220] width 71 height 15
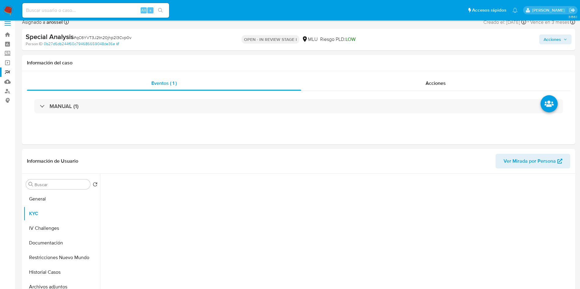
scroll to position [92, 0]
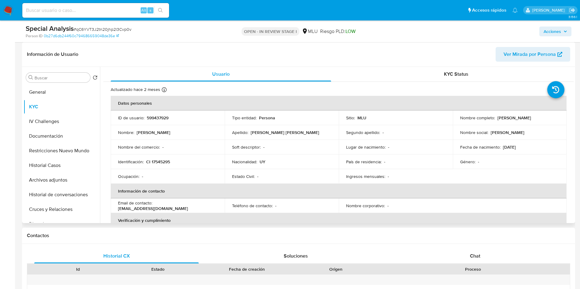
drag, startPoint x: 496, startPoint y: 117, endPoint x: 553, endPoint y: 116, distance: 56.5
click at [553, 116] on div "Nombre completo : [PERSON_NAME]" at bounding box center [509, 117] width 99 height 5
drag, startPoint x: 502, startPoint y: 118, endPoint x: 556, endPoint y: 118, distance: 54.1
click at [556, 118] on div "Nombre completo : [PERSON_NAME]" at bounding box center [509, 117] width 99 height 5
copy p "[PERSON_NAME]"
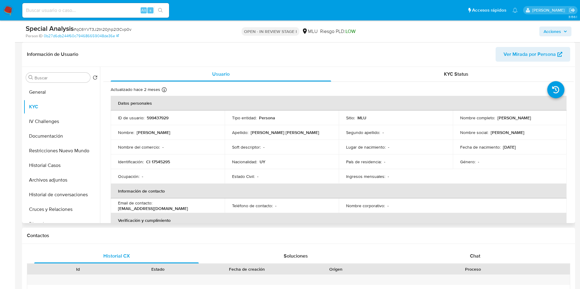
click at [156, 159] on p "CI 17545295" at bounding box center [158, 161] width 24 height 5
copy p "17545295"
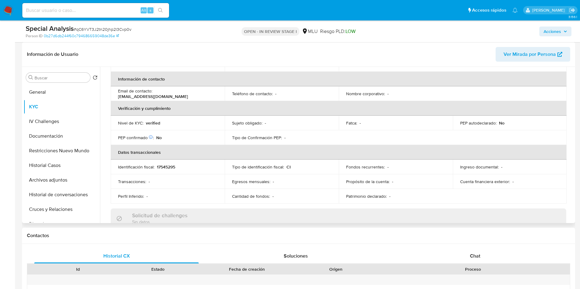
scroll to position [46, 0]
click at [58, 181] on button "Direcciones" at bounding box center [59, 178] width 71 height 15
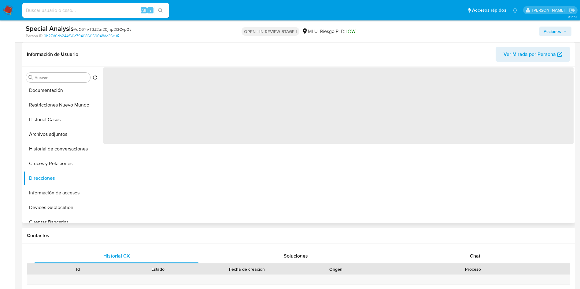
scroll to position [0, 0]
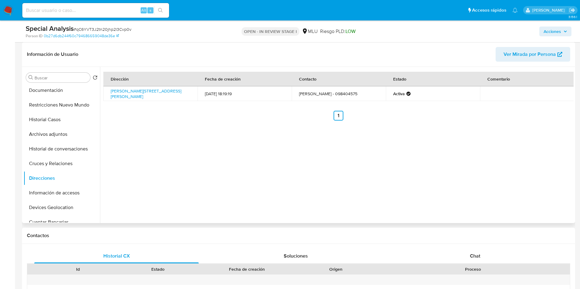
click at [346, 94] on td "[PERSON_NAME] - 098404575" at bounding box center [338, 93] width 94 height 15
copy td "098404575"
click at [40, 110] on button "KYC" at bounding box center [59, 107] width 71 height 15
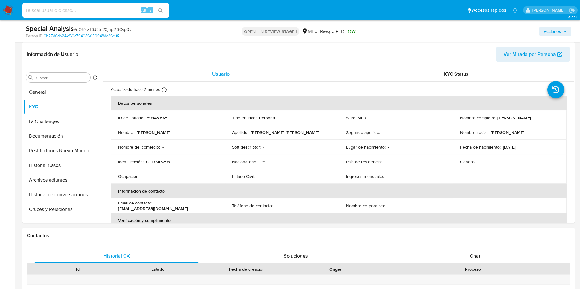
click at [108, 10] on input at bounding box center [95, 10] width 147 height 8
paste input "gYwhdPmDUZ5K5WIa5zhiJep9"
type input "gYwhdPmDUZ5K5WIa5zhiJep9"
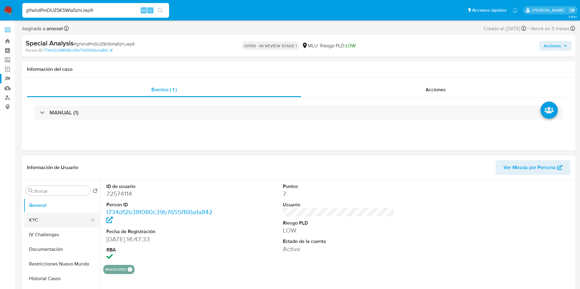
select select "10"
click at [62, 212] on button "General" at bounding box center [59, 205] width 71 height 15
click at [62, 218] on button "KYC" at bounding box center [59, 220] width 71 height 15
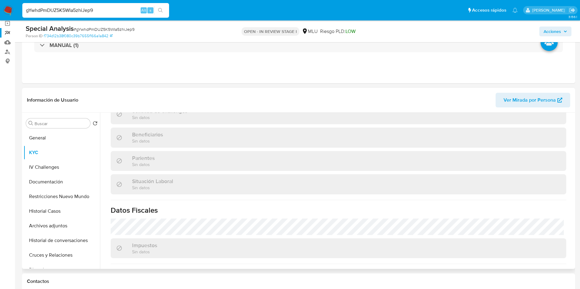
scroll to position [295, 0]
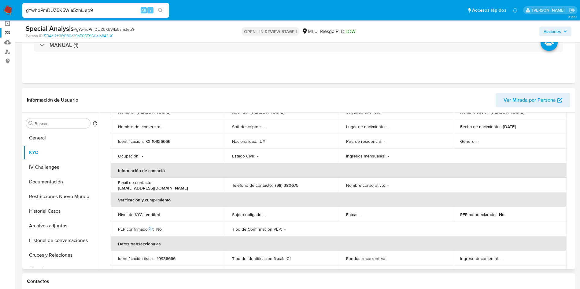
click at [258, 206] on th "Verificación y cumplimiento" at bounding box center [339, 200] width 456 height 15
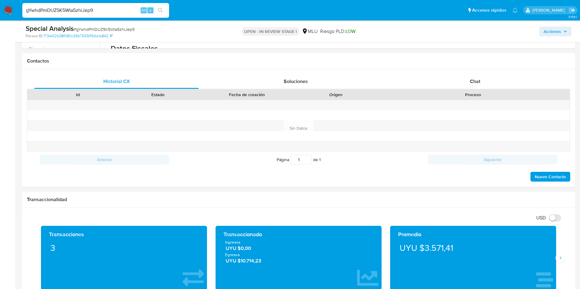
scroll to position [321, 0]
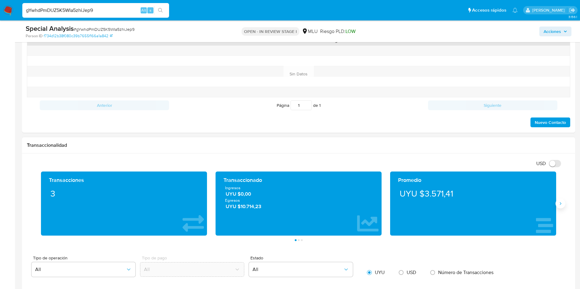
click at [558, 202] on icon "Siguiente" at bounding box center [560, 203] width 5 height 5
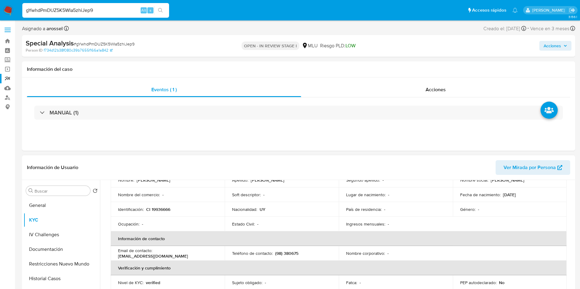
scroll to position [20, 0]
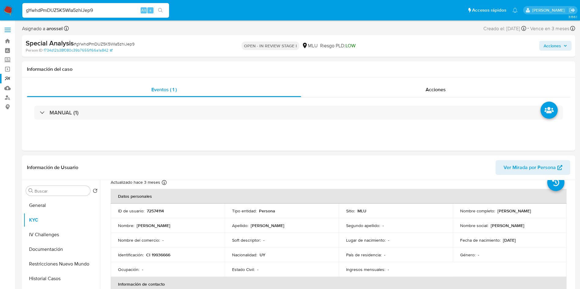
drag, startPoint x: 496, startPoint y: 210, endPoint x: 557, endPoint y: 213, distance: 60.5
click at [557, 213] on td "Nombre completo : [PERSON_NAME]" at bounding box center [509, 211] width 114 height 15
copy p "[PERSON_NAME]"
click at [170, 254] on p "CI 19936666" at bounding box center [158, 254] width 24 height 5
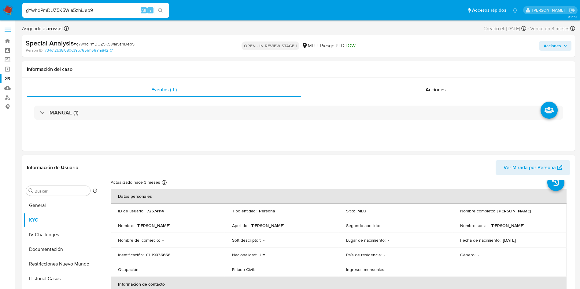
click at [164, 254] on p "CI 19936666" at bounding box center [158, 254] width 24 height 5
copy p "19936666"
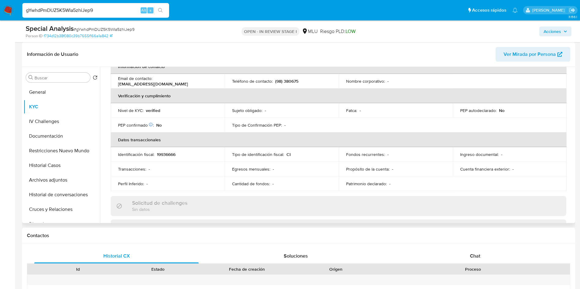
scroll to position [112, 0]
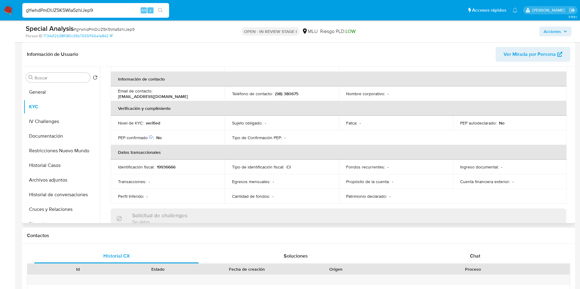
click at [289, 95] on p "(98) 380675" at bounding box center [286, 93] width 23 height 5
copy p "380675"
click at [78, 7] on input "gYwhdPmDUZ5K5WIa5zhiJep9" at bounding box center [95, 10] width 147 height 8
paste input "EsHPM2wsfHZUfa6cAGcPbj6d"
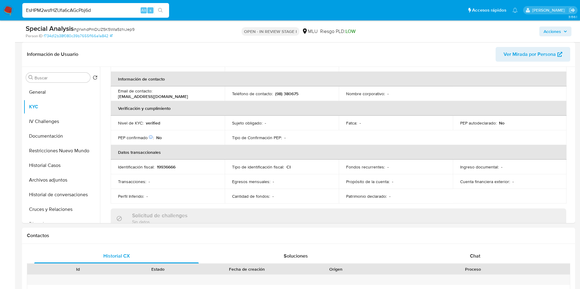
type input "EsHPM2wsfHZUfa6cAGcPbj6d"
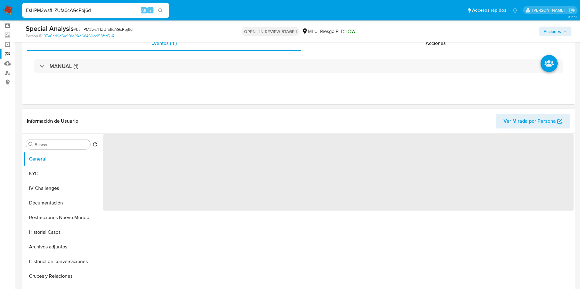
scroll to position [46, 0]
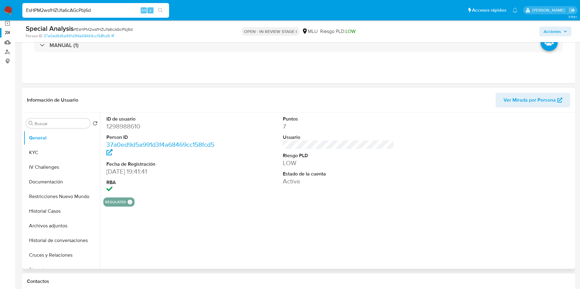
select select "10"
click at [60, 146] on button "KYC" at bounding box center [59, 152] width 71 height 15
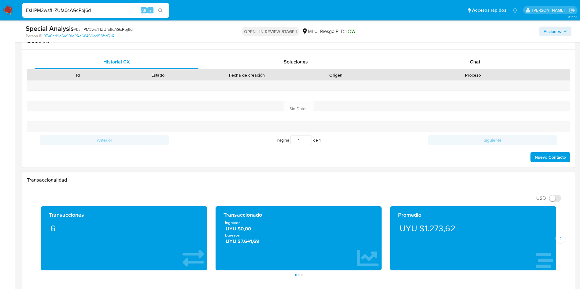
scroll to position [321, 0]
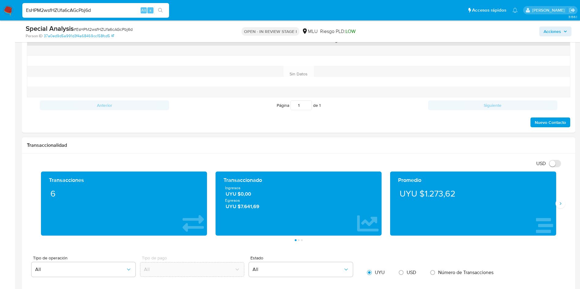
drag, startPoint x: 562, startPoint y: 203, endPoint x: 556, endPoint y: 214, distance: 12.8
click at [561, 203] on icon "Siguiente" at bounding box center [560, 203] width 5 height 5
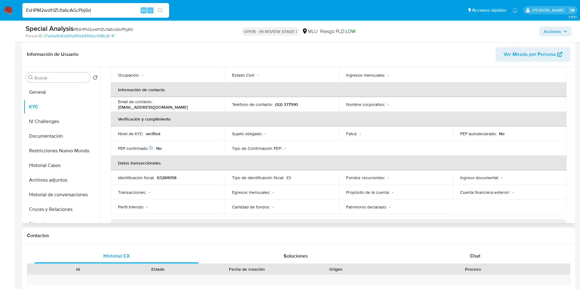
scroll to position [0, 0]
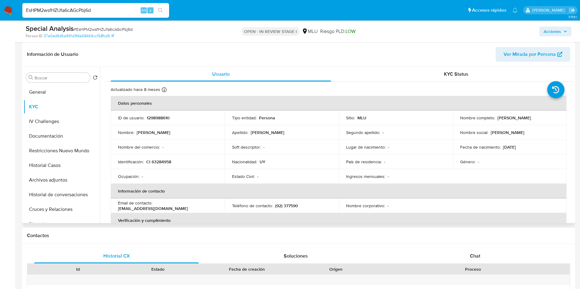
drag, startPoint x: 457, startPoint y: 120, endPoint x: 521, endPoint y: 122, distance: 63.9
click at [521, 122] on td "Nombre completo : George Walter Pereyra Antifora" at bounding box center [509, 118] width 114 height 15
copy p "[PERSON_NAME]"
click at [164, 162] on p "CI 63284958" at bounding box center [158, 161] width 25 height 5
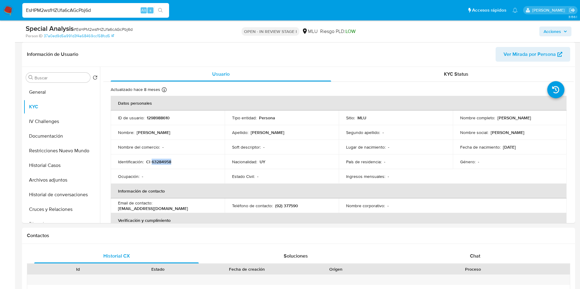
copy p "63284958"
click at [62, 142] on button "Documentación" at bounding box center [59, 136] width 71 height 15
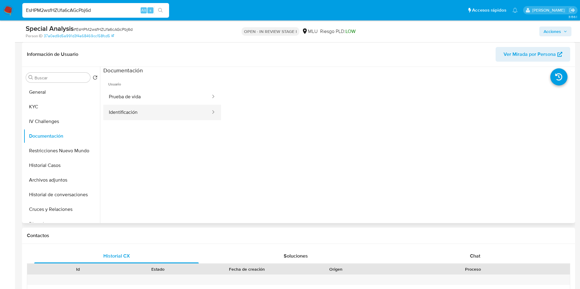
click at [155, 117] on button "Identificación" at bounding box center [157, 113] width 108 height 16
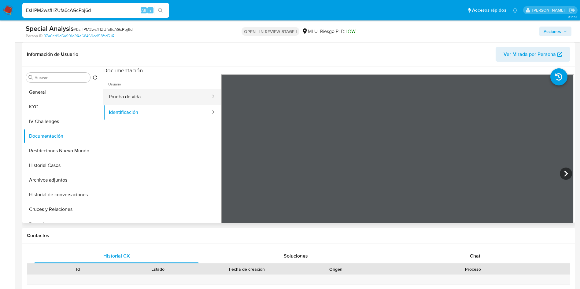
click at [131, 93] on button "Prueba de vida" at bounding box center [157, 97] width 108 height 16
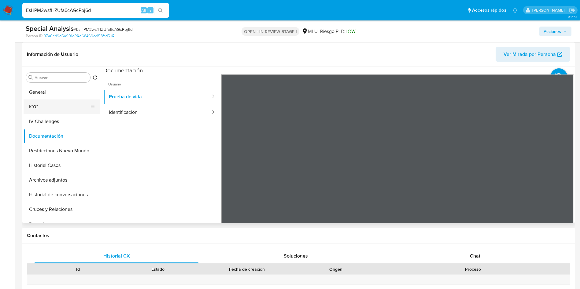
click at [50, 108] on button "KYC" at bounding box center [59, 107] width 71 height 15
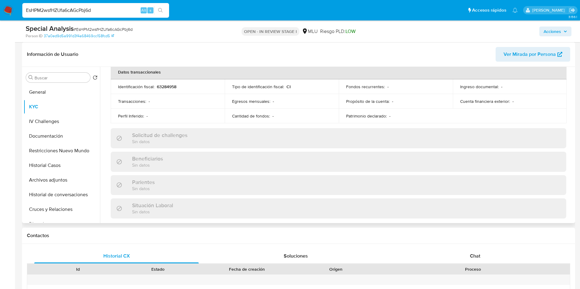
scroll to position [112, 0]
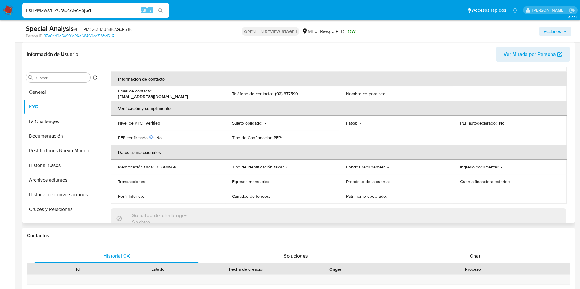
click at [290, 91] on p "(92) 377590" at bounding box center [286, 93] width 23 height 5
drag, startPoint x: 290, startPoint y: 91, endPoint x: 309, endPoint y: 126, distance: 39.8
click at [290, 91] on p "(92) 377590" at bounding box center [286, 93] width 23 height 5
copy p "377590"
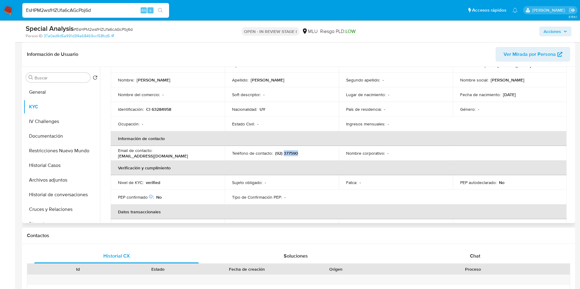
scroll to position [66, 0]
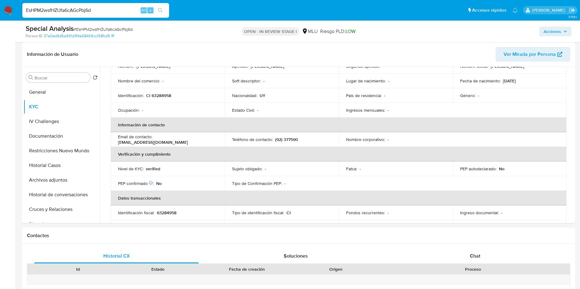
click at [103, 8] on input "EsHPM2wsfHZUfa6cAGcPbj6d" at bounding box center [95, 10] width 147 height 8
paste input "qC6YVT3J2tn20jhp2l3Cvp0v"
type input "qC6YVT3J2tn20jhp2l3Cvp0v"
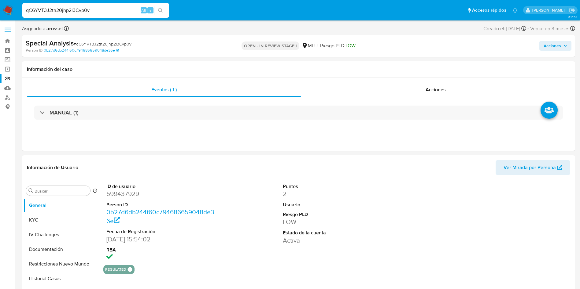
select select "10"
click at [58, 279] on button "Historial Casos" at bounding box center [59, 279] width 71 height 15
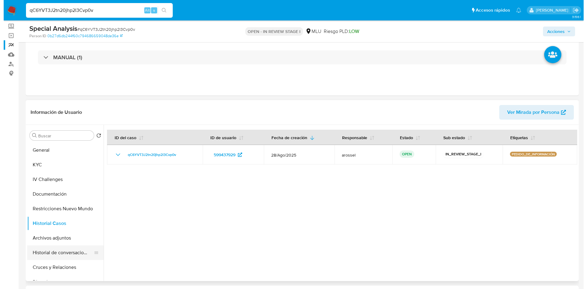
scroll to position [46, 0]
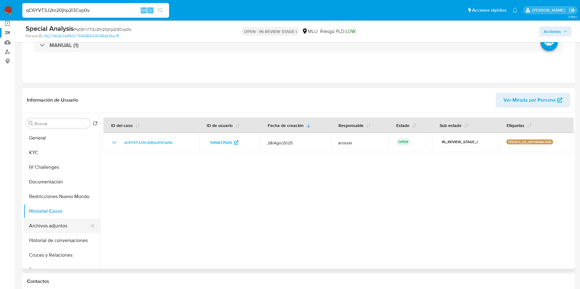
click at [55, 228] on button "Archivos adjuntos" at bounding box center [59, 226] width 71 height 15
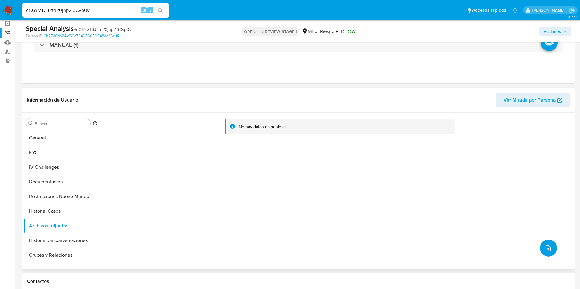
click at [549, 246] on icon "upload-file" at bounding box center [547, 248] width 7 height 7
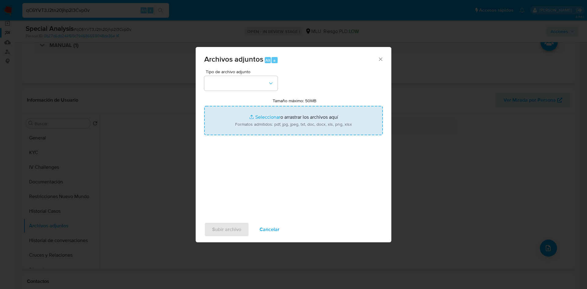
click at [341, 112] on input "Tamaño máximo: 50MB Seleccionar archivos" at bounding box center [293, 120] width 178 height 29
type input "C:\fakepath\Análisis Pedido de información - 7574.pdf"
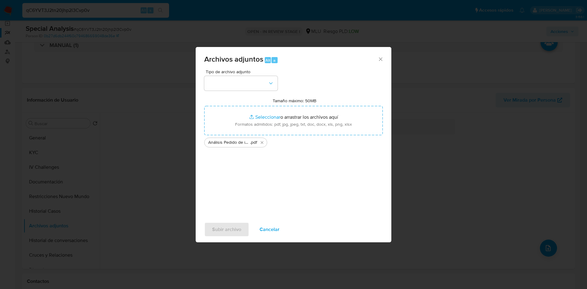
click at [241, 70] on span "Tipo de archivo adjunto" at bounding box center [242, 72] width 73 height 4
click at [240, 81] on button "button" at bounding box center [240, 83] width 73 height 15
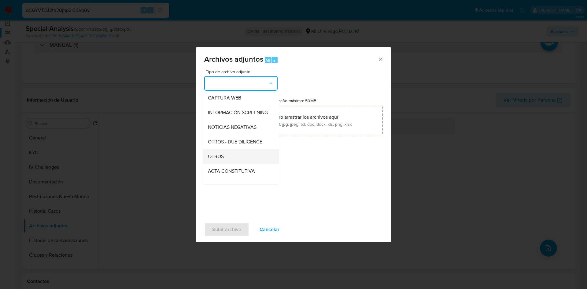
click at [226, 161] on div "OTROS" at bounding box center [239, 156] width 62 height 15
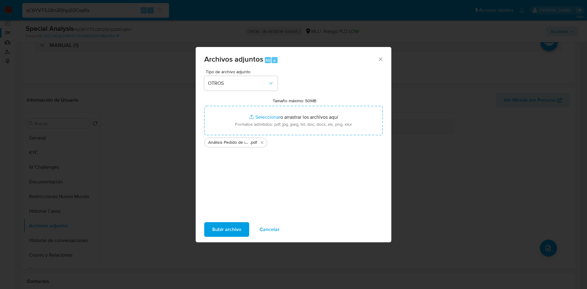
drag, startPoint x: 224, startPoint y: 226, endPoint x: 176, endPoint y: 22, distance: 209.3
click at [224, 225] on span "Subir archivo" at bounding box center [226, 229] width 29 height 13
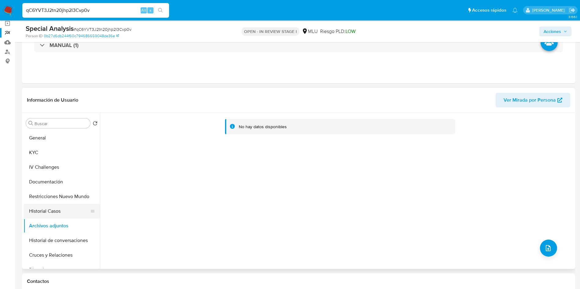
click at [52, 205] on button "Historial Casos" at bounding box center [59, 211] width 71 height 15
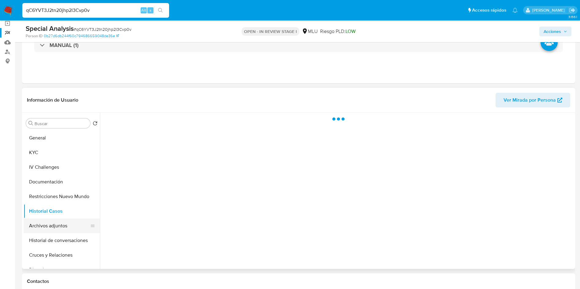
click at [55, 225] on button "Archivos adjuntos" at bounding box center [59, 226] width 71 height 15
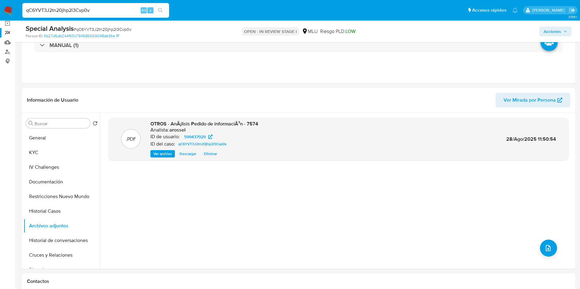
click at [556, 32] on span "Acciones" at bounding box center [551, 32] width 17 height 10
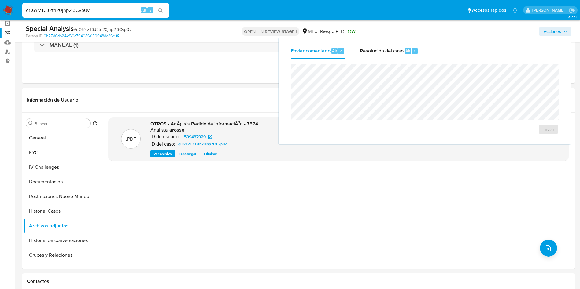
click at [394, 41] on div "Enviar comentario Alt c Resolución del caso Alt r Enviar" at bounding box center [424, 91] width 292 height 106
click at [394, 55] on div "Resolución del caso Alt r" at bounding box center [389, 51] width 58 height 16
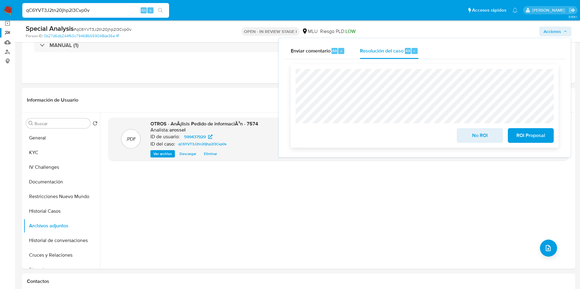
drag, startPoint x: 466, startPoint y: 139, endPoint x: 286, endPoint y: 111, distance: 182.7
click at [466, 139] on span "No ROI" at bounding box center [479, 135] width 30 height 13
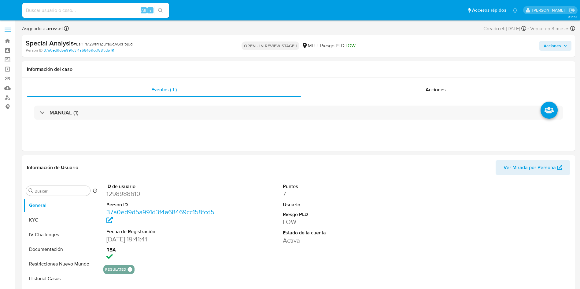
select select "10"
drag, startPoint x: 49, startPoint y: 281, endPoint x: 52, endPoint y: 262, distance: 19.4
click at [48, 282] on button "Historial Casos" at bounding box center [62, 279] width 76 height 15
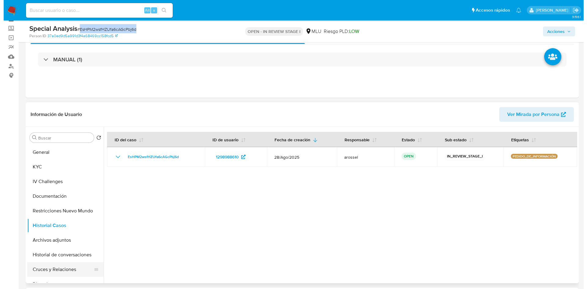
scroll to position [46, 0]
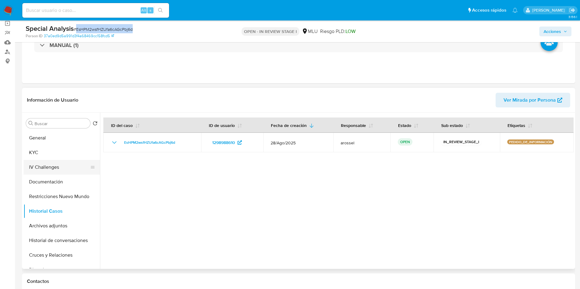
drag, startPoint x: 51, startPoint y: 225, endPoint x: 74, endPoint y: 161, distance: 68.4
click at [51, 225] on button "Archivos adjuntos" at bounding box center [62, 226] width 76 height 15
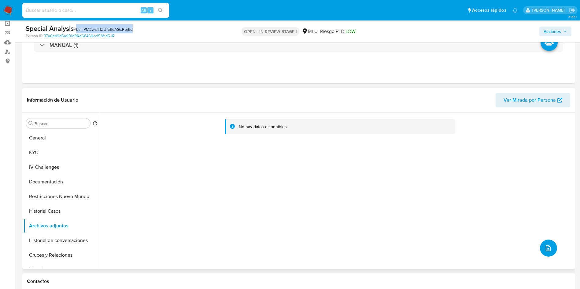
click at [540, 250] on button "upload-file" at bounding box center [548, 248] width 17 height 17
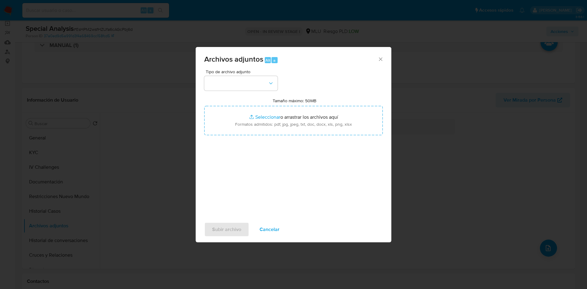
click at [299, 104] on div "Tamaño máximo: 50MB Seleccionar archivos Seleccionar o arrastrar los archivos a…" at bounding box center [293, 116] width 178 height 37
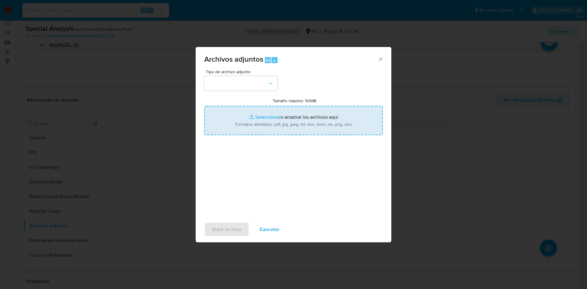
click at [289, 128] on input "Tamaño máximo: 50MB Seleccionar archivos" at bounding box center [293, 120] width 178 height 29
type input "C:\fakepath\Análisis Pedido de información - 7574.pdf"
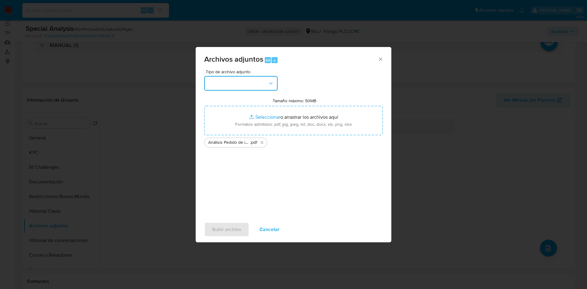
drag, startPoint x: 253, startPoint y: 80, endPoint x: 252, endPoint y: 86, distance: 6.2
click at [253, 80] on button "button" at bounding box center [240, 83] width 73 height 15
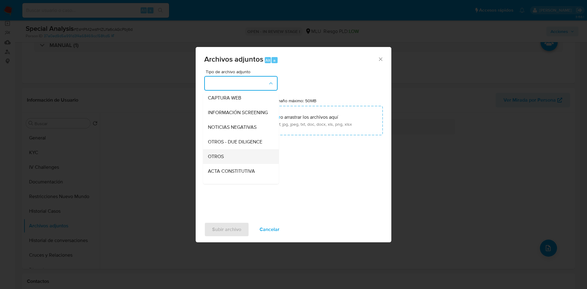
click at [226, 162] on div "OTROS" at bounding box center [239, 156] width 62 height 15
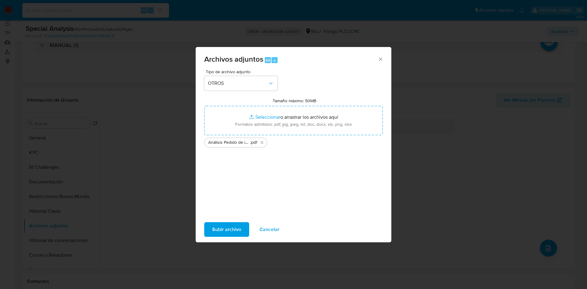
click at [230, 230] on span "Subir archivo" at bounding box center [226, 229] width 29 height 13
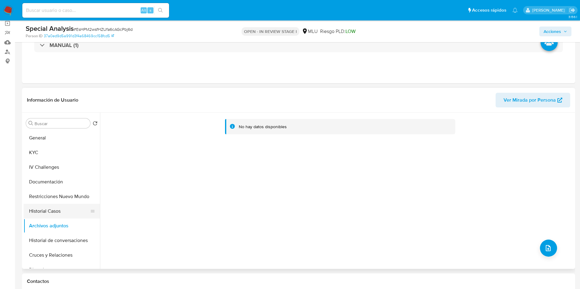
click at [65, 207] on button "Historial Casos" at bounding box center [59, 211] width 71 height 15
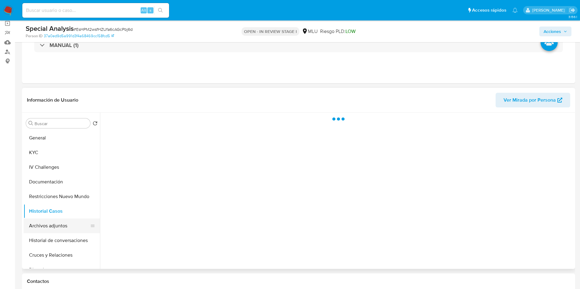
click at [63, 228] on button "Archivos adjuntos" at bounding box center [59, 226] width 71 height 15
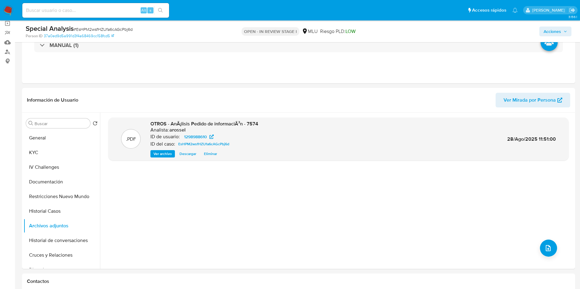
drag, startPoint x: 549, startPoint y: 33, endPoint x: 500, endPoint y: 36, distance: 49.6
click at [549, 32] on span "Acciones" at bounding box center [551, 32] width 17 height 10
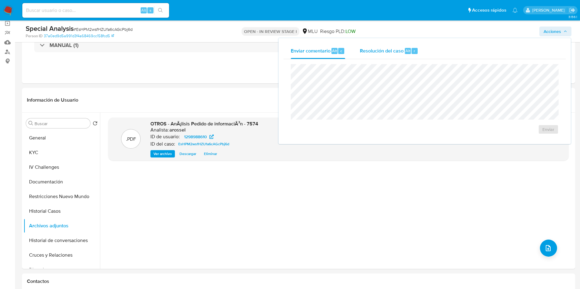
click at [382, 50] on span "Resolución del caso" at bounding box center [382, 50] width 44 height 7
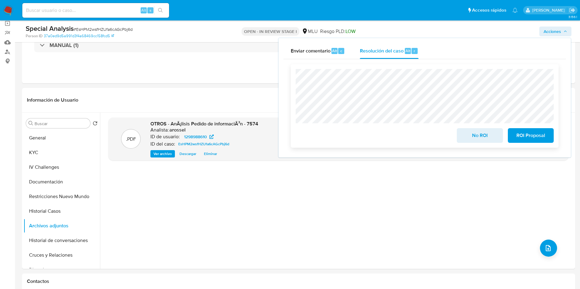
click at [475, 142] on span "No ROI" at bounding box center [479, 135] width 30 height 13
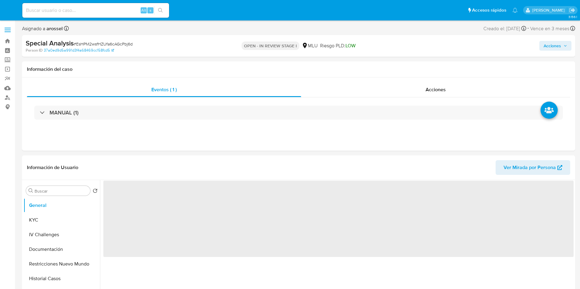
select select "10"
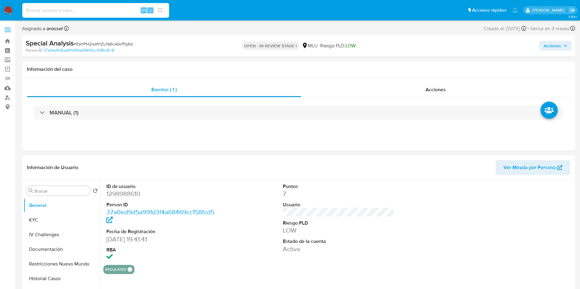
click at [108, 9] on input at bounding box center [95, 10] width 147 height 8
paste input "gYwhdPmDUZ5K5WIa5zhiJep9"
type input "gYwhdPmDUZ5K5WIa5zhiJep9"
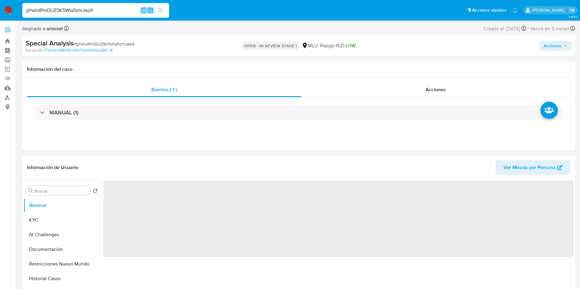
select select "10"
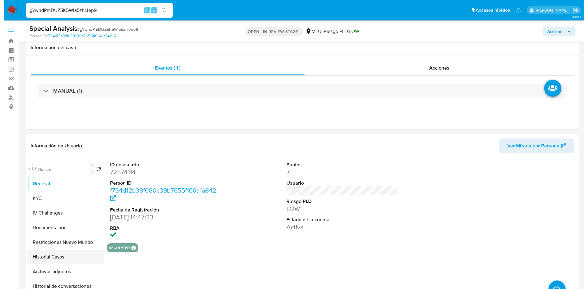
scroll to position [46, 0]
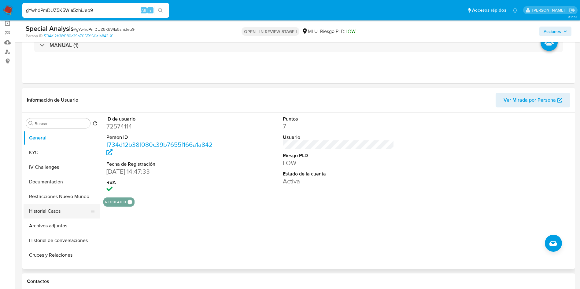
drag, startPoint x: 46, startPoint y: 213, endPoint x: 67, endPoint y: 180, distance: 39.3
click at [45, 213] on button "Historial Casos" at bounding box center [62, 211] width 76 height 15
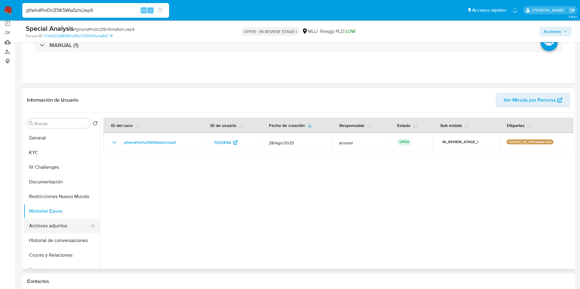
click at [54, 228] on button "Archivos adjuntos" at bounding box center [59, 226] width 71 height 15
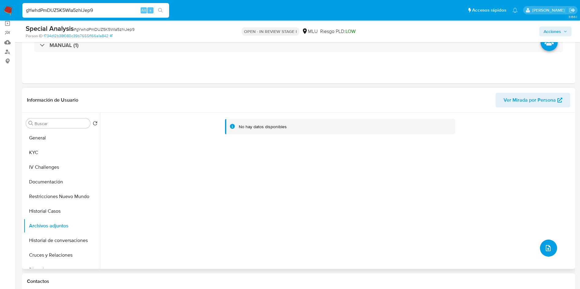
click at [540, 244] on button "upload-file" at bounding box center [548, 248] width 17 height 17
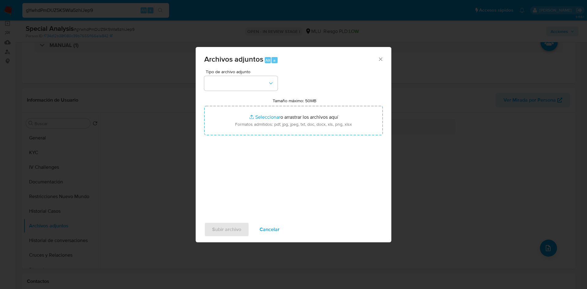
drag, startPoint x: 320, startPoint y: 135, endPoint x: 287, endPoint y: 148, distance: 35.9
click at [315, 127] on div "Tipo de archivo adjunto Tamaño máximo: 50MB Seleccionar archivos Seleccionar o …" at bounding box center [293, 142] width 178 height 144
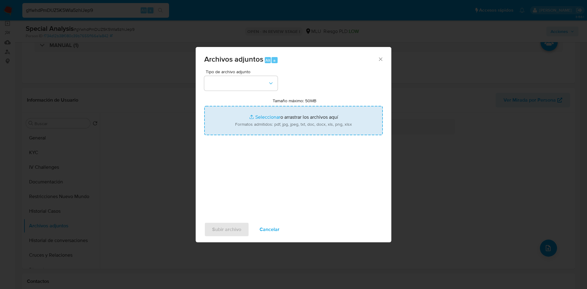
click at [285, 127] on input "Tamaño máximo: 50MB Seleccionar archivos" at bounding box center [293, 120] width 178 height 29
type input "C:\fakepath\Análisis Pedido de información - 7574.pdf"
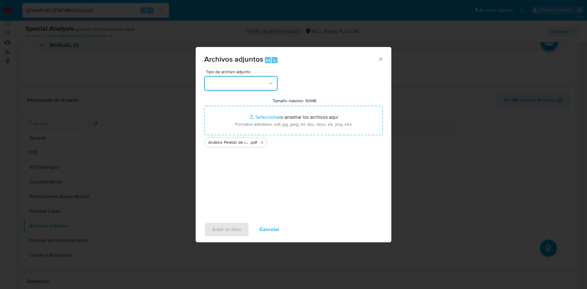
click at [248, 87] on button "button" at bounding box center [240, 83] width 73 height 15
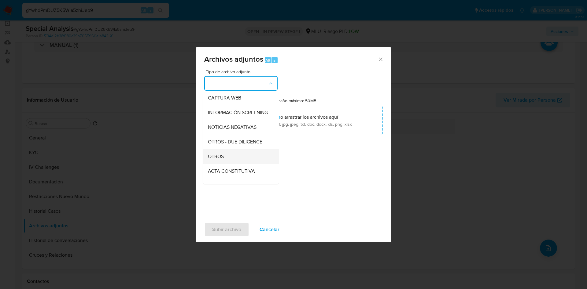
click at [227, 156] on div "OTROS" at bounding box center [239, 156] width 62 height 15
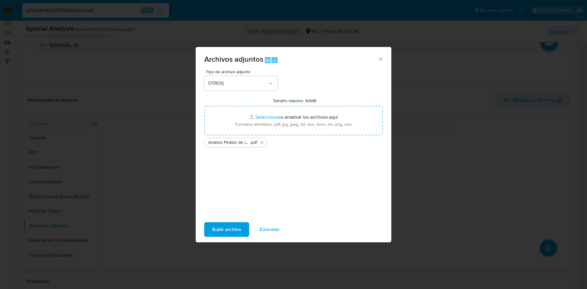
drag, startPoint x: 231, startPoint y: 225, endPoint x: 194, endPoint y: 82, distance: 147.2
click at [231, 224] on span "Subir archivo" at bounding box center [226, 229] width 29 height 13
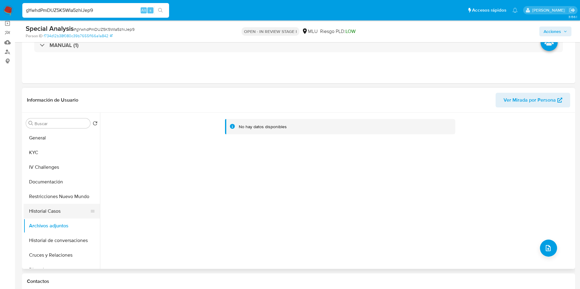
click at [63, 212] on button "Historial Casos" at bounding box center [59, 211] width 71 height 15
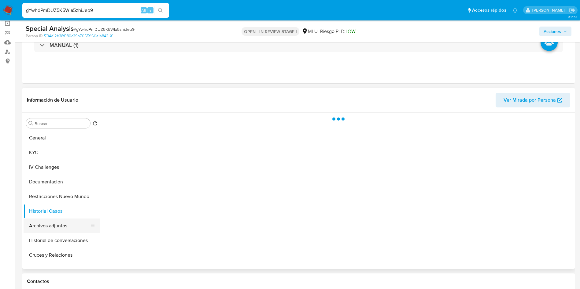
click at [64, 221] on button "Archivos adjuntos" at bounding box center [59, 226] width 71 height 15
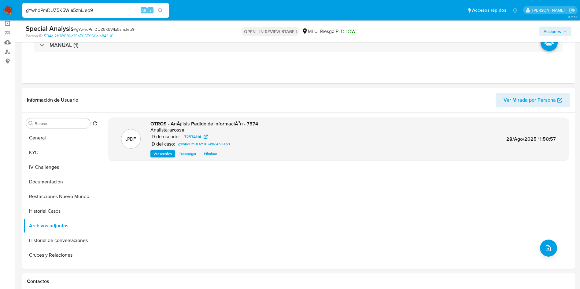
click at [541, 33] on button "Acciones" at bounding box center [555, 32] width 32 height 10
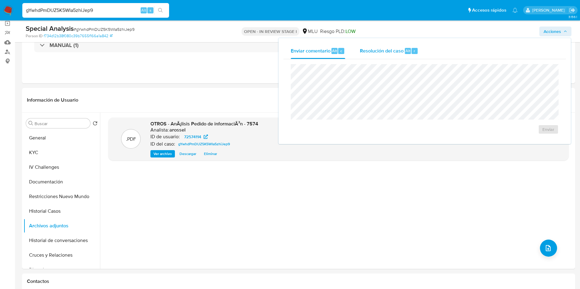
drag, startPoint x: 389, startPoint y: 54, endPoint x: 388, endPoint y: 61, distance: 6.5
click at [388, 55] on div "Resolución del caso Alt r" at bounding box center [389, 51] width 58 height 16
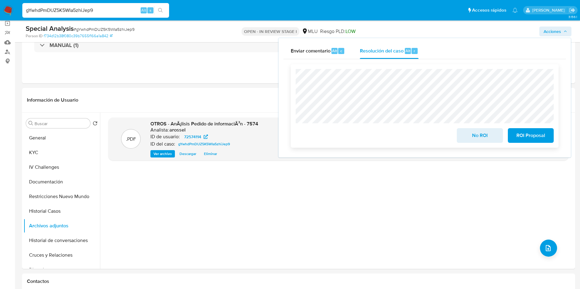
drag, startPoint x: 479, startPoint y: 139, endPoint x: 470, endPoint y: 139, distance: 8.2
click at [477, 139] on span "No ROI" at bounding box center [479, 135] width 30 height 13
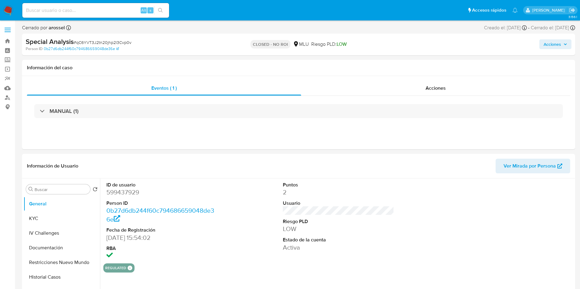
select select "10"
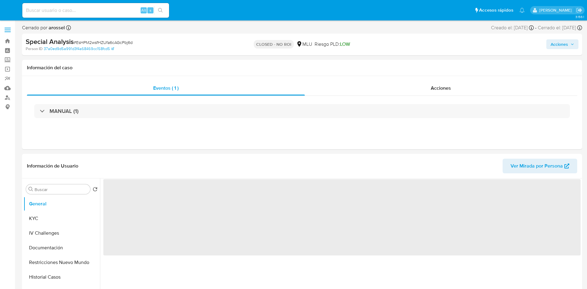
select select "10"
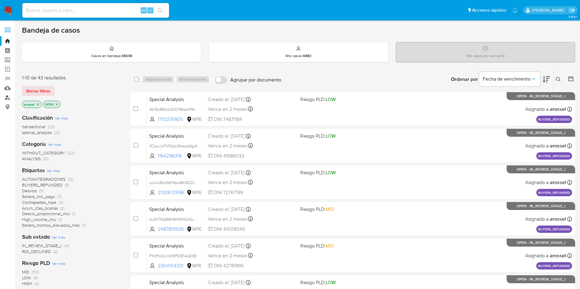
click at [10, 98] on link "Buscador de personas" at bounding box center [36, 97] width 73 height 9
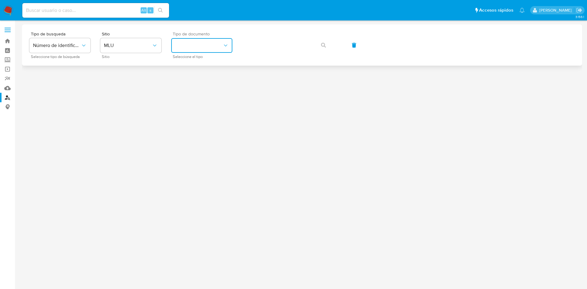
click at [206, 44] on button "identificationType" at bounding box center [201, 45] width 61 height 15
click at [205, 67] on div "CI CI" at bounding box center [200, 65] width 50 height 21
click at [324, 46] on icon "button" at bounding box center [323, 45] width 5 height 5
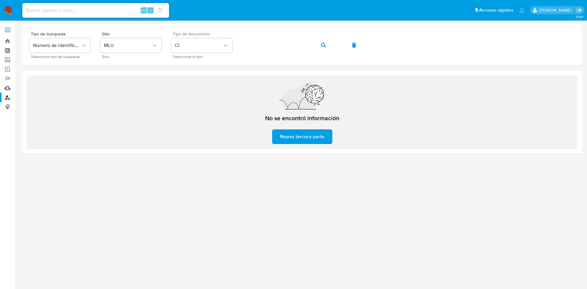
click at [94, 10] on input at bounding box center [95, 10] width 147 height 8
paste input "1129294938"
type input "1129294938"
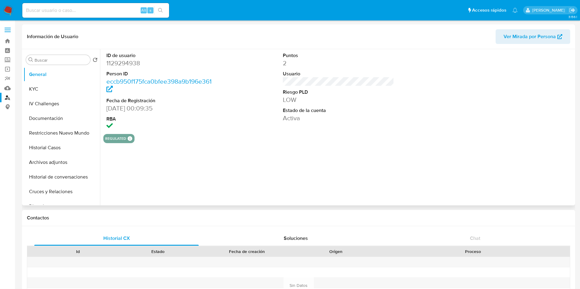
select select "10"
click at [47, 149] on button "Historial Casos" at bounding box center [59, 148] width 71 height 15
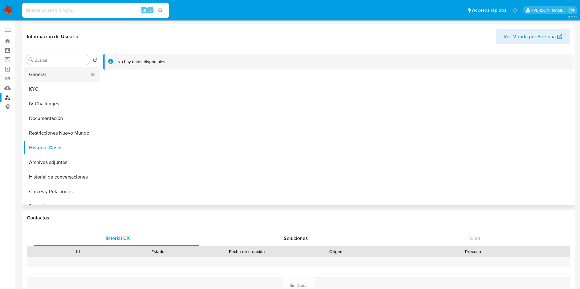
click at [46, 75] on button "General" at bounding box center [59, 74] width 71 height 15
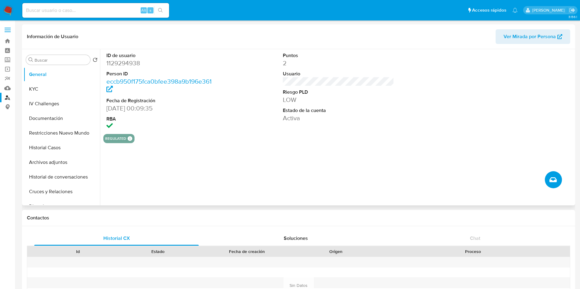
click at [557, 180] on button "Crear caso manual" at bounding box center [552, 179] width 17 height 17
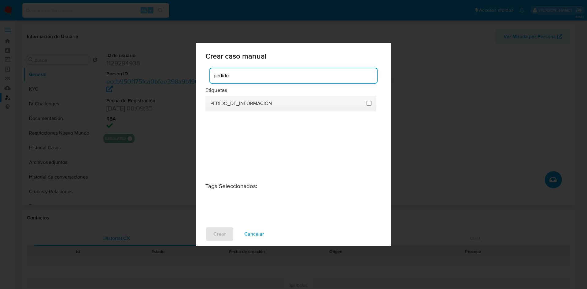
type input "pedido"
click at [369, 105] on input "3234" at bounding box center [368, 103] width 5 height 5
checkbox input "true"
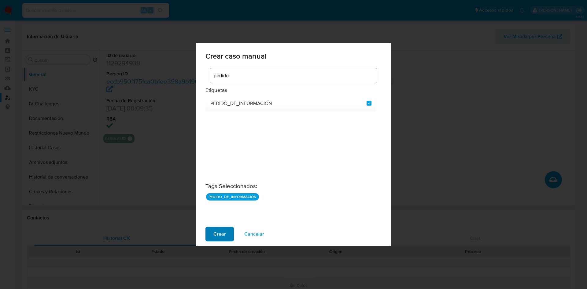
click at [224, 231] on span "Crear" at bounding box center [219, 234] width 13 height 13
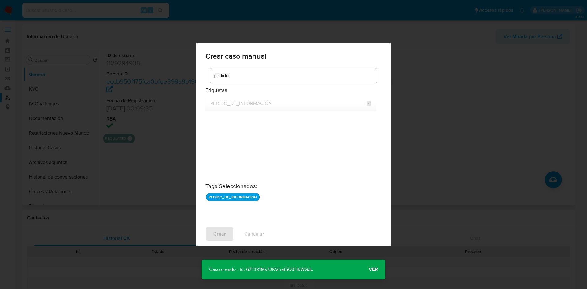
click at [287, 268] on p "Caso creado - Id: 67HfX1Ms73KVhat5O3HkWGdc" at bounding box center [261, 270] width 119 height 20
click at [373, 270] on span "Ver" at bounding box center [372, 270] width 9 height 0
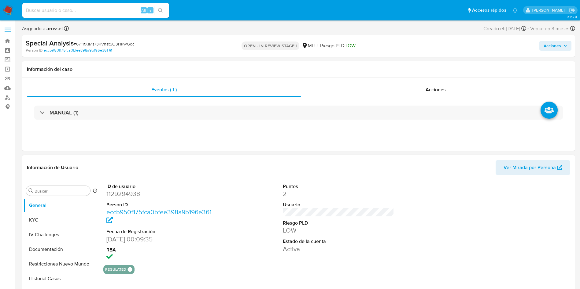
select select "10"
click at [131, 195] on dd "1129294938" at bounding box center [162, 194] width 112 height 9
copy dd "1129294938"
click at [49, 224] on button "KYC" at bounding box center [59, 220] width 71 height 15
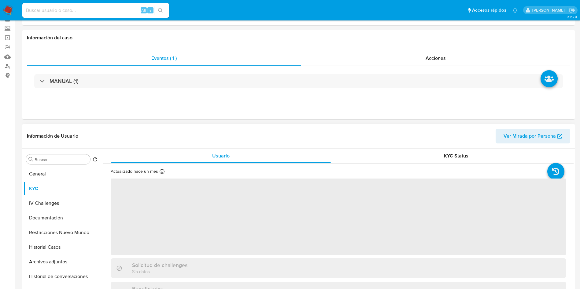
scroll to position [46, 0]
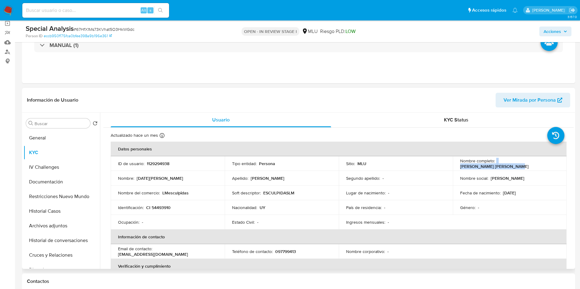
drag, startPoint x: 494, startPoint y: 165, endPoint x: 552, endPoint y: 161, distance: 57.8
click at [552, 161] on div "Nombre completo : Lucia Belen Morales Corbo" at bounding box center [509, 163] width 99 height 11
copy div "Lucia Belen Morales Corbo"
copy div "[DATE][PERSON_NAME]"
click at [162, 203] on td "Identificación : CI 54493910" at bounding box center [168, 207] width 114 height 15
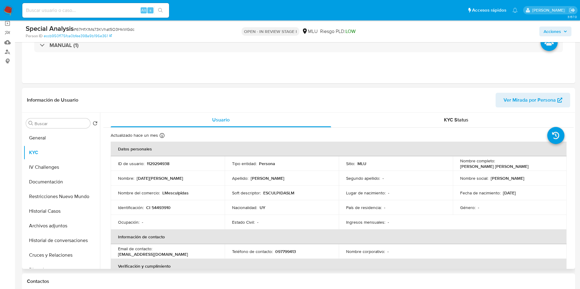
click at [162, 208] on p "CI 54493910" at bounding box center [158, 207] width 24 height 5
click at [163, 208] on p "CI 54493910" at bounding box center [158, 207] width 24 height 5
copy p "54493910"
click at [159, 166] on p "1129294938" at bounding box center [158, 163] width 23 height 5
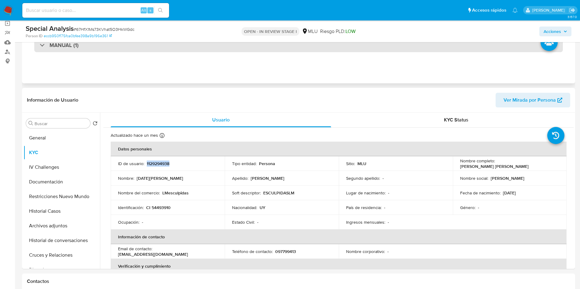
copy p "1129294938"
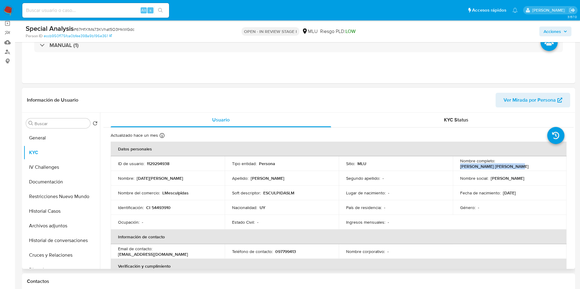
drag, startPoint x: 495, startPoint y: 161, endPoint x: 548, endPoint y: 163, distance: 53.8
click at [548, 163] on div "Nombre completo : Lucia Belen Morales Corbo" at bounding box center [509, 163] width 99 height 11
copy p "Lucia Belen Morales Corbo"
drag, startPoint x: 513, startPoint y: 214, endPoint x: 467, endPoint y: 190, distance: 51.9
click at [513, 214] on td "Género : -" at bounding box center [509, 207] width 114 height 15
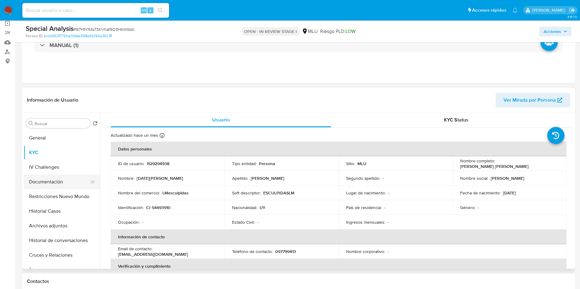
click at [40, 182] on button "Documentación" at bounding box center [59, 182] width 71 height 15
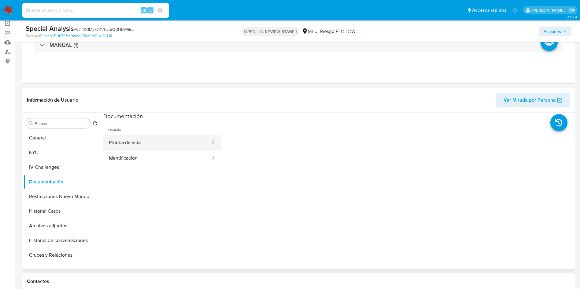
click at [181, 141] on button "Prueba de vida" at bounding box center [157, 143] width 108 height 16
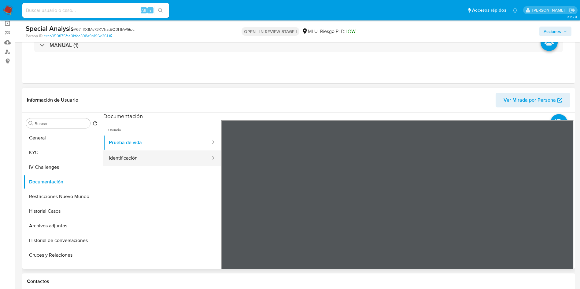
click at [138, 155] on button "Identificación" at bounding box center [157, 159] width 108 height 16
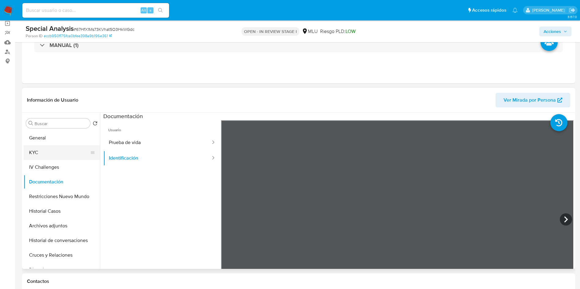
click at [49, 149] on button "KYC" at bounding box center [59, 152] width 71 height 15
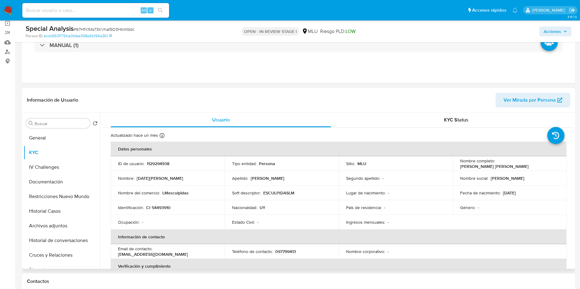
click at [163, 207] on p "CI 54493910" at bounding box center [158, 207] width 24 height 5
copy p "54493910"
click at [49, 256] on button "Cruces y Relaciones" at bounding box center [59, 255] width 71 height 15
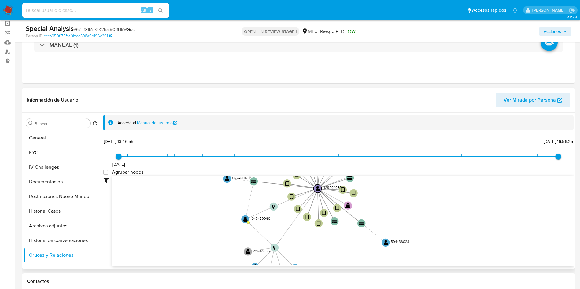
drag, startPoint x: 238, startPoint y: 222, endPoint x: 217, endPoint y: 212, distance: 23.4
click at [217, 212] on icon "device-62ab951308813b001a64fffc  device-62abe47008813b0018200638  device-628c…" at bounding box center [342, 221] width 461 height 89
click at [243, 220] on text "" at bounding box center [245, 219] width 4 height 6
click at [240, 217] on icon "device-62ab951308813b001a64fffc  device-62abe47008813b0018200638  device-628c…" at bounding box center [342, 221] width 461 height 89
click at [243, 220] on text "" at bounding box center [245, 219] width 4 height 6
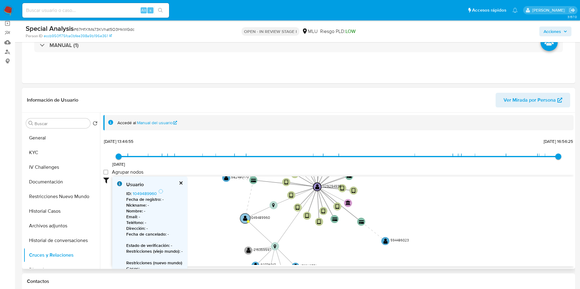
click at [243, 220] on text "" at bounding box center [245, 219] width 4 height 6
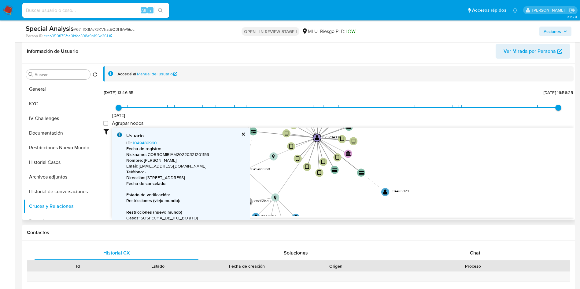
scroll to position [137, 0]
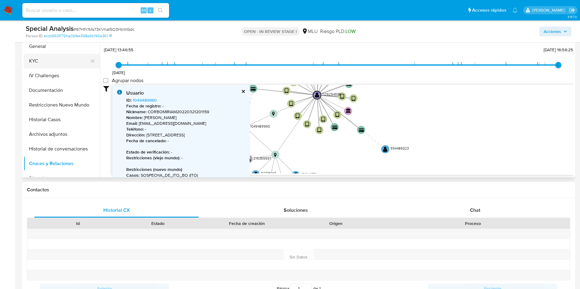
click at [44, 59] on button "KYC" at bounding box center [59, 61] width 71 height 15
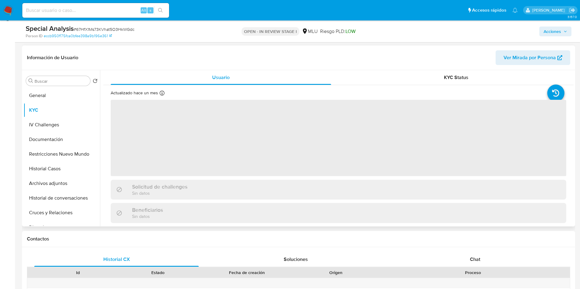
scroll to position [46, 0]
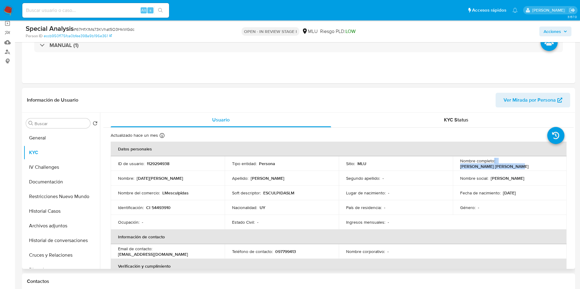
drag, startPoint x: 491, startPoint y: 165, endPoint x: 549, endPoint y: 161, distance: 58.2
click at [549, 161] on div "Nombre completo : Lucia Belen Morales Corbo" at bounding box center [509, 163] width 99 height 11
copy div ": Lucia Belen Morales Corbo"
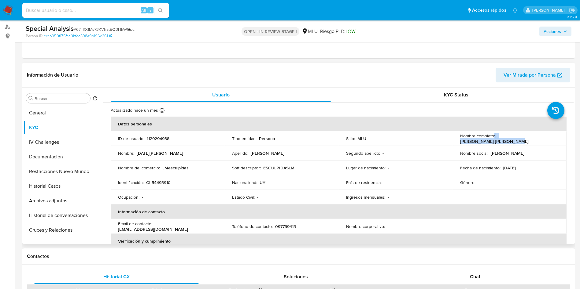
scroll to position [92, 0]
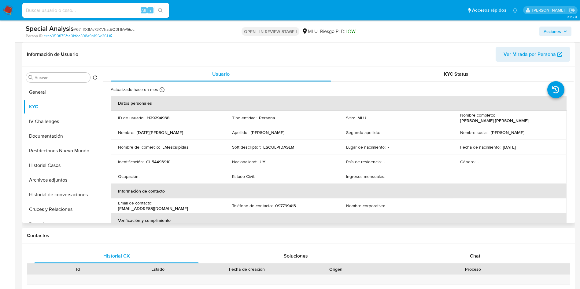
click at [280, 206] on p "097799413" at bounding box center [285, 205] width 21 height 5
copy p "097799413"
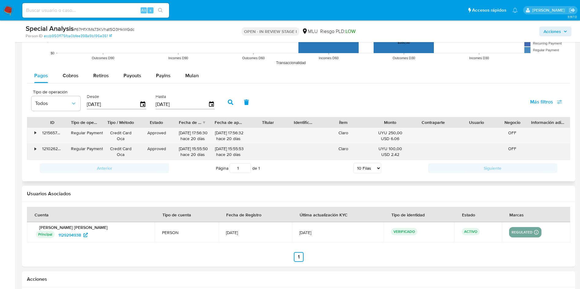
scroll to position [642, 0]
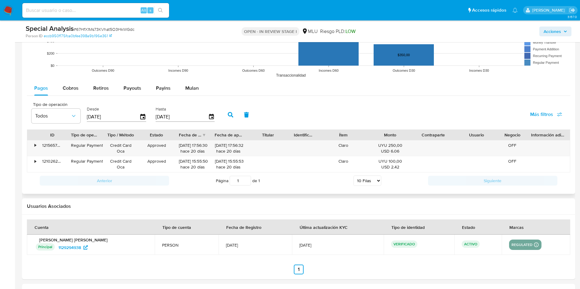
click at [543, 117] on span "Más filtros" at bounding box center [541, 114] width 23 height 15
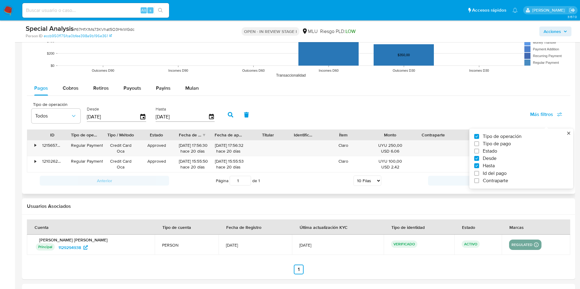
click at [146, 118] on div "Desde 31/05/2025" at bounding box center [117, 114] width 64 height 24
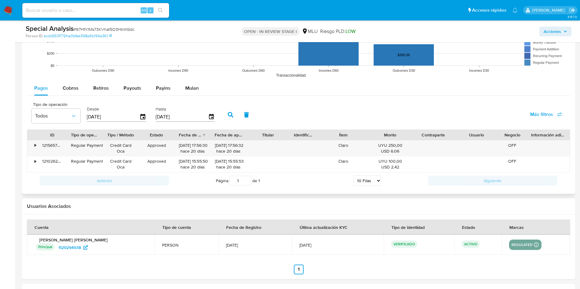
click at [146, 118] on icon "button" at bounding box center [142, 117] width 7 height 7
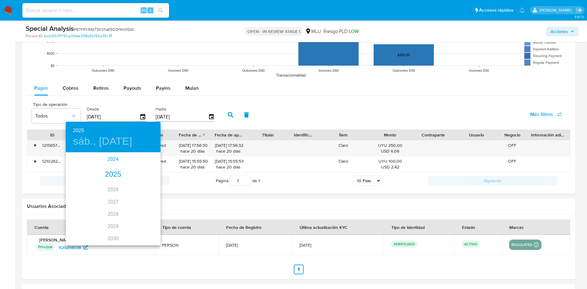
click at [112, 159] on div "2024" at bounding box center [113, 159] width 95 height 12
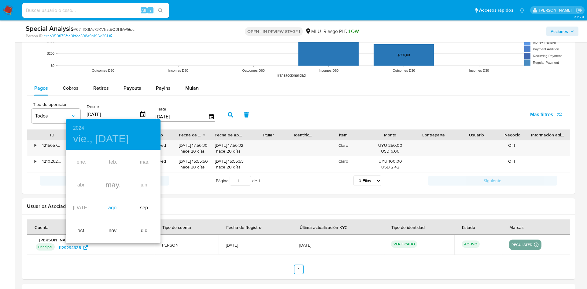
click at [111, 210] on div "ago." at bounding box center [112, 208] width 31 height 23
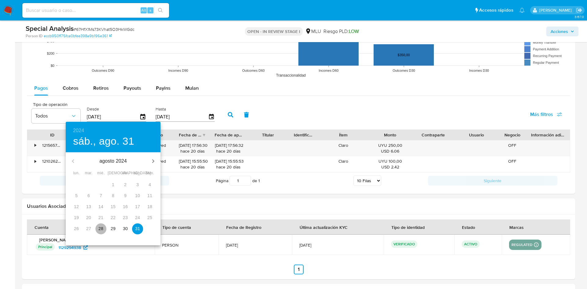
drag, startPoint x: 102, startPoint y: 231, endPoint x: 176, endPoint y: 168, distance: 96.9
click at [102, 230] on p "28" at bounding box center [100, 229] width 5 height 6
type input "28/08/2024"
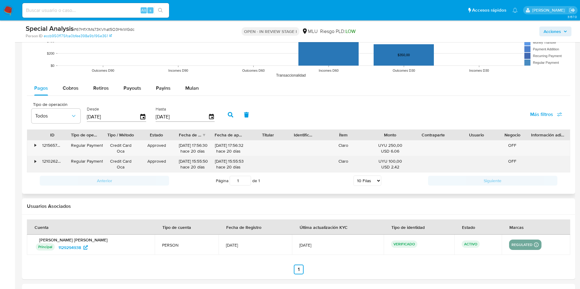
drag, startPoint x: 233, startPoint y: 116, endPoint x: 225, endPoint y: 158, distance: 42.5
click at [232, 116] on icon "button" at bounding box center [230, 114] width 5 height 5
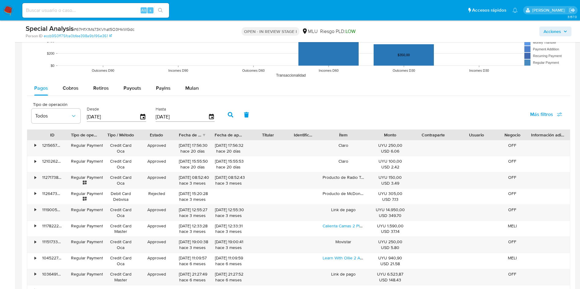
scroll to position [596, 0]
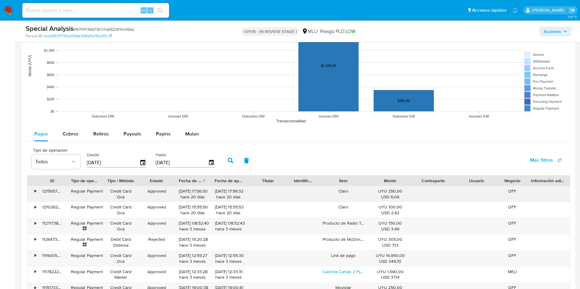
click at [343, 194] on div "Claro" at bounding box center [343, 194] width 50 height 16
click at [344, 226] on div "Producto de Radio Taxi 141" at bounding box center [343, 226] width 50 height 16
click at [341, 224] on div "Producto de Radio Taxi 141" at bounding box center [343, 226] width 50 height 16
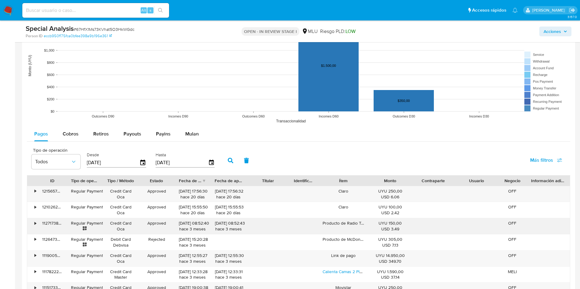
click at [341, 224] on div "Producto de Radio Taxi 141" at bounding box center [343, 226] width 50 height 16
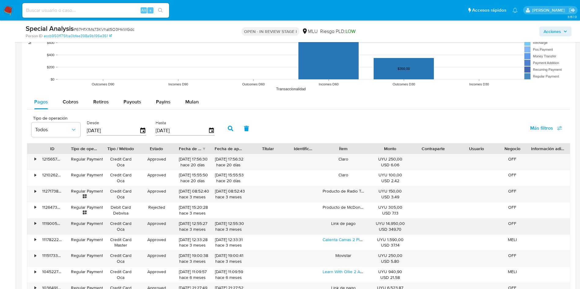
scroll to position [642, 0]
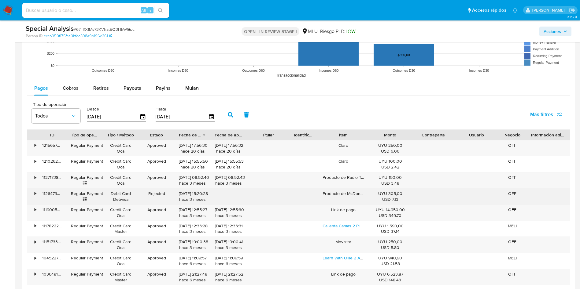
click at [344, 197] on div "Producto de McDonald's" at bounding box center [343, 197] width 50 height 16
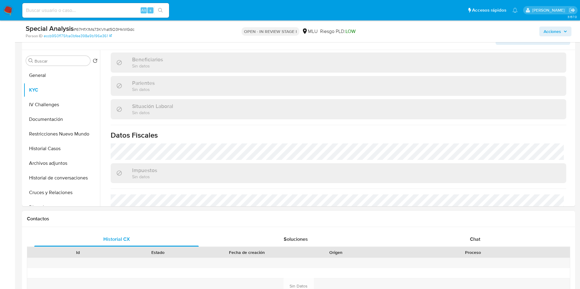
scroll to position [92, 0]
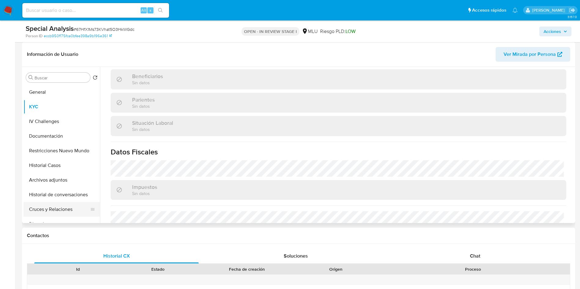
click at [60, 205] on button "Cruces y Relaciones" at bounding box center [59, 209] width 71 height 15
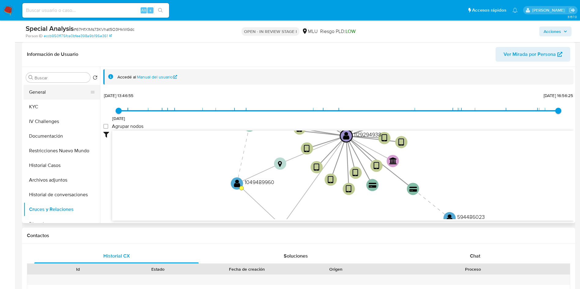
drag, startPoint x: 54, startPoint y: 90, endPoint x: 120, endPoint y: 181, distance: 112.4
click at [53, 90] on button "General" at bounding box center [62, 92] width 76 height 15
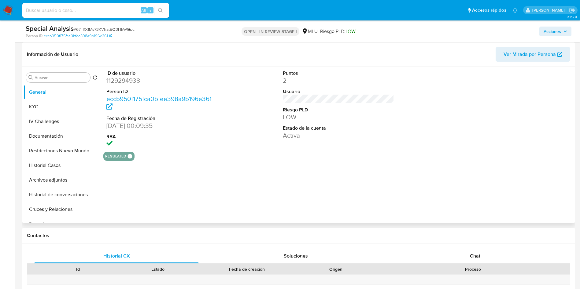
click at [131, 79] on dd "1129294938" at bounding box center [162, 80] width 112 height 9
copy dd "1129294938"
click at [40, 115] on button "IV Challenges" at bounding box center [59, 121] width 71 height 15
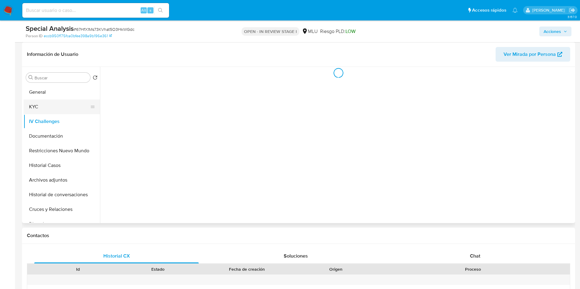
click at [44, 109] on button "KYC" at bounding box center [59, 107] width 71 height 15
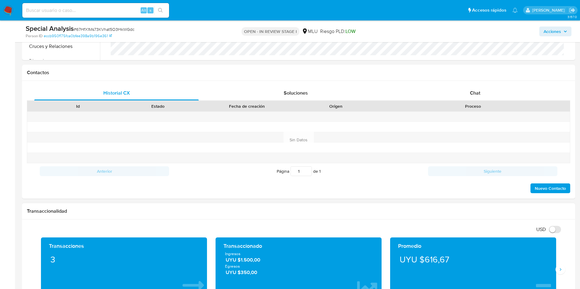
scroll to position [367, 0]
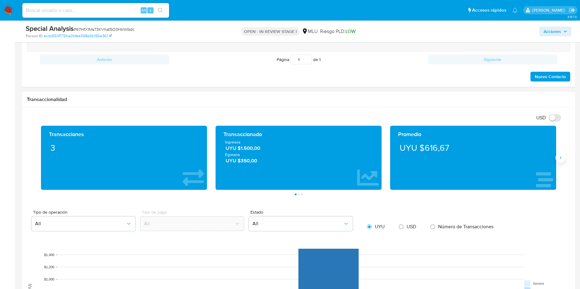
click at [563, 159] on button "Siguiente" at bounding box center [560, 158] width 10 height 10
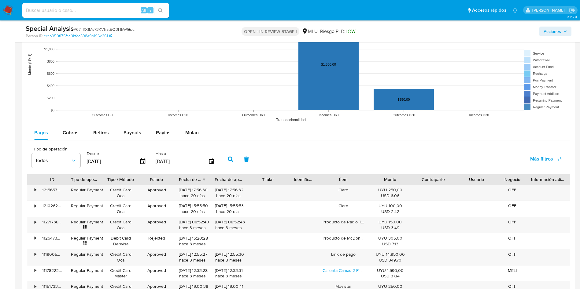
scroll to position [642, 0]
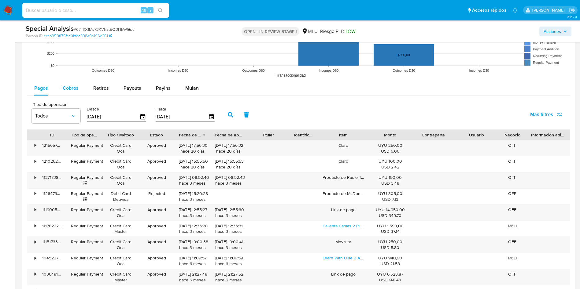
click at [82, 94] on button "Cobros" at bounding box center [70, 88] width 31 height 15
select select "10"
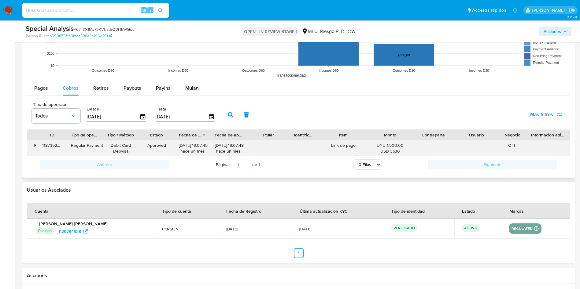
click at [34, 144] on div "•" at bounding box center [32, 149] width 11 height 16
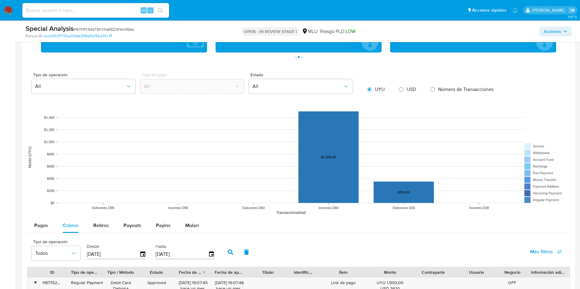
scroll to position [367, 0]
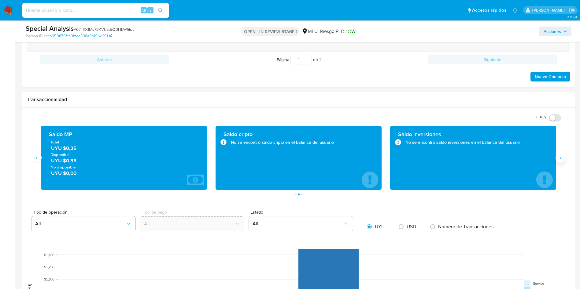
click at [561, 159] on icon "Siguiente" at bounding box center [560, 158] width 5 height 5
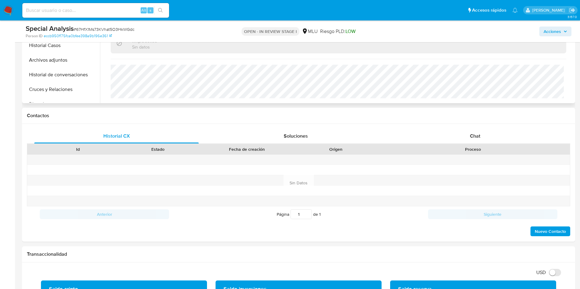
scroll to position [46, 0]
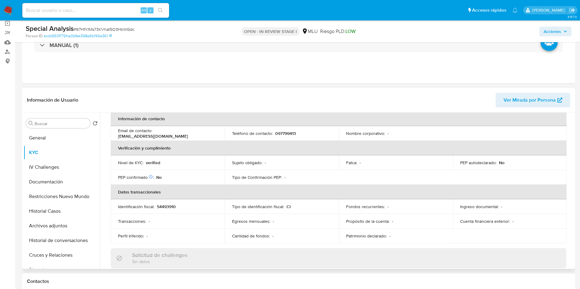
drag, startPoint x: 184, startPoint y: 172, endPoint x: 193, endPoint y: 200, distance: 30.3
click at [183, 172] on td "PEP confirmado Obtenido de listas internas : No" at bounding box center [168, 177] width 114 height 15
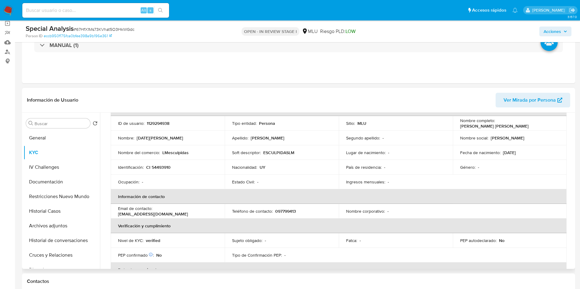
scroll to position [27, 0]
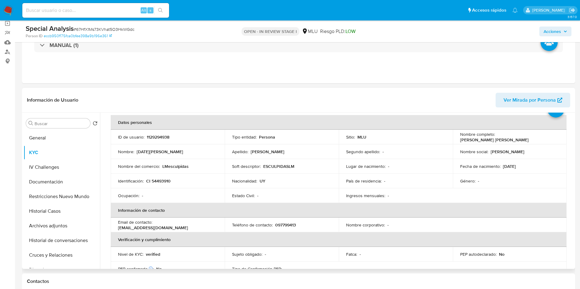
click at [181, 166] on p "LMesculpidas" at bounding box center [175, 166] width 26 height 5
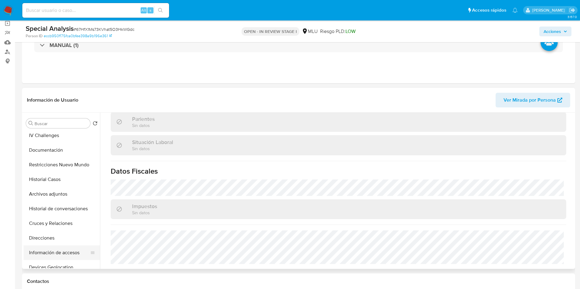
scroll to position [46, 0]
drag, startPoint x: 63, startPoint y: 227, endPoint x: 97, endPoint y: 256, distance: 44.9
click at [62, 227] on button "Direcciones" at bounding box center [62, 224] width 76 height 15
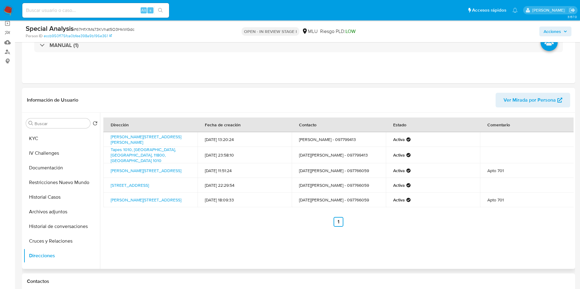
scroll to position [0, 0]
click at [343, 138] on td "Lucía morales - 097799413" at bounding box center [338, 139] width 94 height 15
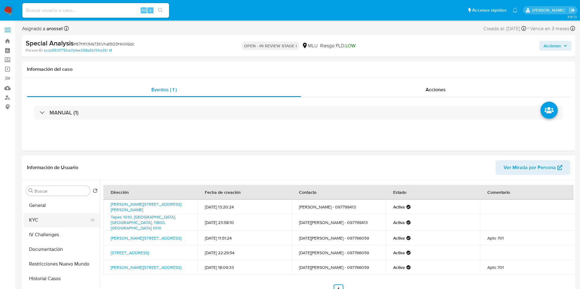
click at [43, 219] on button "KYC" at bounding box center [59, 220] width 71 height 15
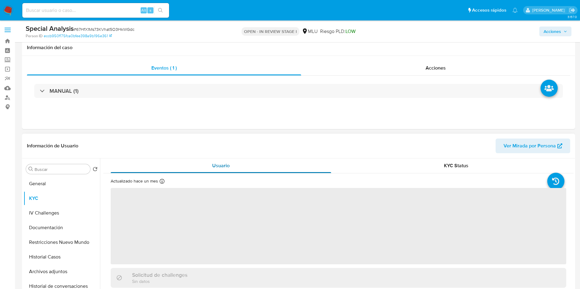
scroll to position [46, 0]
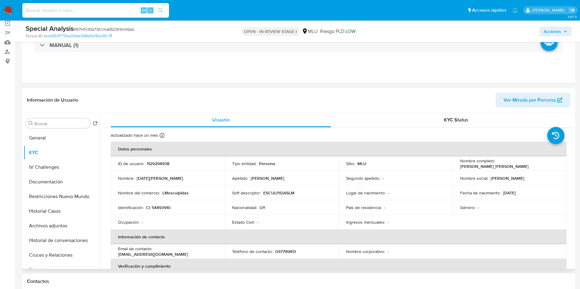
click at [170, 195] on p "LMesculpidas" at bounding box center [175, 192] width 26 height 5
drag, startPoint x: 495, startPoint y: 162, endPoint x: 239, endPoint y: 181, distance: 256.2
click at [528, 164] on p "Lucia Belen Morales Corbo" at bounding box center [494, 166] width 68 height 5
drag, startPoint x: 135, startPoint y: 198, endPoint x: 139, endPoint y: 200, distance: 4.7
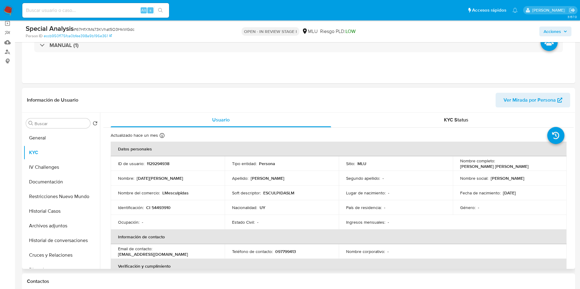
click at [135, 197] on td "Nombre del comercio : LMesculpidas" at bounding box center [168, 193] width 114 height 15
click at [163, 208] on p "CI 54493910" at bounding box center [158, 207] width 24 height 5
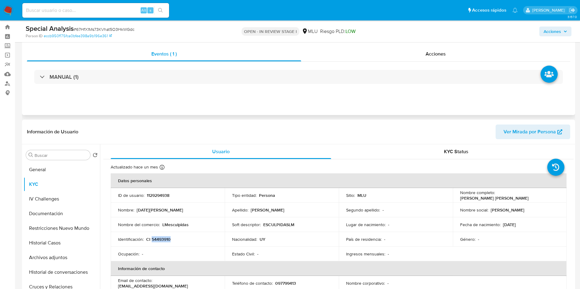
scroll to position [0, 0]
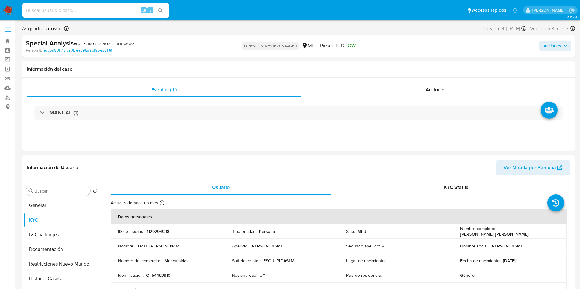
click at [357, 162] on header "Información de Usuario Ver Mirada por Persona" at bounding box center [298, 167] width 543 height 15
click at [350, 164] on header "Información de Usuario Ver Mirada por Persona" at bounding box center [298, 167] width 543 height 15
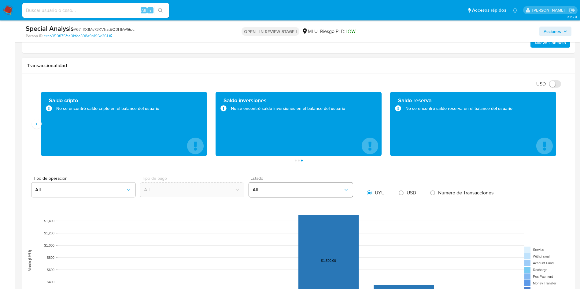
scroll to position [321, 0]
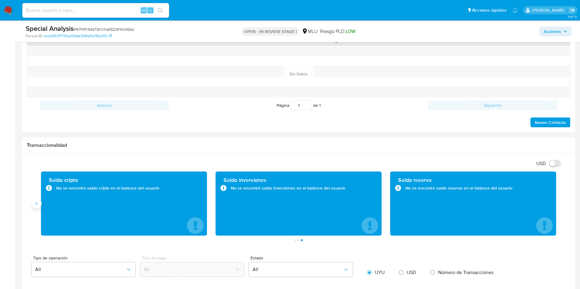
click at [39, 203] on button "Anterior" at bounding box center [37, 204] width 10 height 10
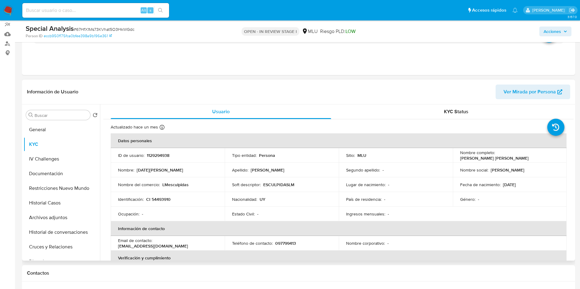
scroll to position [46, 0]
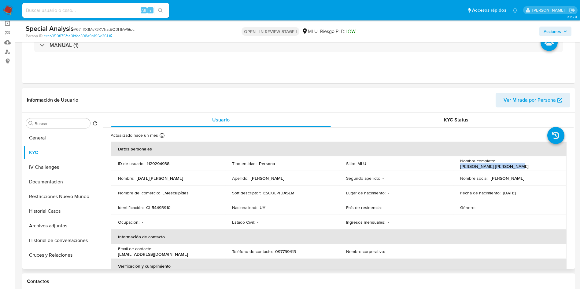
drag, startPoint x: 495, startPoint y: 164, endPoint x: 551, endPoint y: 161, distance: 55.4
click at [551, 161] on div "Nombre completo : Lucia Belen Morales Corbo" at bounding box center [509, 163] width 99 height 11
click at [160, 209] on p "CI 54493910" at bounding box center [158, 207] width 24 height 5
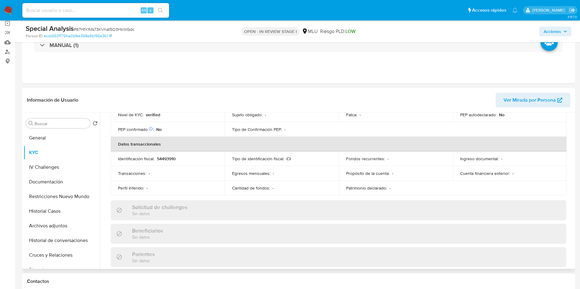
scroll to position [118, 0]
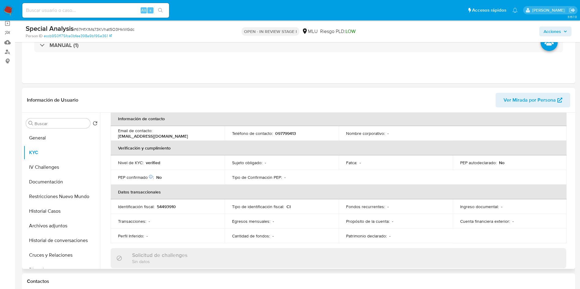
click at [278, 169] on td "Sujeto obligado : -" at bounding box center [282, 163] width 114 height 15
click at [289, 136] on p "097799413" at bounding box center [285, 133] width 21 height 5
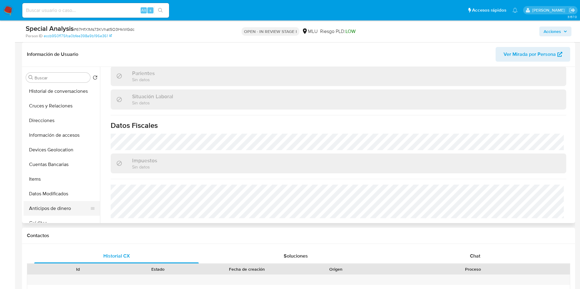
scroll to position [137, 0]
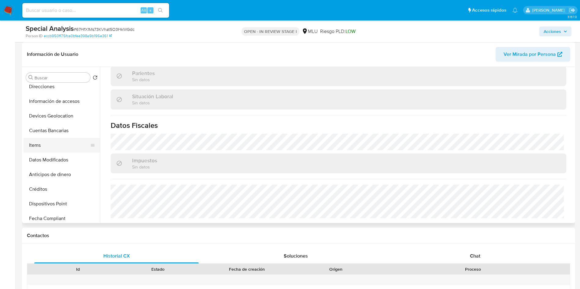
click at [50, 141] on button "Items" at bounding box center [59, 145] width 71 height 15
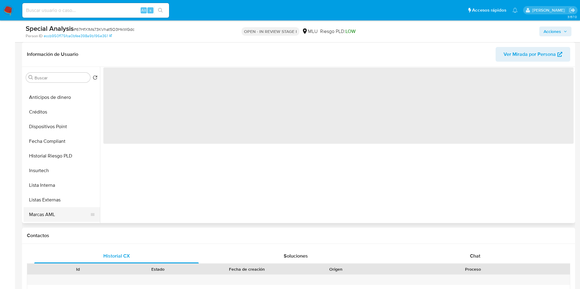
scroll to position [229, 0]
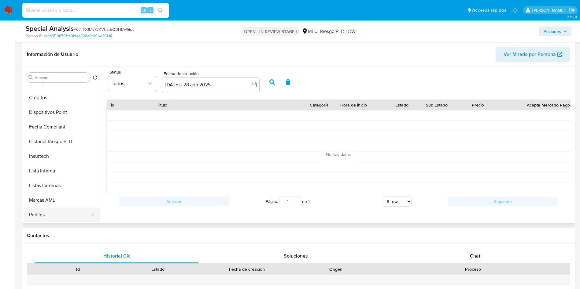
click at [54, 213] on button "Perfiles" at bounding box center [59, 215] width 71 height 15
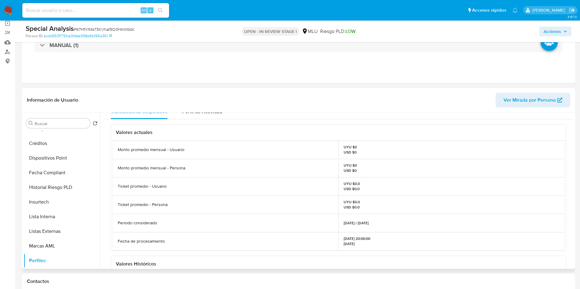
scroll to position [0, 0]
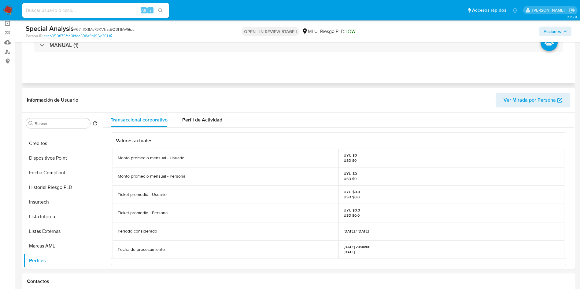
click at [512, 64] on div "Eventos ( 1 ) Acciones MANUAL (1)" at bounding box center [298, 46] width 553 height 73
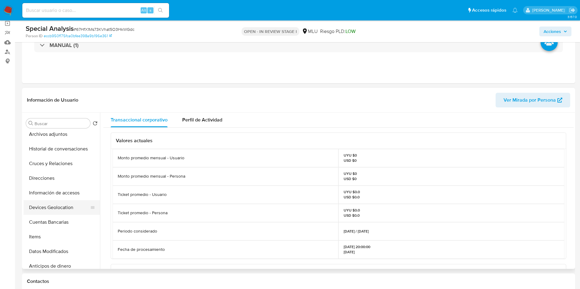
scroll to position [46, 0]
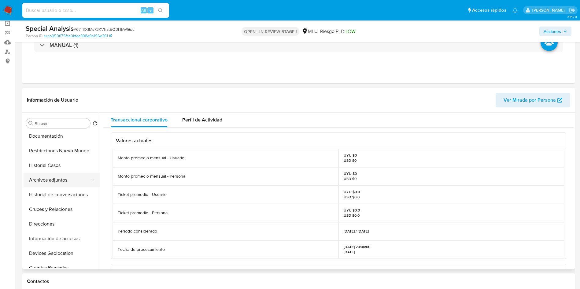
click at [57, 181] on button "Archivos adjuntos" at bounding box center [59, 180] width 71 height 15
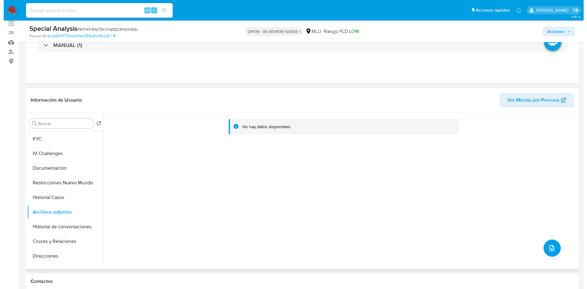
scroll to position [0, 0]
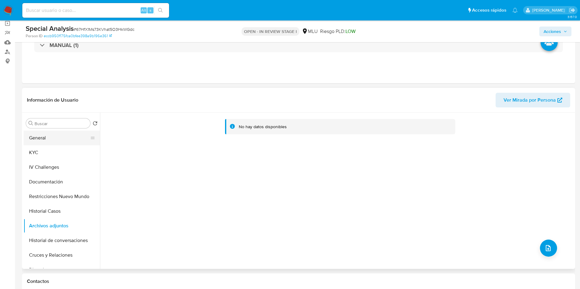
click at [59, 132] on button "General" at bounding box center [59, 138] width 71 height 15
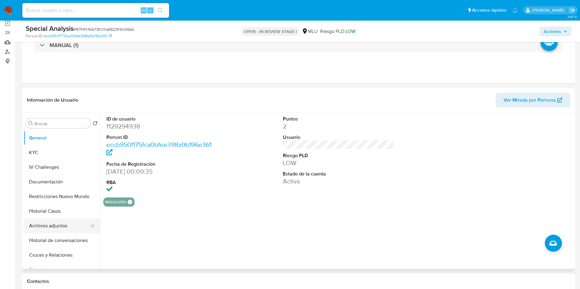
click at [52, 226] on button "Archivos adjuntos" at bounding box center [59, 226] width 71 height 15
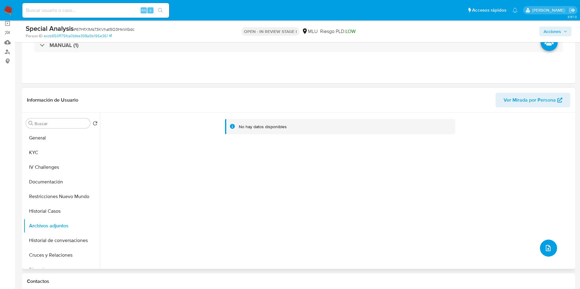
click at [554, 247] on button "upload-file" at bounding box center [548, 248] width 17 height 17
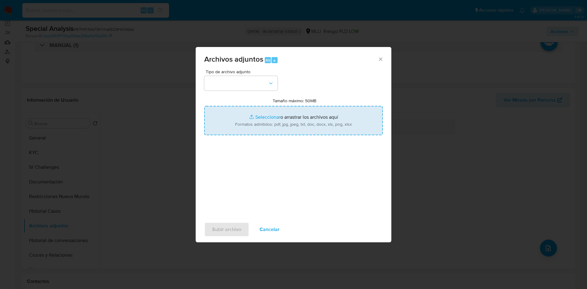
click at [292, 118] on input "Tamaño máximo: 50MB Seleccionar archivos" at bounding box center [293, 120] width 178 height 29
type input "C:\fakepath\Análisis Pedido de información - 7578.pdf"
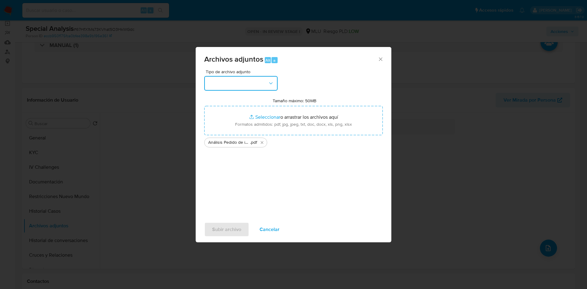
click at [257, 83] on button "button" at bounding box center [240, 83] width 73 height 15
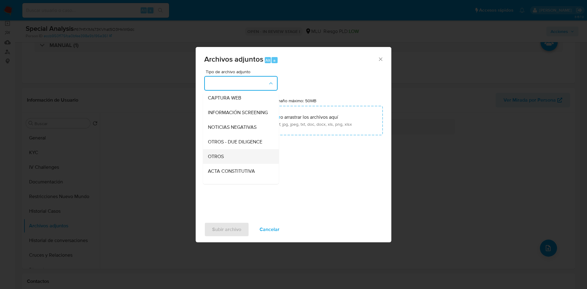
click at [232, 161] on div "OTROS" at bounding box center [239, 156] width 62 height 15
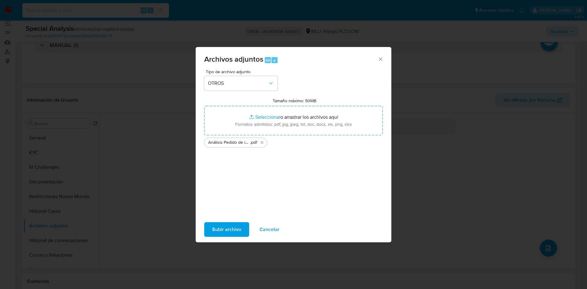
drag, startPoint x: 232, startPoint y: 228, endPoint x: 321, endPoint y: 281, distance: 103.8
click at [232, 227] on span "Subir archivo" at bounding box center [226, 229] width 29 height 13
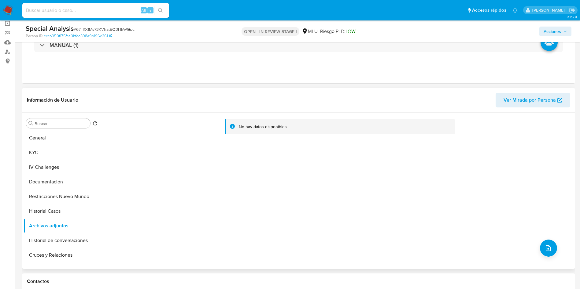
click at [508, 167] on div "No hay datos disponibles" at bounding box center [336, 191] width 473 height 156
click at [44, 226] on button "Archivos adjuntos" at bounding box center [59, 226] width 71 height 15
click at [49, 209] on button "Historial Casos" at bounding box center [62, 211] width 76 height 15
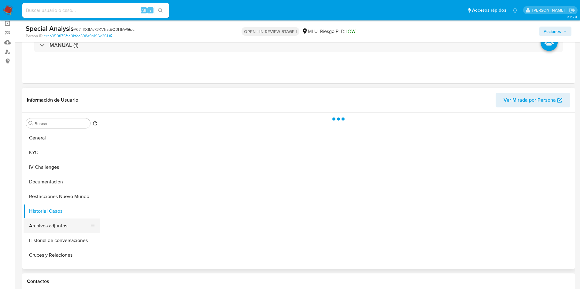
click at [54, 230] on button "Archivos adjuntos" at bounding box center [59, 226] width 71 height 15
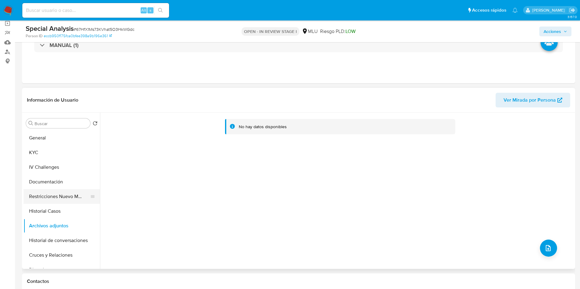
click at [50, 198] on button "Restricciones Nuevo Mundo" at bounding box center [59, 196] width 71 height 15
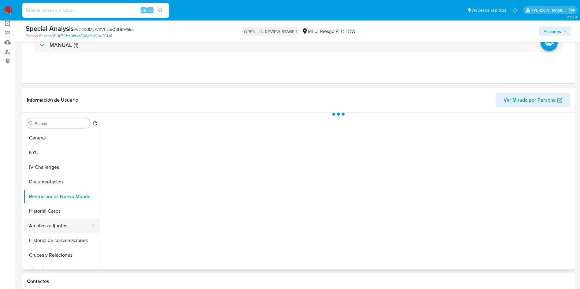
click at [53, 220] on button "Archivos adjuntos" at bounding box center [59, 226] width 71 height 15
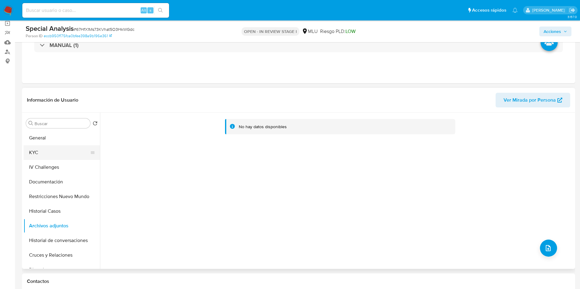
click at [49, 157] on button "KYC" at bounding box center [59, 152] width 71 height 15
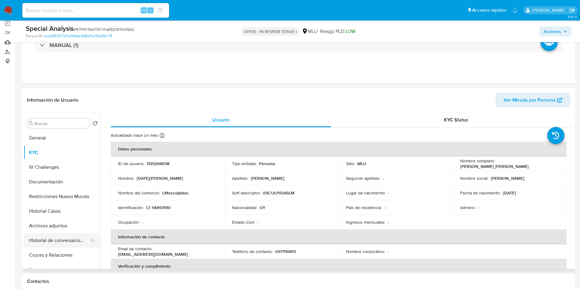
click at [56, 223] on button "Archivos adjuntos" at bounding box center [62, 226] width 76 height 15
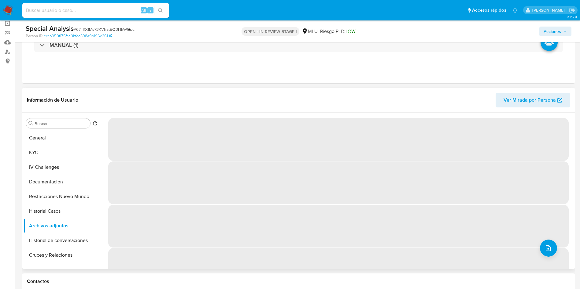
click at [557, 248] on span "‌" at bounding box center [338, 269] width 460 height 43
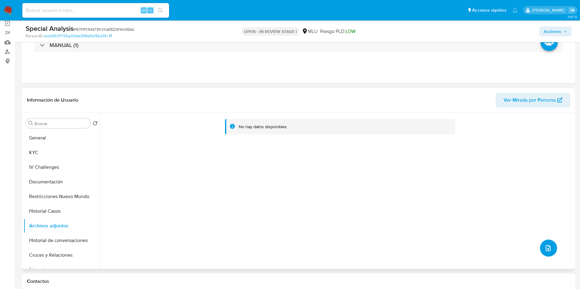
click at [551, 253] on button "upload-file" at bounding box center [548, 248] width 17 height 17
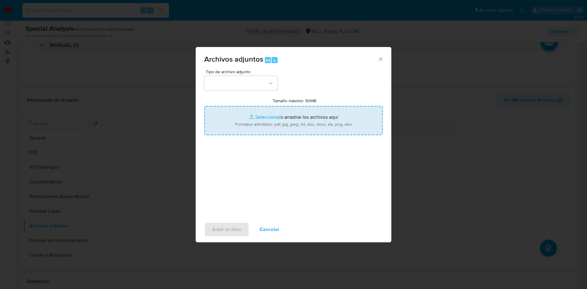
click at [269, 128] on input "Tamaño máximo: 50MB Seleccionar archivos" at bounding box center [293, 120] width 178 height 29
type input "C:\fakepath\Análisis Pedido de información - 7578.pdf"
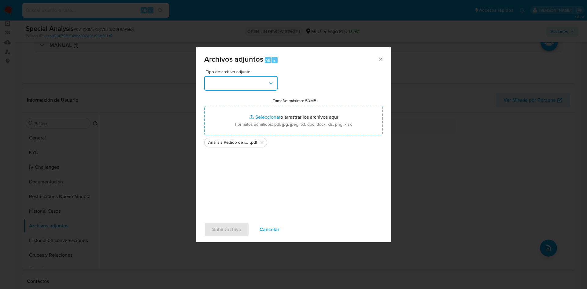
click at [241, 82] on button "button" at bounding box center [240, 83] width 73 height 15
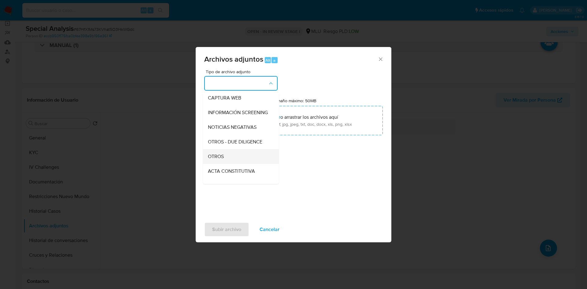
click at [229, 160] on div "OTROS" at bounding box center [239, 156] width 62 height 15
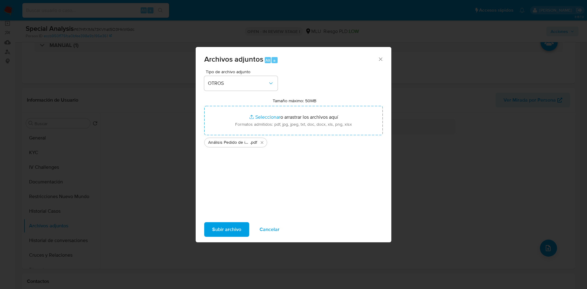
click at [227, 228] on span "Subir archivo" at bounding box center [226, 229] width 29 height 13
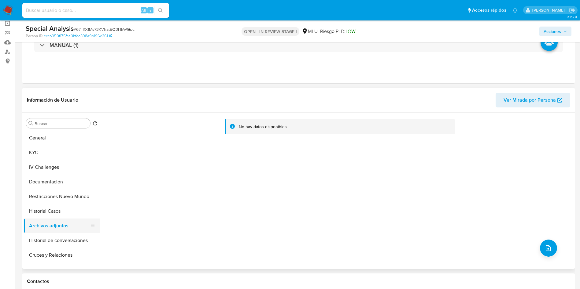
click at [47, 202] on button "Restricciones Nuevo Mundo" at bounding box center [62, 196] width 76 height 15
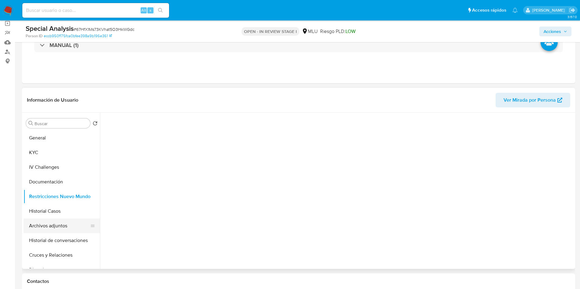
click at [51, 228] on button "Archivos adjuntos" at bounding box center [59, 226] width 71 height 15
click at [562, 34] on span "Acciones" at bounding box center [555, 31] width 24 height 9
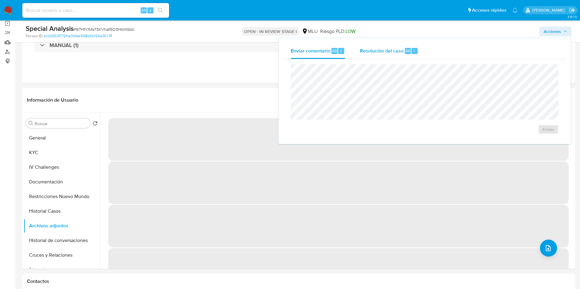
click at [381, 48] on span "Resolución del caso" at bounding box center [382, 50] width 44 height 7
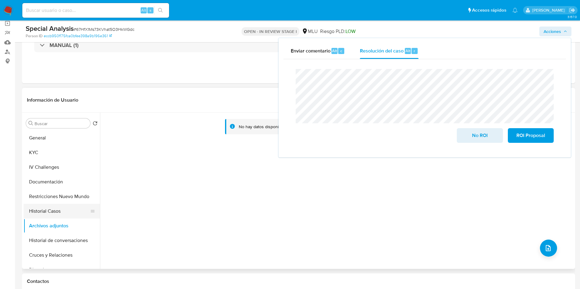
click at [47, 208] on button "Historial Casos" at bounding box center [59, 211] width 71 height 15
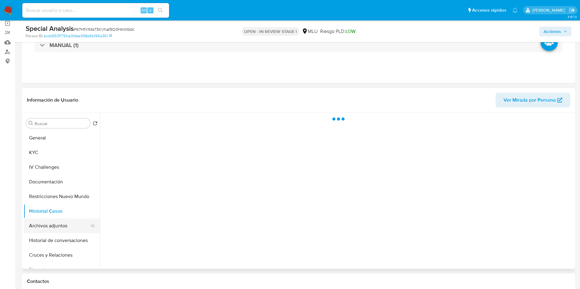
click at [51, 227] on button "Archivos adjuntos" at bounding box center [59, 226] width 71 height 15
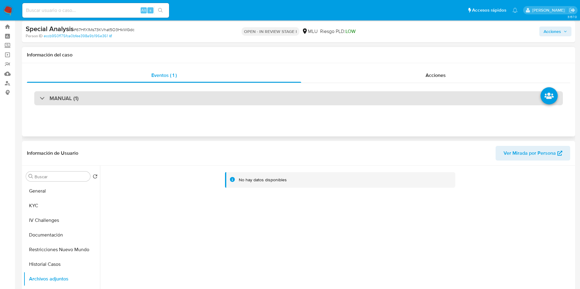
scroll to position [0, 0]
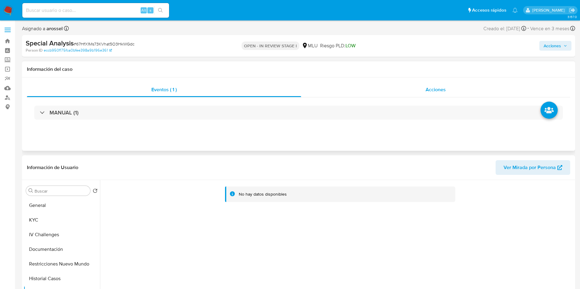
click at [438, 88] on span "Acciones" at bounding box center [435, 89] width 20 height 7
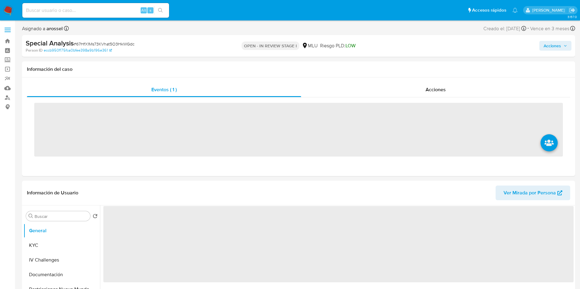
click at [90, 14] on input at bounding box center [95, 10] width 147 height 8
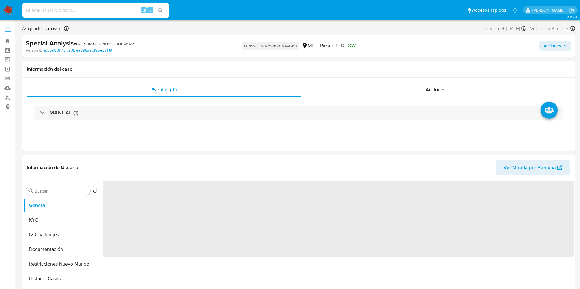
paste input "546425557"
type input "546425557"
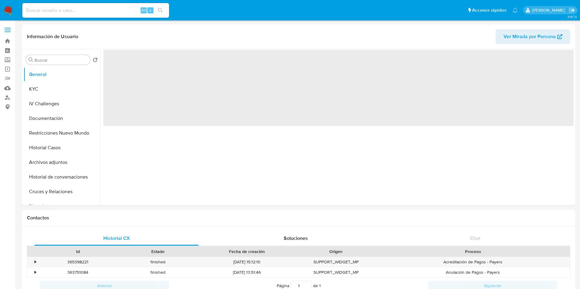
select select "10"
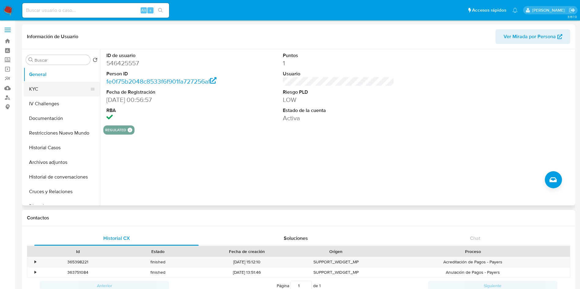
click at [65, 87] on button "KYC" at bounding box center [59, 89] width 71 height 15
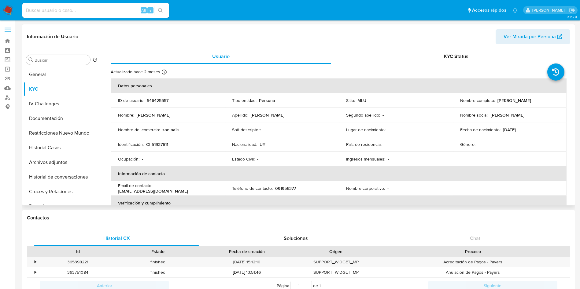
drag, startPoint x: 496, startPoint y: 100, endPoint x: 537, endPoint y: 101, distance: 41.9
click at [540, 101] on div "Nombre completo : Zoe Giacoya Arevalo" at bounding box center [509, 100] width 99 height 5
drag, startPoint x: 56, startPoint y: 122, endPoint x: 62, endPoint y: 160, distance: 39.0
click at [55, 122] on button "Documentación" at bounding box center [62, 118] width 76 height 15
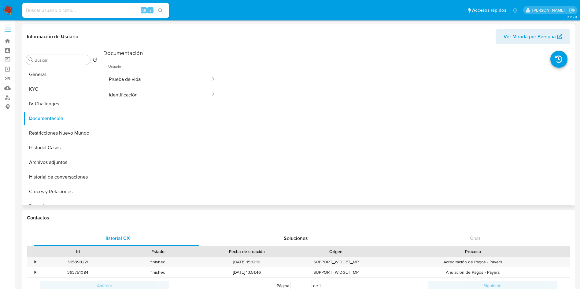
click at [162, 79] on button "Prueba de vida" at bounding box center [157, 79] width 108 height 16
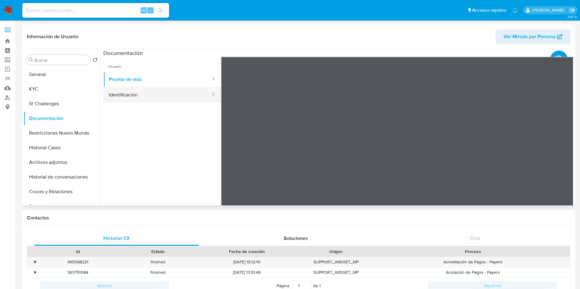
click at [128, 90] on button "Identificación" at bounding box center [157, 95] width 108 height 16
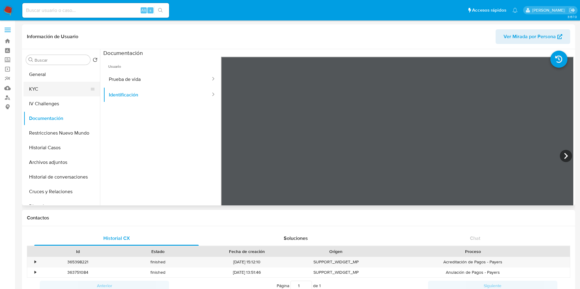
click at [46, 87] on button "KYC" at bounding box center [59, 89] width 71 height 15
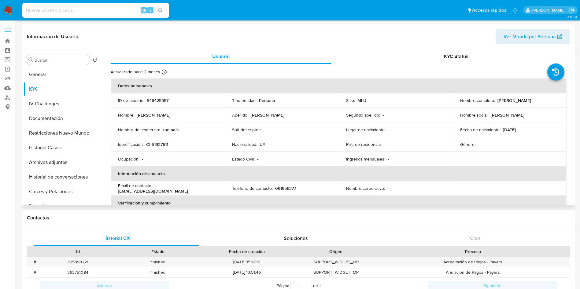
scroll to position [46, 0]
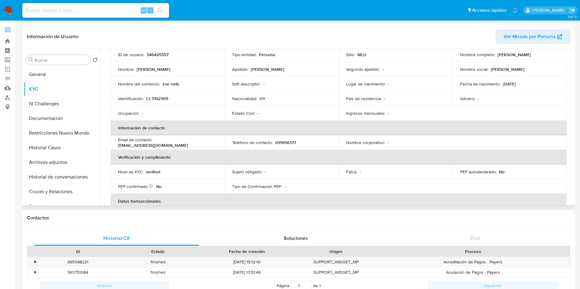
click at [283, 145] on p "091956377" at bounding box center [285, 142] width 21 height 5
copy p "091956377"
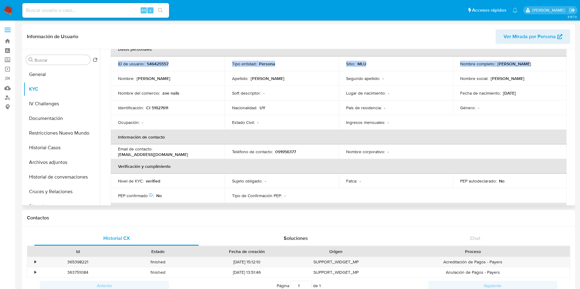
scroll to position [35, 0]
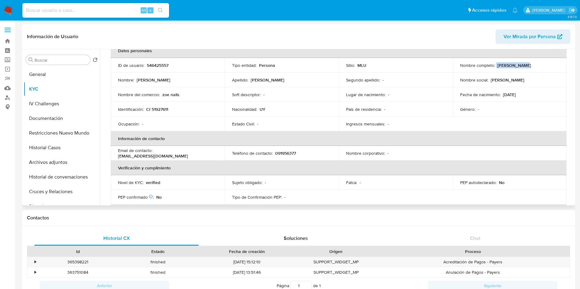
drag, startPoint x: 521, startPoint y: 55, endPoint x: 494, endPoint y: 64, distance: 28.2
click at [494, 64] on div "Nombre completo : Zoe Giacoya Arevalo" at bounding box center [509, 65] width 99 height 5
copy div "Zoe Giacoya"
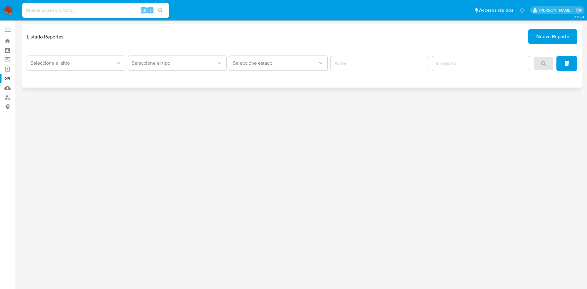
click at [63, 54] on div "Seleccione el sitio" at bounding box center [76, 63] width 98 height 19
click at [65, 60] on span "Seleccione el sitio" at bounding box center [73, 63] width 85 height 6
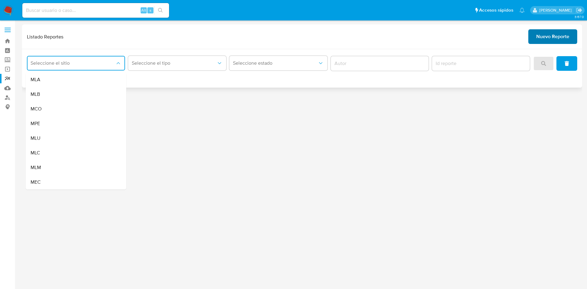
click at [555, 38] on span "Nuevo Reporte" at bounding box center [552, 36] width 33 height 13
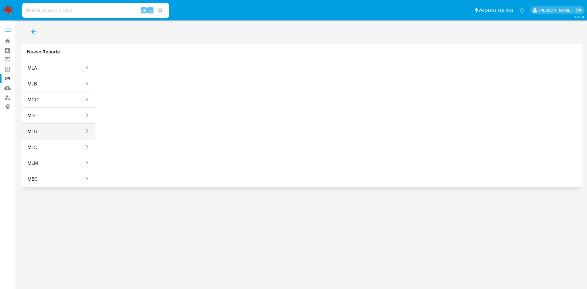
click at [41, 131] on button "MLU" at bounding box center [53, 131] width 63 height 15
click at [130, 75] on span "Seleccione una opcion" at bounding box center [131, 76] width 54 height 6
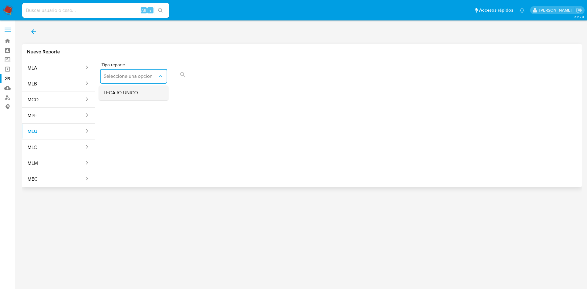
click at [142, 98] on div "LEGAJO UNICO" at bounding box center [132, 93] width 56 height 15
drag, startPoint x: 233, startPoint y: 74, endPoint x: 229, endPoint y: 82, distance: 9.3
click at [231, 72] on button "CI" at bounding box center [205, 76] width 67 height 15
click at [311, 73] on button "action-search" at bounding box center [319, 74] width 21 height 15
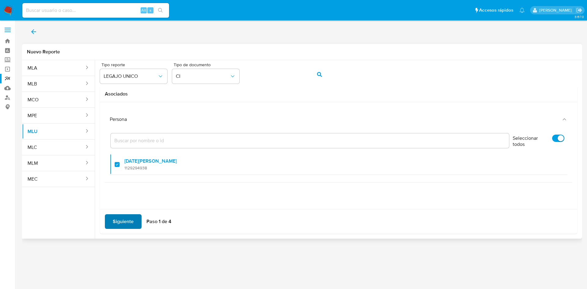
click at [121, 215] on span "Siguiente" at bounding box center [123, 221] width 21 height 13
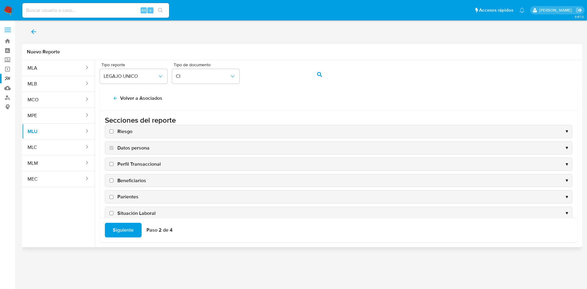
click at [111, 131] on input "Riesgo" at bounding box center [111, 132] width 4 height 4
checkbox input "true"
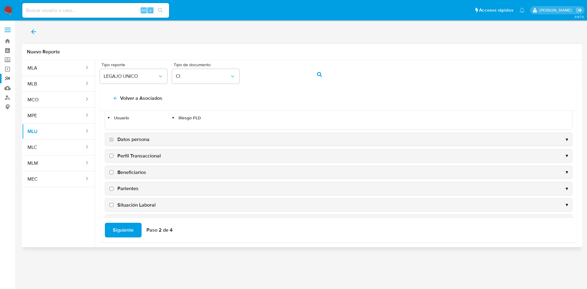
scroll to position [46, 0]
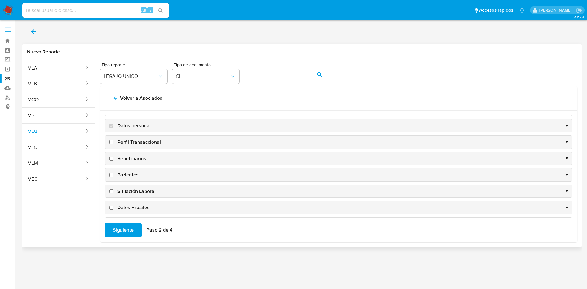
click at [112, 143] on input "Perfil Transaccional" at bounding box center [111, 142] width 4 height 4
checkbox input "true"
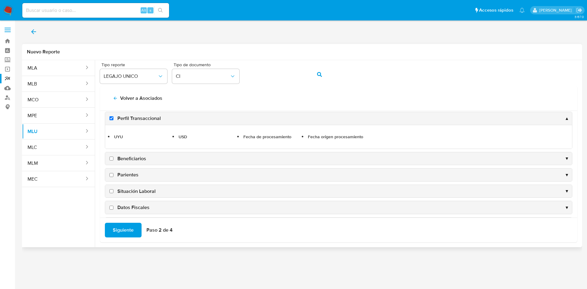
scroll to position [92, 0]
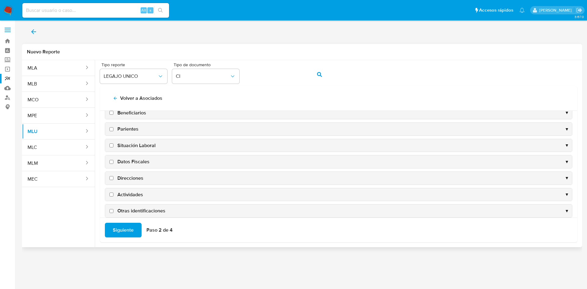
click at [111, 178] on input "Direcciones" at bounding box center [111, 178] width 4 height 4
checkbox input "true"
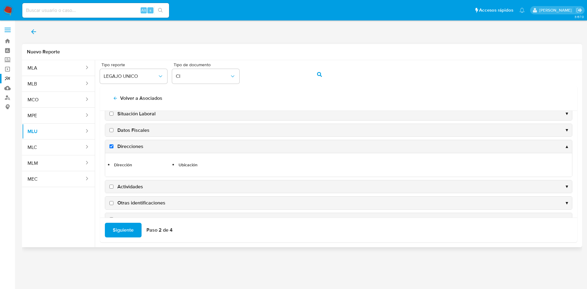
scroll to position [114, 0]
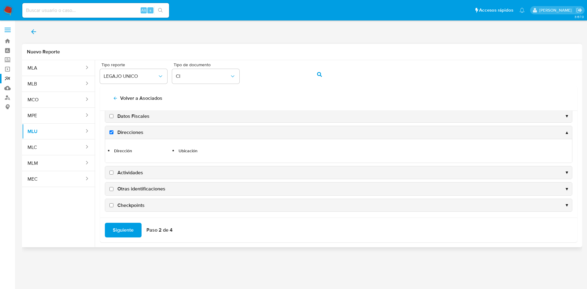
click at [111, 174] on input "Actividades" at bounding box center [111, 173] width 4 height 4
checkbox input "true"
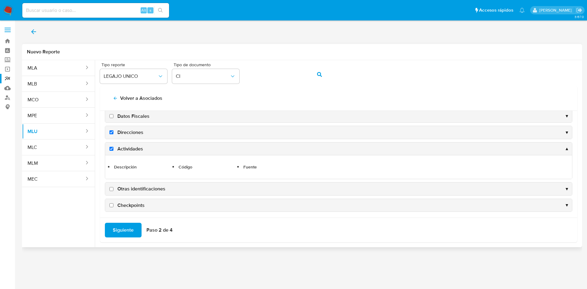
click at [112, 189] on input "Otras identificaciones" at bounding box center [111, 189] width 4 height 4
checkbox input "true"
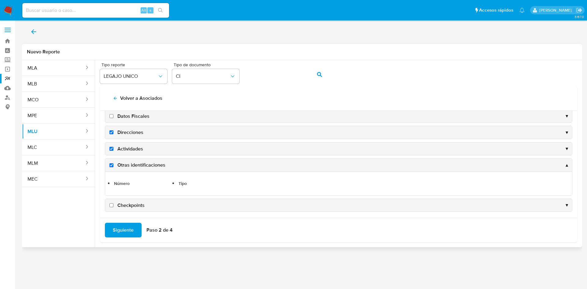
click at [110, 206] on input "Checkpoints" at bounding box center [111, 205] width 4 height 4
checkbox input "true"
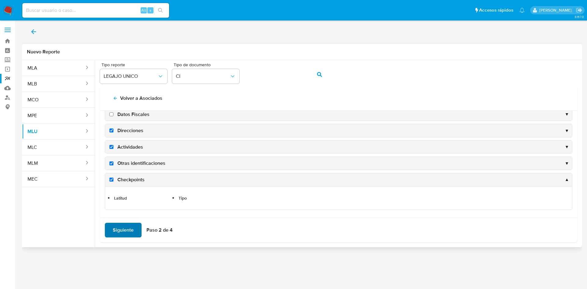
scroll to position [116, 0]
click at [121, 228] on span "Siguiente" at bounding box center [123, 230] width 21 height 13
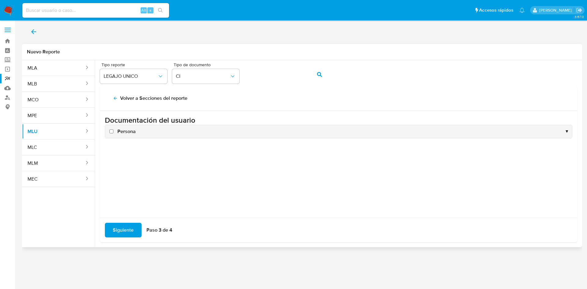
click at [111, 131] on input "Persona" at bounding box center [111, 132] width 4 height 4
checkbox input "true"
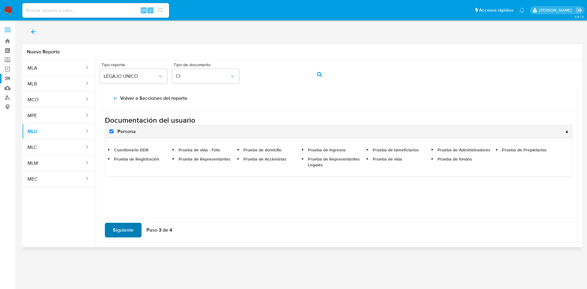
click at [119, 226] on span "Siguiente" at bounding box center [123, 230] width 21 height 13
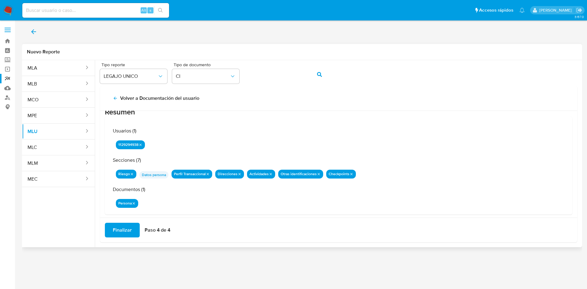
scroll to position [20, 0]
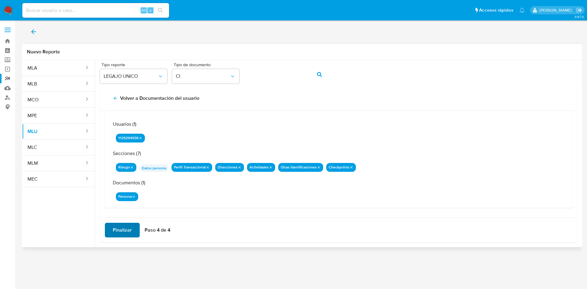
click at [115, 232] on span "Finalizar" at bounding box center [122, 230] width 19 height 13
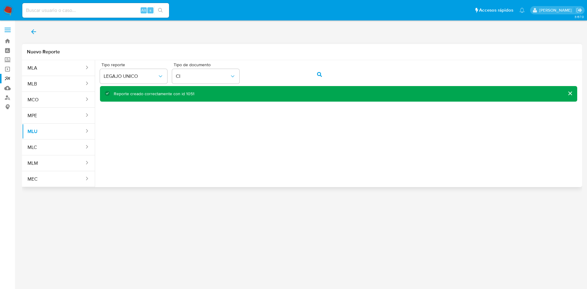
click at [188, 92] on div "Reporte creado correctamente con id 1051" at bounding box center [154, 94] width 81 height 6
click at [8, 79] on link "Reportes" at bounding box center [36, 78] width 73 height 9
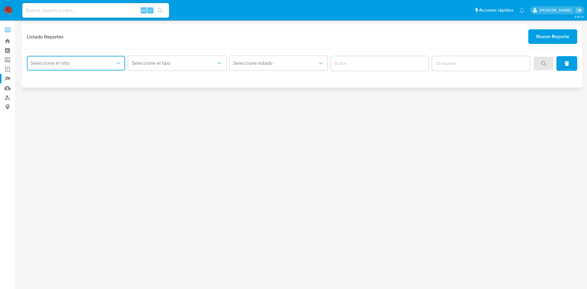
click at [103, 57] on button "Seleccione el sitio" at bounding box center [76, 63] width 98 height 15
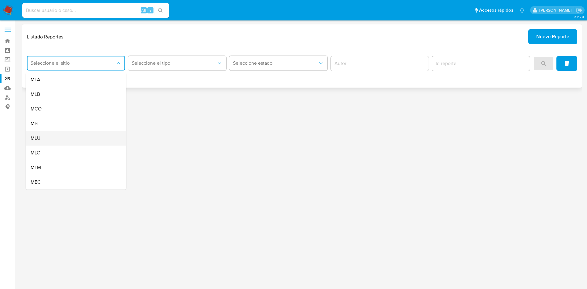
click at [70, 141] on div "MLU" at bounding box center [74, 138] width 87 height 15
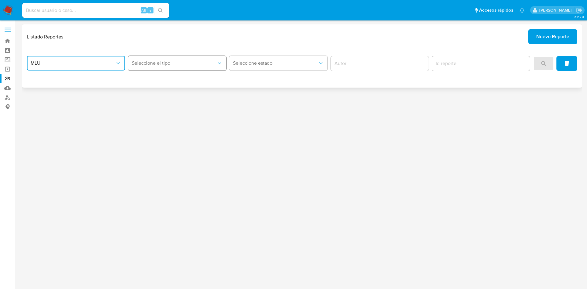
click at [186, 59] on button "Seleccione el tipo" at bounding box center [177, 63] width 98 height 15
click at [172, 94] on div "LEGAJO UNICO" at bounding box center [175, 94] width 87 height 15
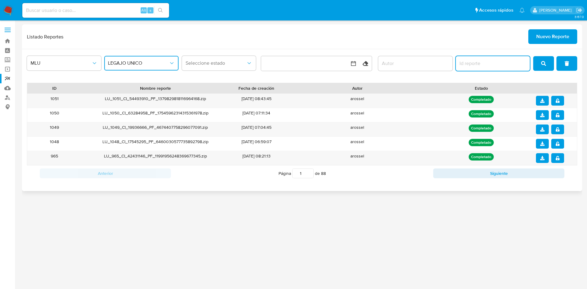
click at [477, 63] on input "report-id" at bounding box center [493, 64] width 74 height 8
click at [542, 101] on icon "download" at bounding box center [542, 101] width 4 height 4
click at [556, 102] on icon "notify_security" at bounding box center [557, 101] width 4 height 4
click at [562, 244] on div "3.157.0" at bounding box center [302, 154] width 560 height 261
click at [187, 100] on div "LU_1051_CI_54493910_PF_1379829818116964168.zip" at bounding box center [155, 101] width 147 height 14
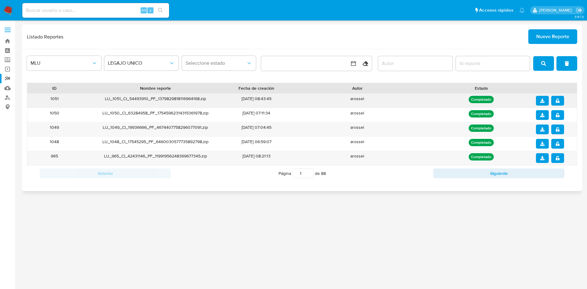
click at [185, 100] on div "LU_1051_CI_54493910_PF_1379829818116964168.zip" at bounding box center [155, 101] width 147 height 14
click at [543, 100] on icon "download" at bounding box center [542, 101] width 4 height 4
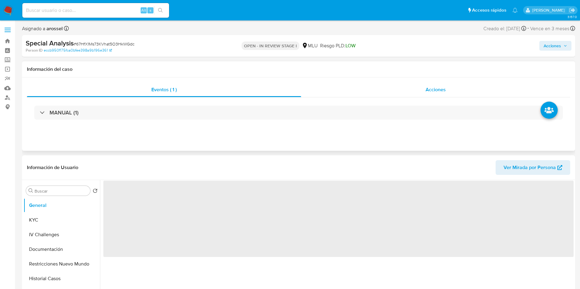
click at [436, 90] on span "Acciones" at bounding box center [435, 89] width 20 height 7
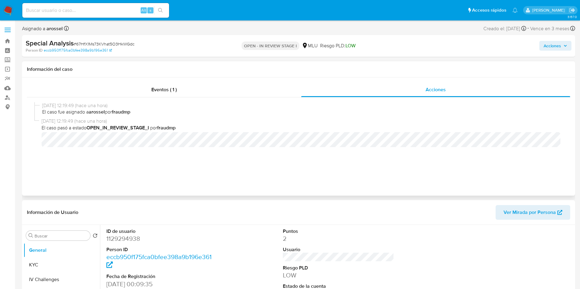
select select "10"
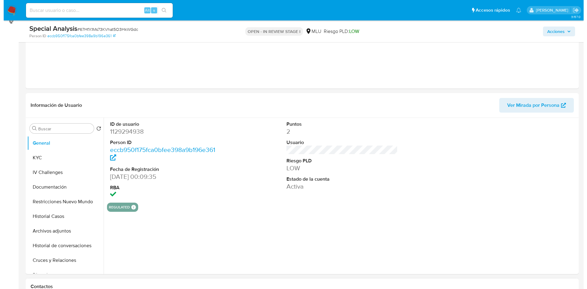
scroll to position [137, 0]
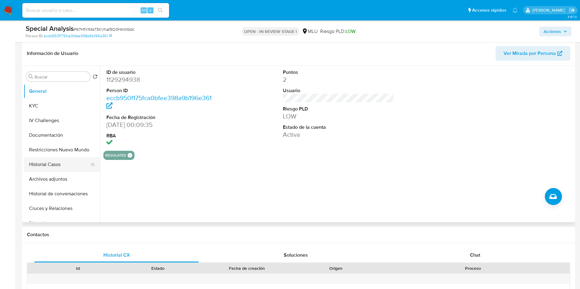
click at [59, 171] on button "Historial Casos" at bounding box center [59, 164] width 71 height 15
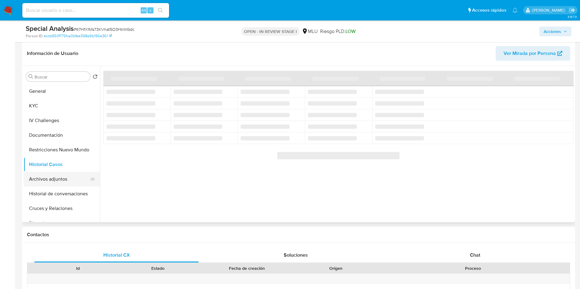
click at [41, 178] on button "Archivos adjuntos" at bounding box center [59, 179] width 71 height 15
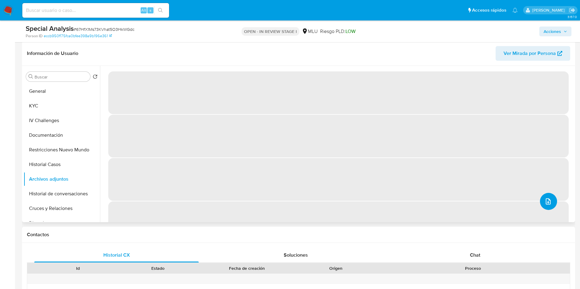
click at [550, 196] on button "upload-file" at bounding box center [548, 201] width 17 height 17
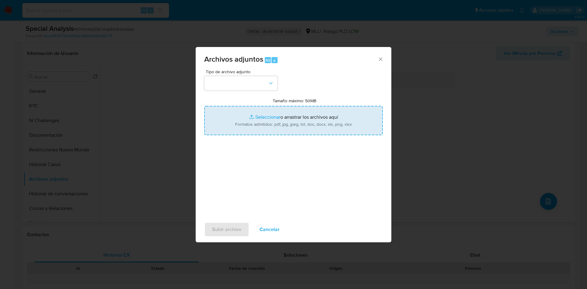
click at [306, 118] on input "Tamaño máximo: 50MB Seleccionar archivos" at bounding box center [293, 120] width 178 height 29
type input "C:\fakepath\Análisis Pedido de información - 7578.pdf"
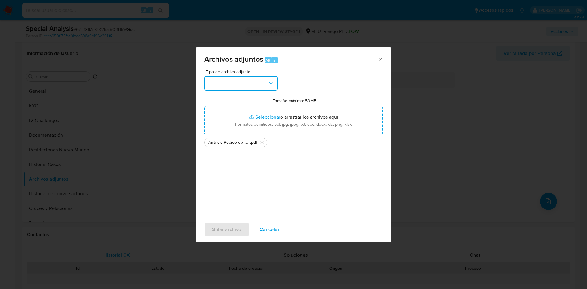
click at [260, 82] on button "button" at bounding box center [240, 83] width 73 height 15
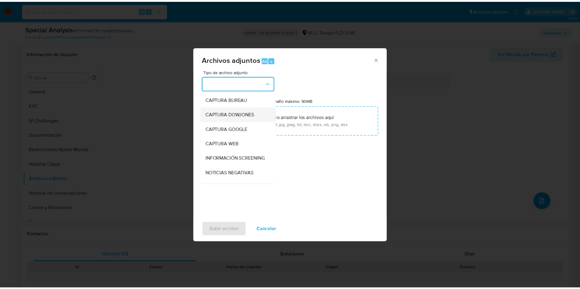
scroll to position [46, 0]
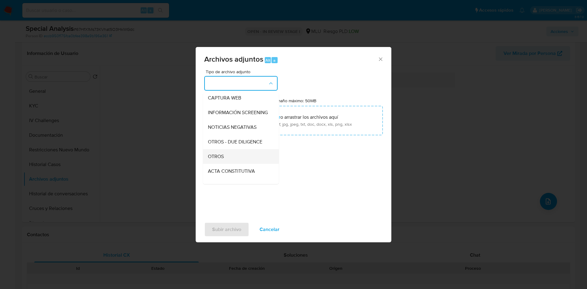
click at [241, 159] on div "OTROS" at bounding box center [239, 156] width 62 height 15
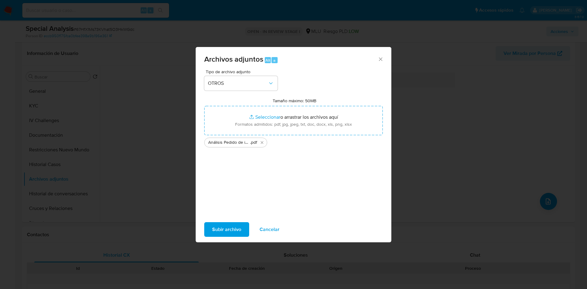
click at [226, 232] on span "Subir archivo" at bounding box center [226, 229] width 29 height 13
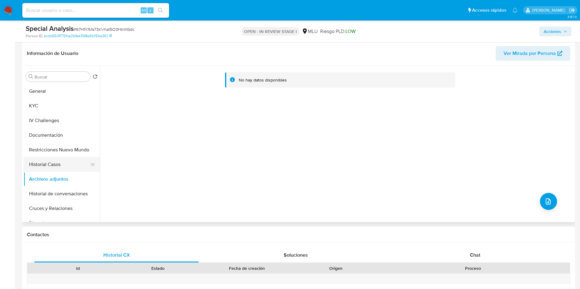
click at [59, 167] on button "Historial Casos" at bounding box center [59, 164] width 71 height 15
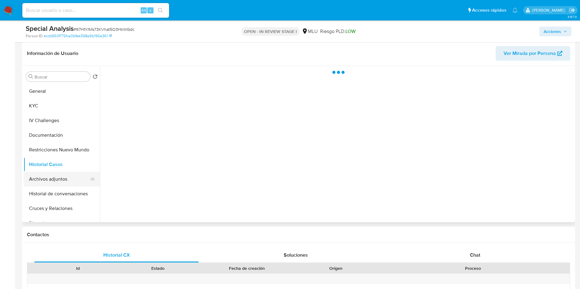
click at [59, 183] on button "Archivos adjuntos" at bounding box center [59, 179] width 71 height 15
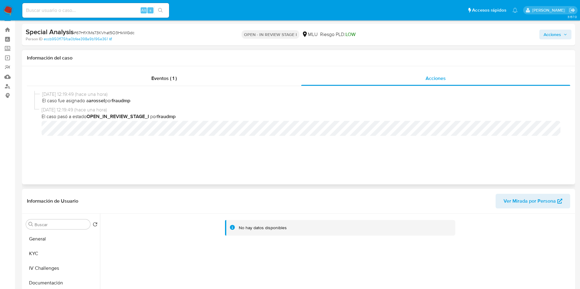
scroll to position [0, 0]
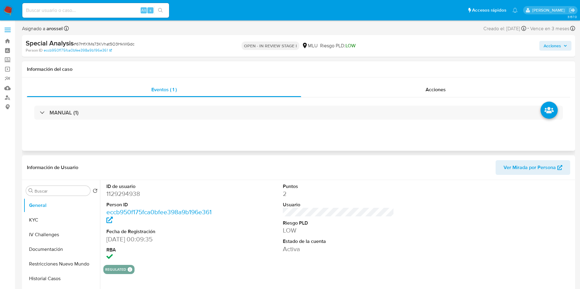
click at [436, 79] on div "Eventos ( 1 ) Acciones MANUAL (1)" at bounding box center [298, 114] width 553 height 73
click at [434, 88] on span "Acciones" at bounding box center [435, 89] width 20 height 7
select select "10"
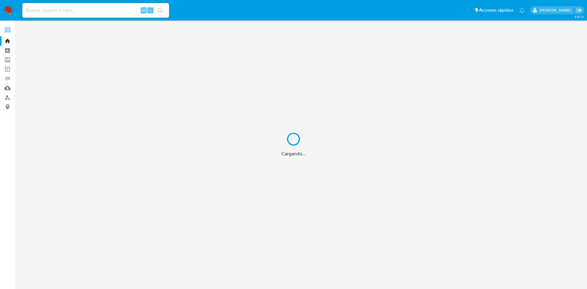
click at [103, 9] on div "Cargando..." at bounding box center [293, 144] width 587 height 289
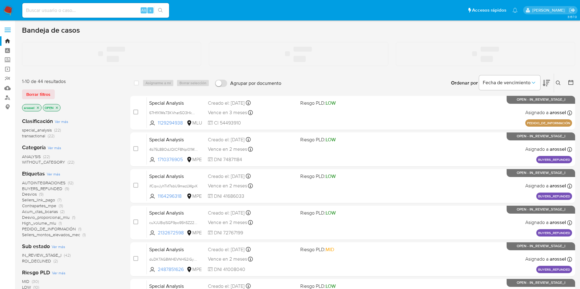
click at [82, 10] on input at bounding box center [95, 10] width 147 height 8
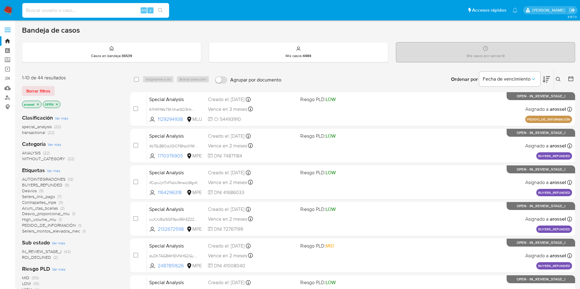
paste input "67HfX1Ms73KVhat5O3HkWGdc"
type input "67HfX1Ms73KVhat5O3HkWGdc"
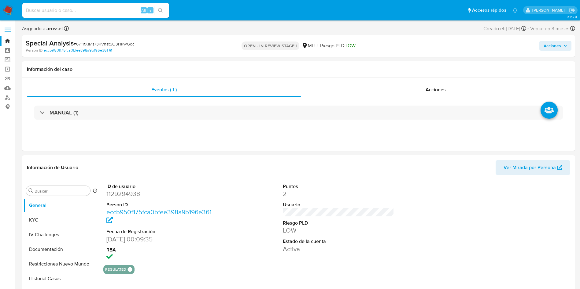
select select "10"
click at [499, 209] on div at bounding box center [515, 222] width 118 height 85
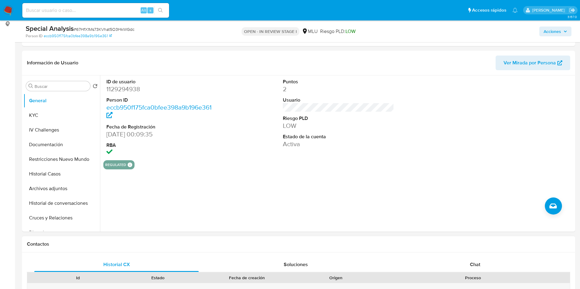
scroll to position [92, 0]
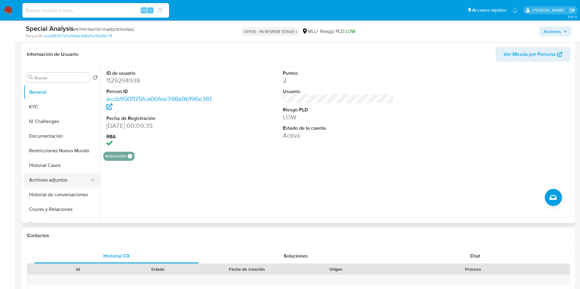
click at [55, 183] on button "Archivos adjuntos" at bounding box center [59, 180] width 71 height 15
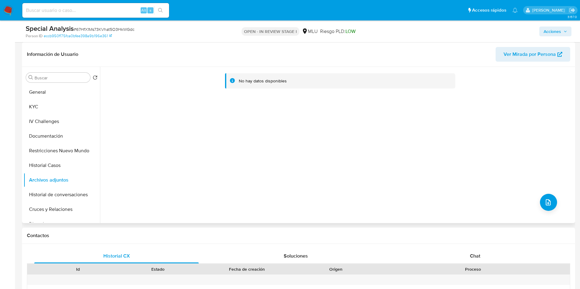
click at [538, 191] on div "No hay datos disponibles" at bounding box center [336, 145] width 473 height 156
click at [544, 201] on span "upload-file" at bounding box center [547, 202] width 7 height 7
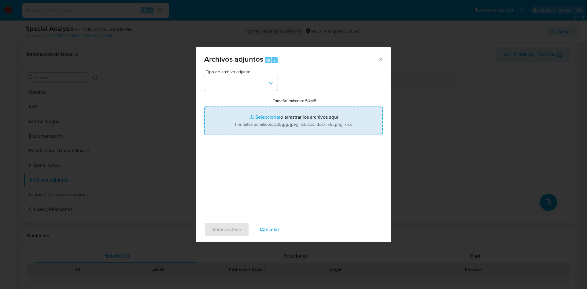
click at [294, 129] on input "Tamaño máximo: 50MB Seleccionar archivos" at bounding box center [293, 120] width 178 height 29
type input "C:\fakepath\Análisis Pedido de información - 7578.pdf"
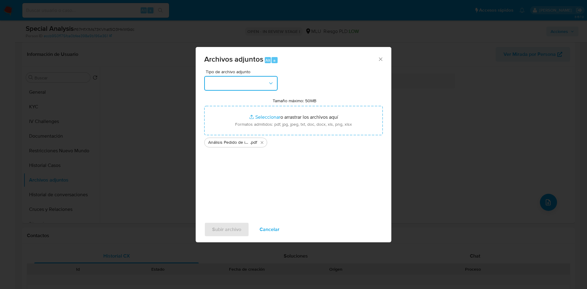
click at [250, 86] on button "button" at bounding box center [240, 83] width 73 height 15
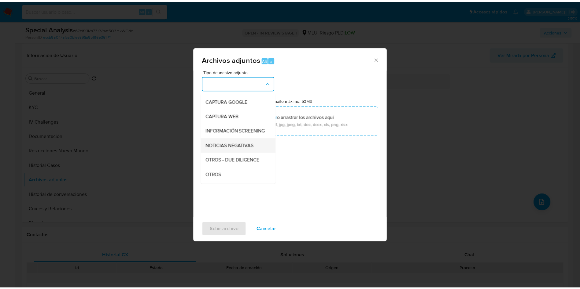
scroll to position [46, 0]
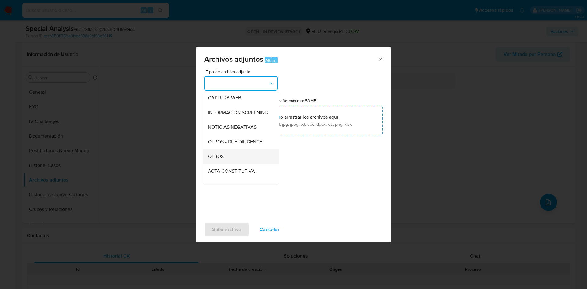
click at [229, 158] on div "OTROS" at bounding box center [239, 156] width 62 height 15
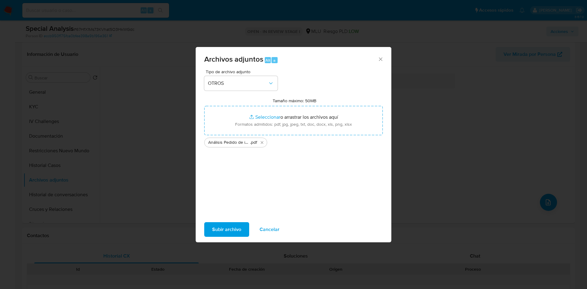
click at [227, 224] on span "Subir archivo" at bounding box center [226, 229] width 29 height 13
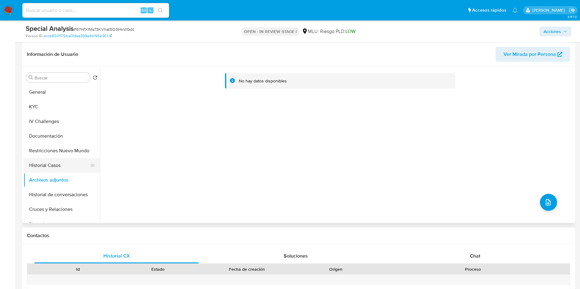
click at [50, 167] on button "Historial Casos" at bounding box center [59, 165] width 71 height 15
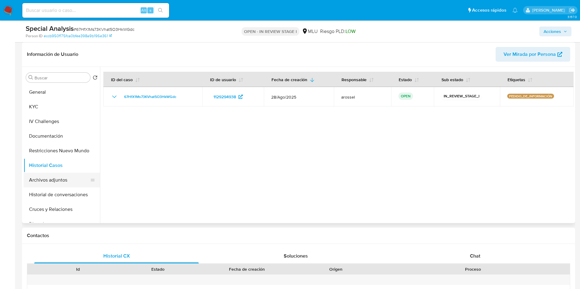
click at [53, 175] on button "Archivos adjuntos" at bounding box center [59, 180] width 71 height 15
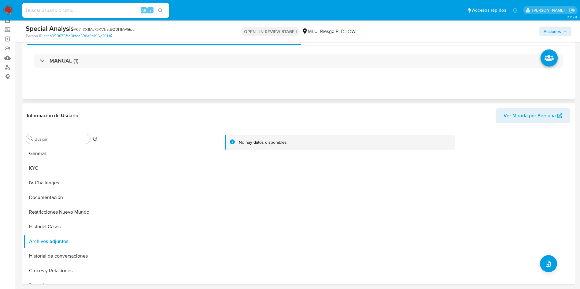
scroll to position [0, 0]
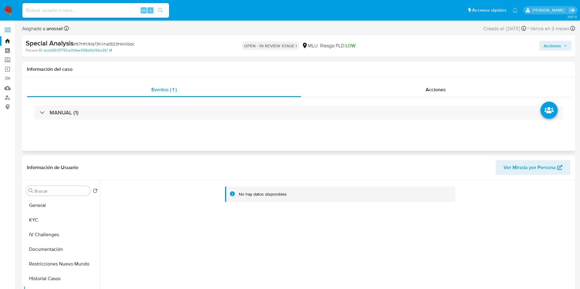
click at [443, 81] on div "Eventos ( 1 ) Acciones MANUAL (1)" at bounding box center [298, 114] width 553 height 73
drag, startPoint x: 443, startPoint y: 83, endPoint x: 429, endPoint y: 98, distance: 20.7
click at [443, 83] on div "Acciones" at bounding box center [435, 89] width 269 height 15
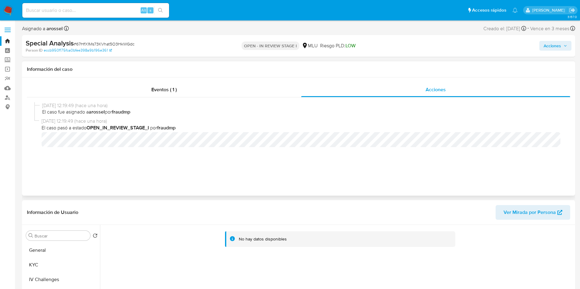
click at [522, 72] on h1 "Información del caso" at bounding box center [298, 69] width 543 height 6
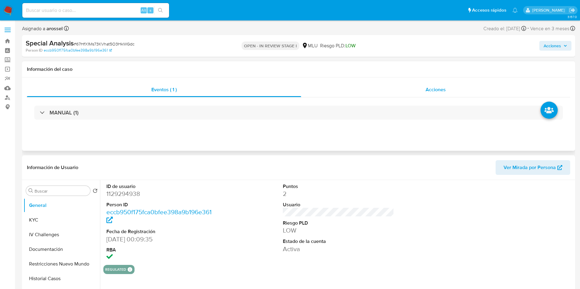
click at [430, 85] on div "Acciones" at bounding box center [435, 89] width 269 height 15
select select "10"
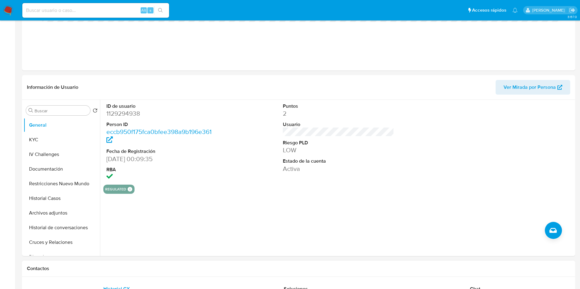
scroll to position [183, 0]
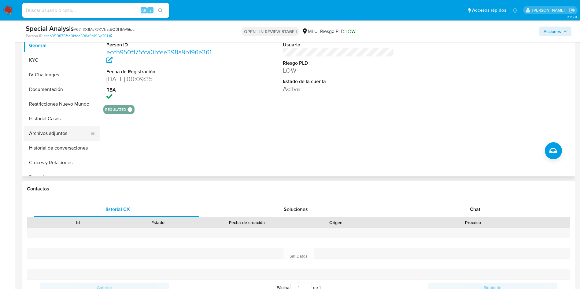
click at [68, 138] on button "Archivos adjuntos" at bounding box center [59, 133] width 71 height 15
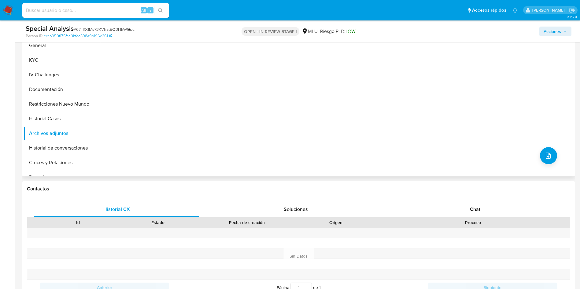
drag, startPoint x: 194, startPoint y: 141, endPoint x: 208, endPoint y: 151, distance: 16.9
click at [195, 140] on div "No hay datos disponibles" at bounding box center [336, 98] width 473 height 156
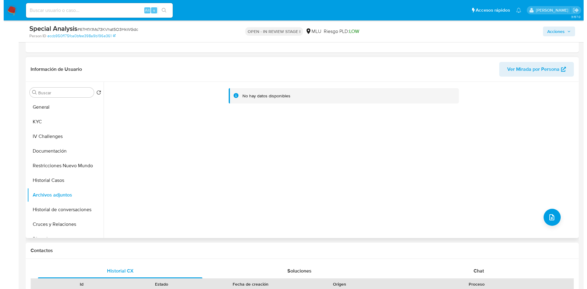
scroll to position [92, 0]
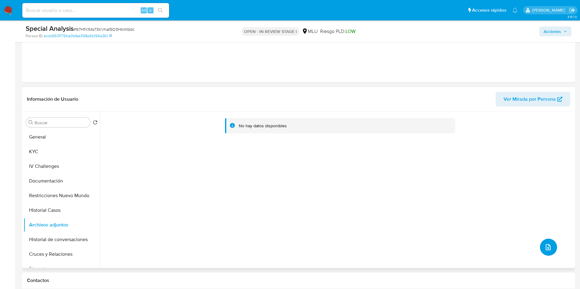
click at [544, 245] on icon "upload-file" at bounding box center [547, 247] width 7 height 7
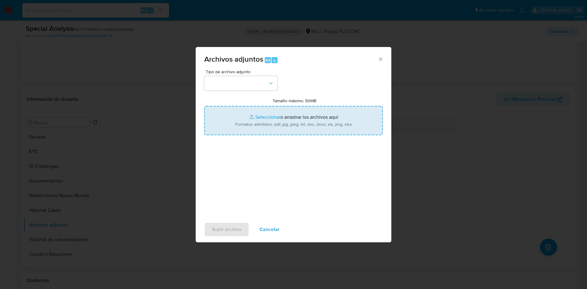
click at [279, 120] on input "Tamaño máximo: 50MB Seleccionar archivos" at bounding box center [293, 120] width 178 height 29
type input "C:\fakepath\Análisis Pedido de información - #7578#.docx"
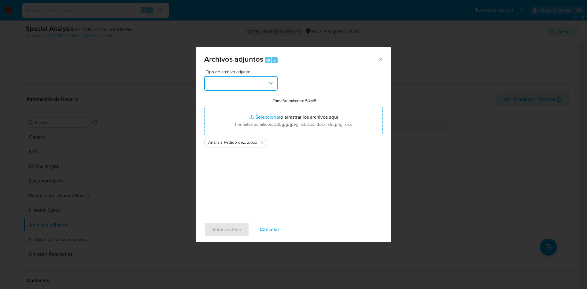
click at [243, 84] on button "button" at bounding box center [240, 83] width 73 height 15
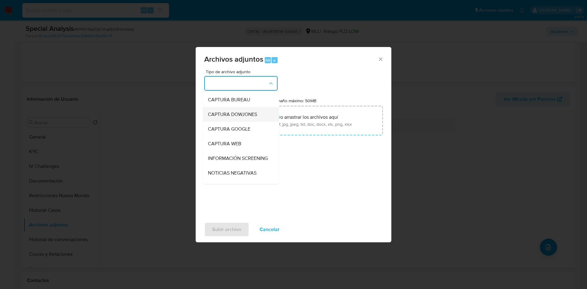
scroll to position [46, 0]
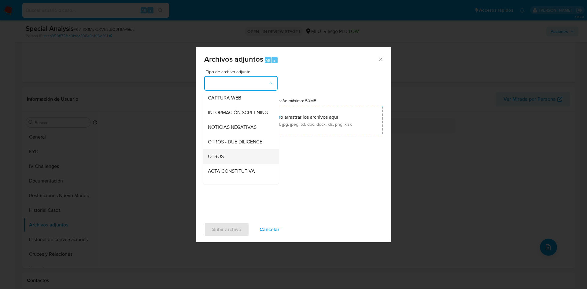
click at [236, 164] on div "OTROS" at bounding box center [239, 156] width 62 height 15
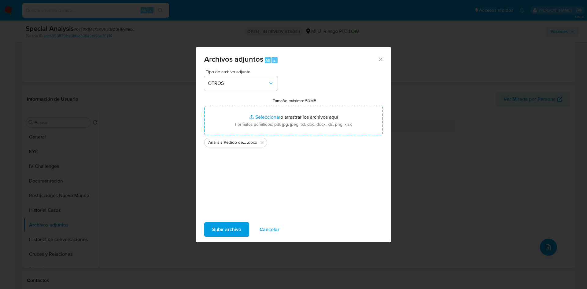
click at [233, 232] on span "Subir archivo" at bounding box center [226, 229] width 29 height 13
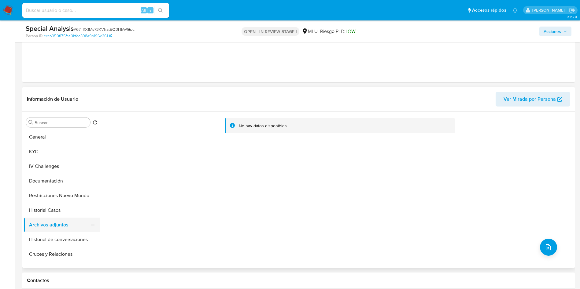
click at [36, 221] on button "Archivos adjuntos" at bounding box center [59, 225] width 71 height 15
click at [46, 213] on button "Historial Casos" at bounding box center [59, 210] width 71 height 15
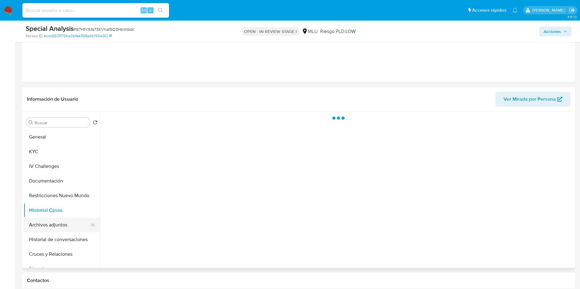
click at [50, 227] on button "Archivos adjuntos" at bounding box center [59, 225] width 71 height 15
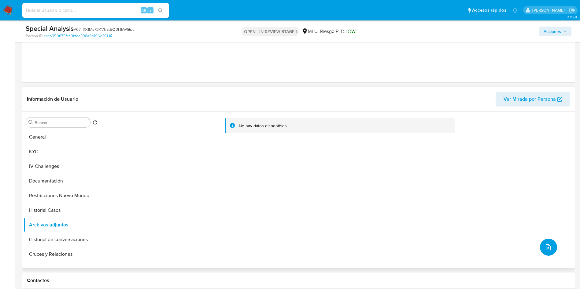
click at [545, 247] on icon "upload-file" at bounding box center [547, 247] width 5 height 6
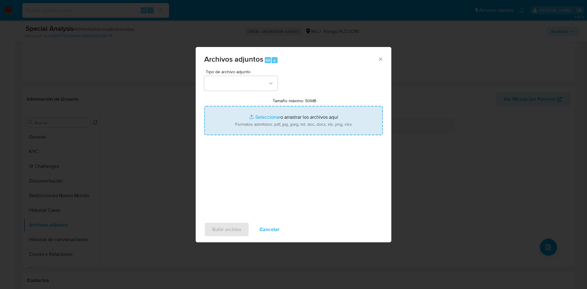
click at [318, 117] on input "Tamaño máximo: 50MB Seleccionar archivos" at bounding box center [293, 120] width 178 height 29
type input "C:\fakepath\Análisis Pedido de información - 7578.pdf"
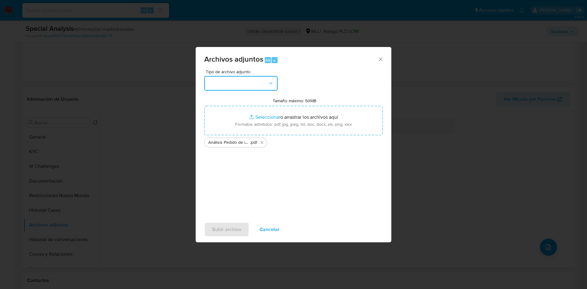
click at [262, 89] on button "button" at bounding box center [240, 83] width 73 height 15
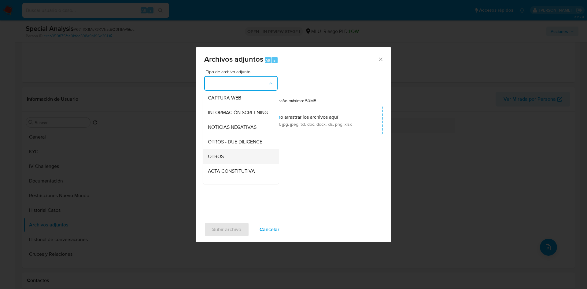
click at [242, 161] on div "OTROS" at bounding box center [239, 156] width 62 height 15
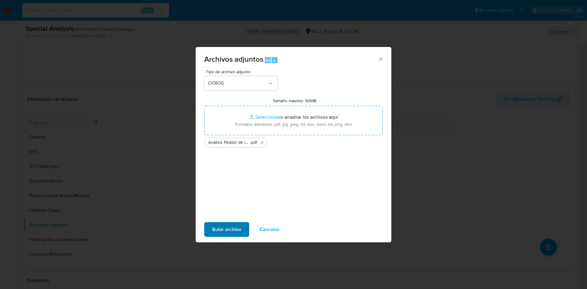
click at [233, 222] on div "Subir archivo Cancelar" at bounding box center [294, 229] width 196 height 23
click at [232, 228] on span "Subir archivo" at bounding box center [226, 229] width 29 height 13
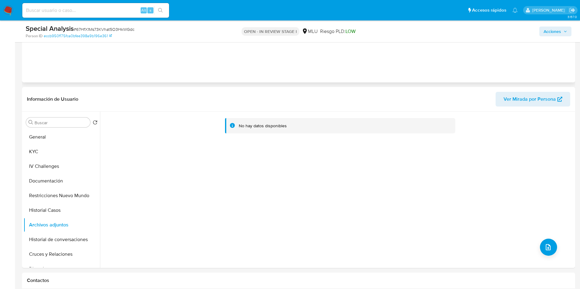
click at [542, 64] on div "28/08/2025 12:19:49 (hace una hora) El caso fue asignado a arossel por fraudmp …" at bounding box center [298, 25] width 543 height 83
click at [64, 206] on button "Historial Casos" at bounding box center [59, 210] width 71 height 15
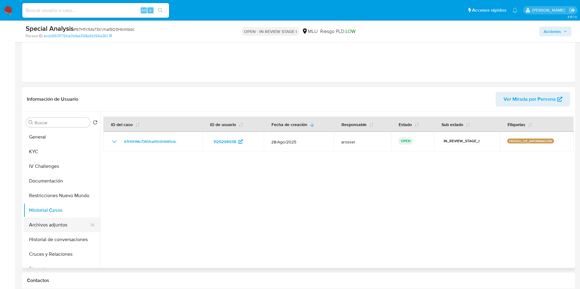
click at [67, 229] on button "Archivos adjuntos" at bounding box center [59, 225] width 71 height 15
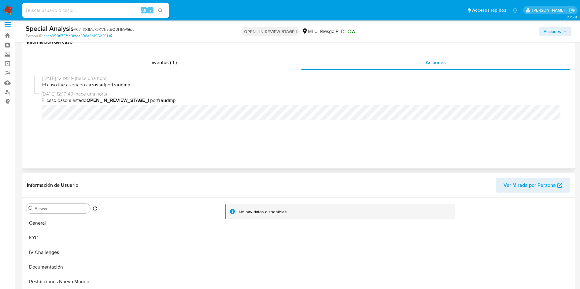
scroll to position [0, 0]
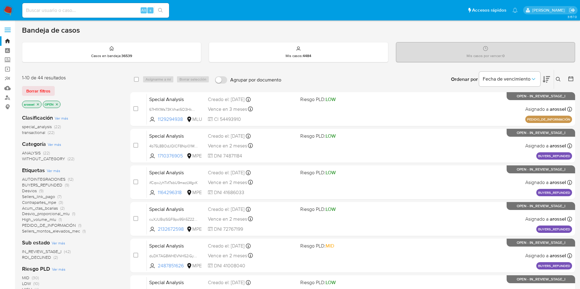
click at [45, 259] on span "ROI_DECLINED" at bounding box center [36, 257] width 29 height 6
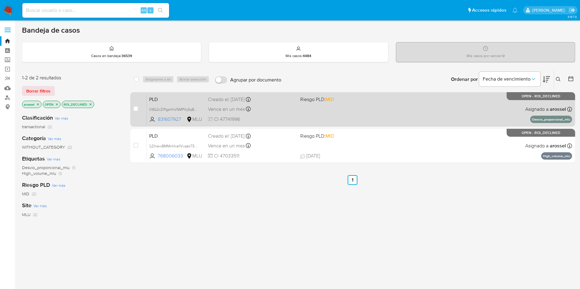
click at [333, 112] on div "PLD 09G2xZiPgsHkV5MPlkjSq8gu 831607927 MLU Riesgo PLD: MID Creado el: [DATE] Cr…" at bounding box center [359, 109] width 425 height 31
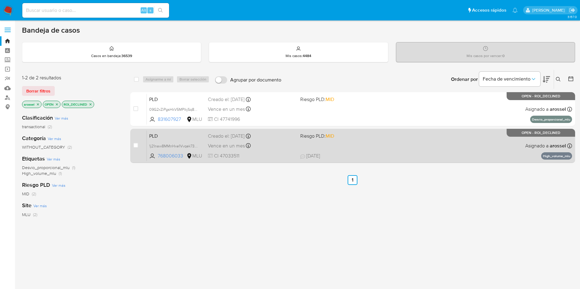
click at [289, 140] on div "PLD 1j21naw8MMnHxe1Vvqek73AU 768006033 MLU Riesgo PLD: MID Creado el: [DATE] Cr…" at bounding box center [359, 145] width 425 height 31
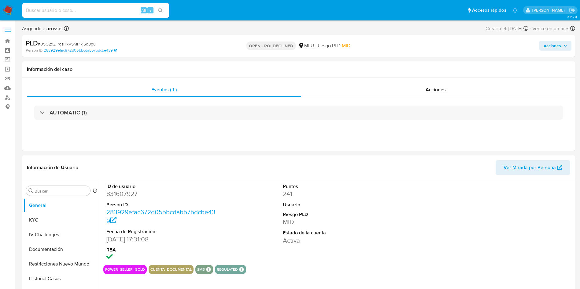
select select "10"
click at [441, 93] on span "Acciones" at bounding box center [435, 89] width 20 height 7
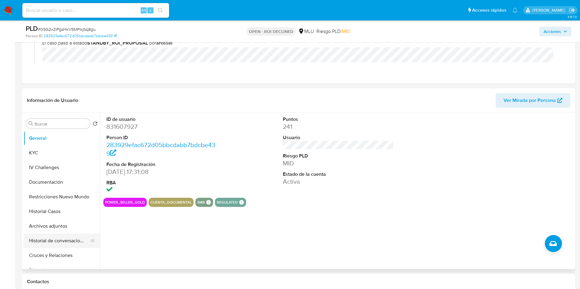
scroll to position [92, 0]
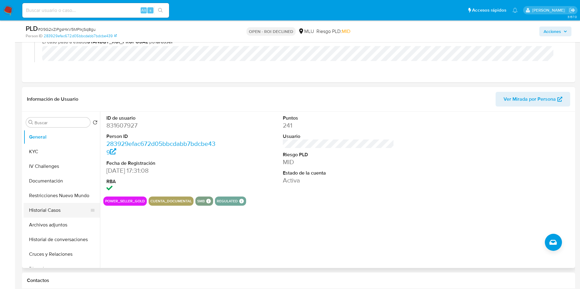
click at [57, 209] on button "Historial Casos" at bounding box center [59, 210] width 71 height 15
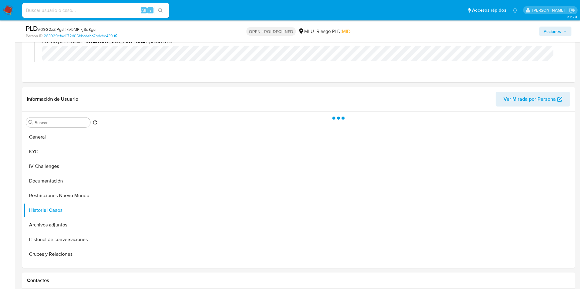
click at [558, 37] on div "Acciones" at bounding box center [481, 31] width 180 height 14
click at [555, 35] on span "Acciones" at bounding box center [551, 32] width 17 height 10
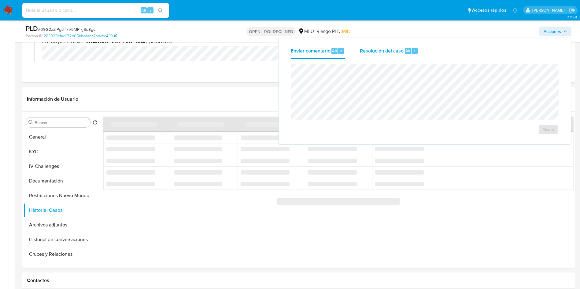
click at [413, 49] on span "r" at bounding box center [414, 51] width 2 height 6
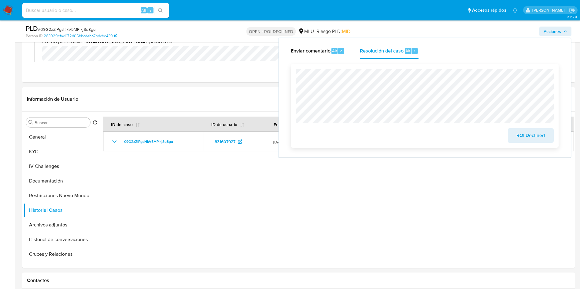
click at [522, 128] on div "ROI Declined" at bounding box center [529, 134] width 48 height 17
click at [523, 133] on span "ROI Declined" at bounding box center [530, 135] width 30 height 13
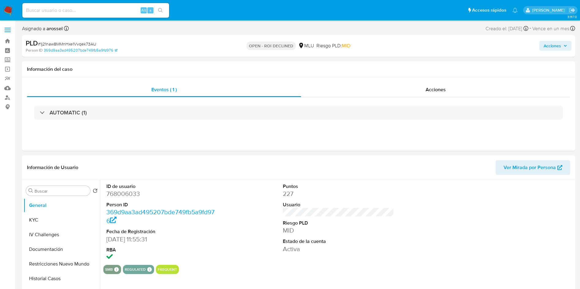
select select "10"
click at [449, 96] on div "Acciones" at bounding box center [435, 89] width 269 height 15
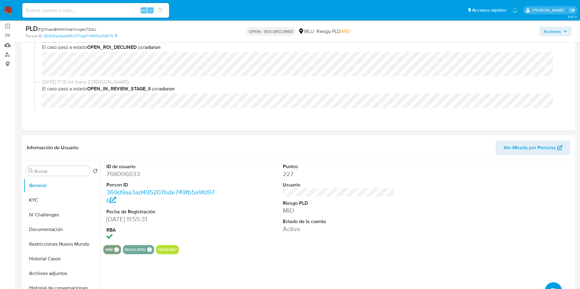
scroll to position [92, 0]
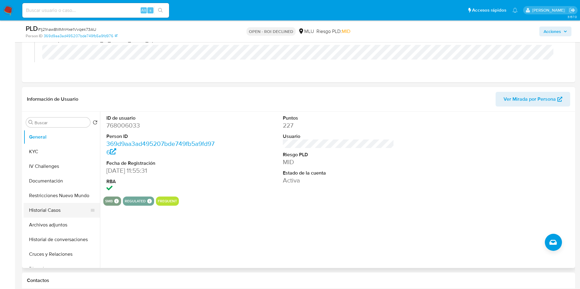
click at [52, 210] on button "Historial Casos" at bounding box center [59, 210] width 71 height 15
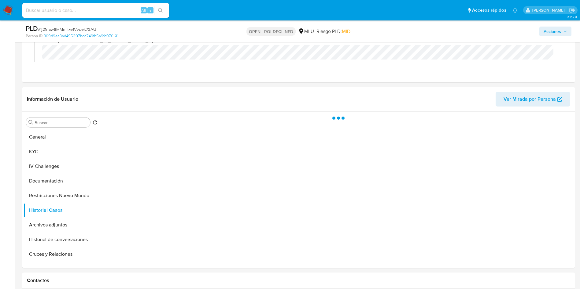
click at [545, 28] on span "Acciones" at bounding box center [551, 32] width 17 height 10
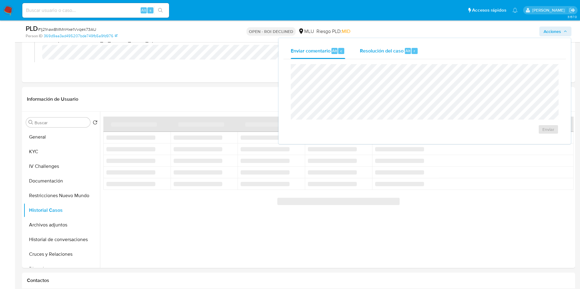
click at [390, 45] on div "Resolución del caso Alt r" at bounding box center [389, 51] width 58 height 16
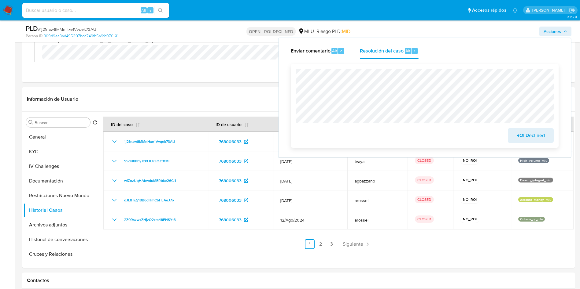
click at [535, 132] on span "ROI Declined" at bounding box center [530, 135] width 30 height 13
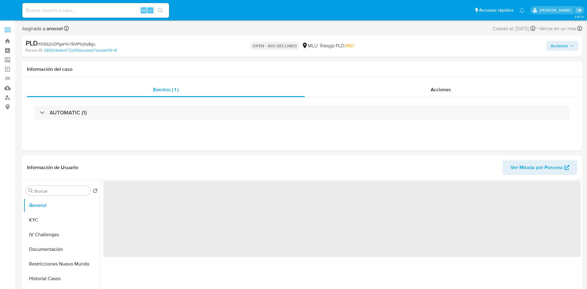
select select "10"
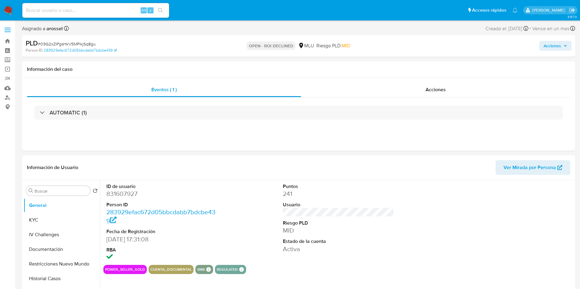
click at [86, 43] on span "# 09G2xZiPgsHkV5MPlkjSq8gu" at bounding box center [67, 44] width 58 height 6
copy span "09G2xZiPgsHkV5MPlkjSq8gu"
click at [67, 220] on button "KYC" at bounding box center [59, 220] width 71 height 15
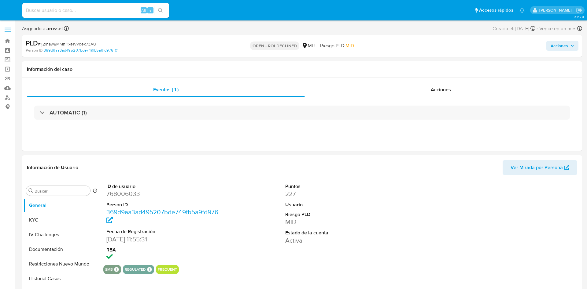
select select "10"
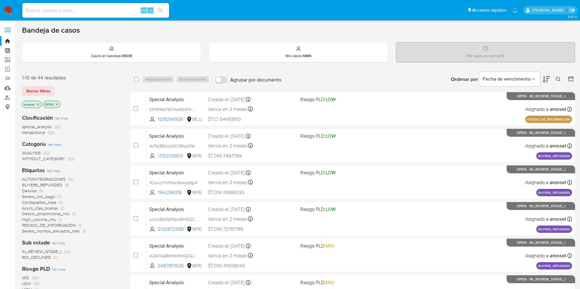
click at [45, 260] on span "ROI_DECLINED" at bounding box center [36, 257] width 29 height 6
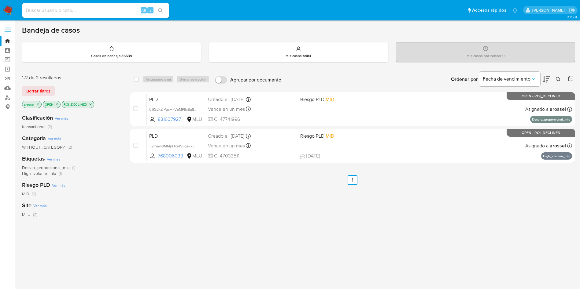
click at [541, 205] on div "select-all-cases-checkbox Asignarme a mí Borrar selección Agrupar por documento…" at bounding box center [352, 208] width 445 height 277
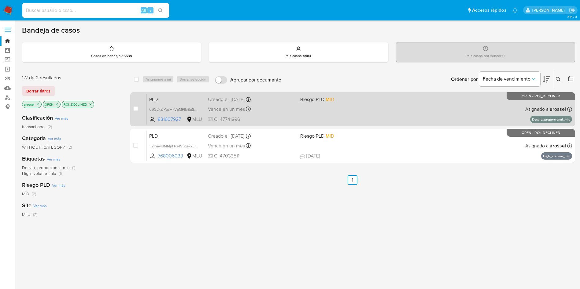
click at [386, 124] on div "case-item-checkbox No es posible asignar el caso PLD 09G2xZiPgsHkV5MPlkjSq8gu 8…" at bounding box center [352, 109] width 445 height 34
click at [336, 105] on div "PLD 09G2xZiPgsHkV5MPlkjSq8gu 831607927 MLU Riesgo PLD: MID Creado el: 12/07/202…" at bounding box center [359, 109] width 425 height 31
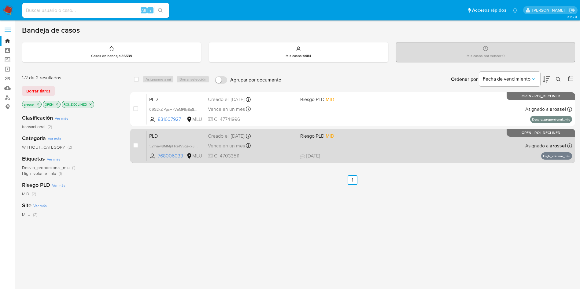
click at [286, 146] on div "Vence en un mes Vence el 10/10/2025 06:32:51" at bounding box center [251, 146] width 87 height 8
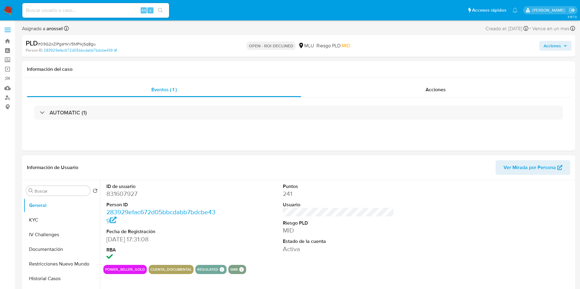
select select "10"
drag, startPoint x: 576, startPoint y: 75, endPoint x: 527, endPoint y: 75, distance: 48.6
click at [379, 100] on div "AUTOMATIC (1)" at bounding box center [298, 112] width 543 height 31
click at [392, 91] on div "Acciones" at bounding box center [435, 89] width 269 height 15
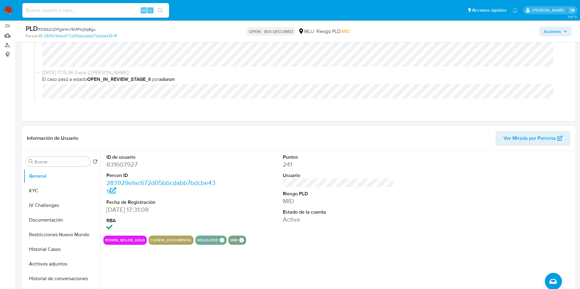
scroll to position [92, 0]
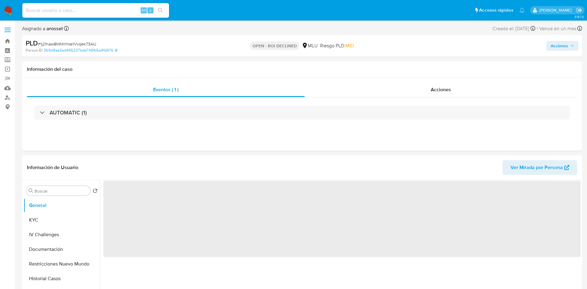
select select "10"
